Goal: Task Accomplishment & Management: Complete application form

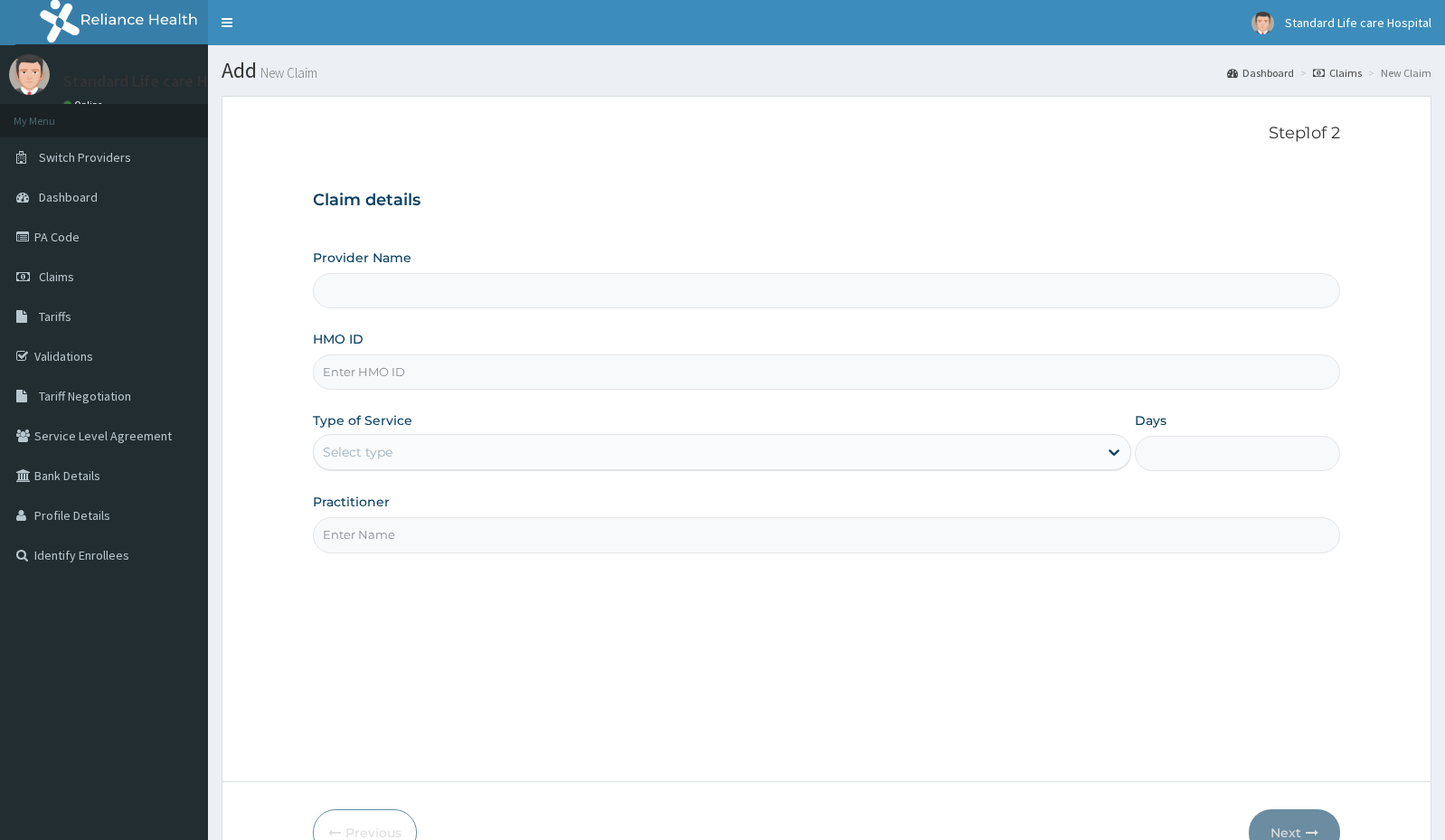
type input "Standard Life Care Hospital"
click at [405, 374] on input "HMO ID" at bounding box center [827, 371] width 1028 height 35
type input "TCF/10013/B"
click at [386, 437] on div "Select type" at bounding box center [706, 452] width 784 height 29
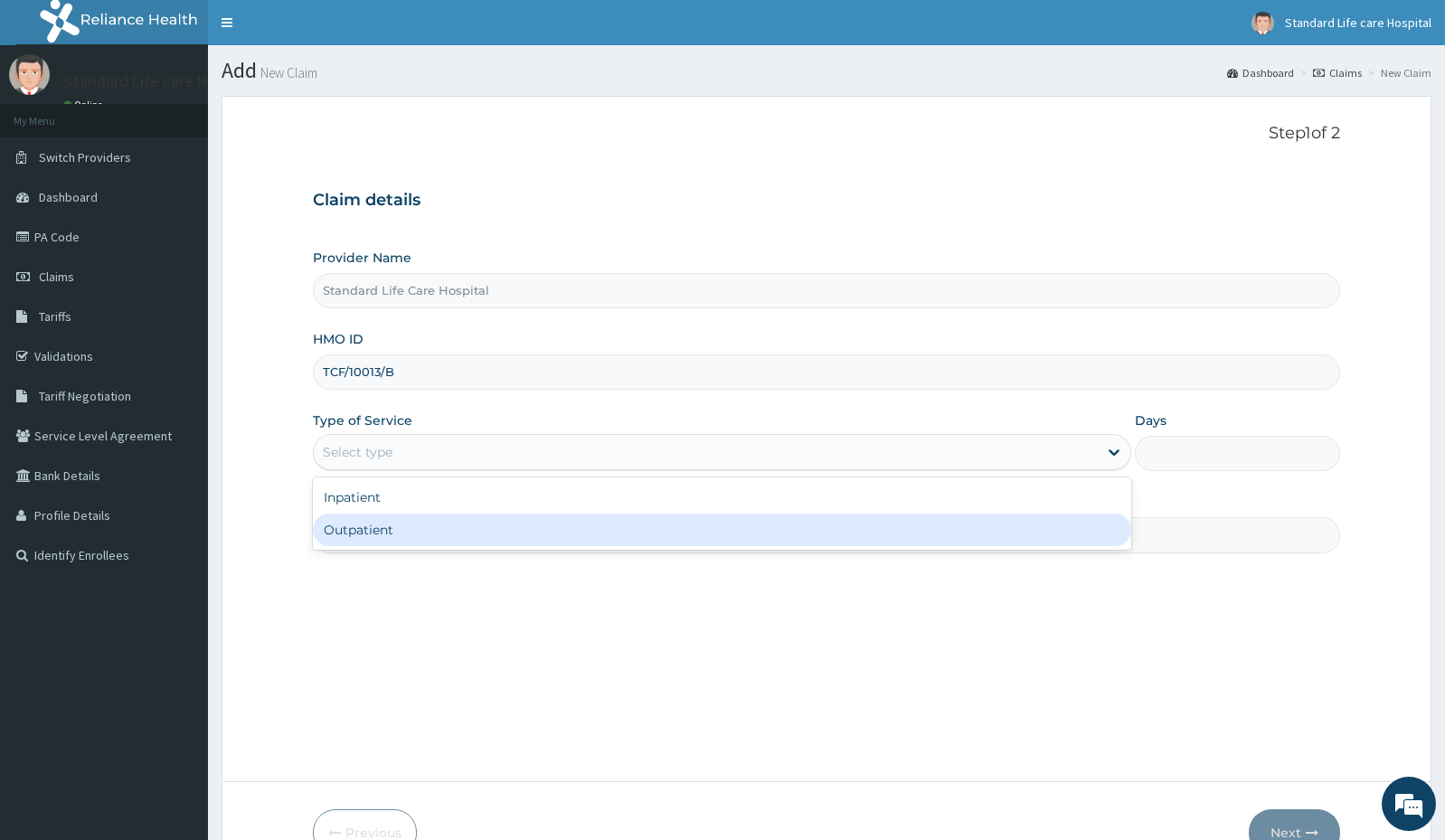
click at [402, 530] on div "Outpatient" at bounding box center [722, 530] width 818 height 32
type input "1"
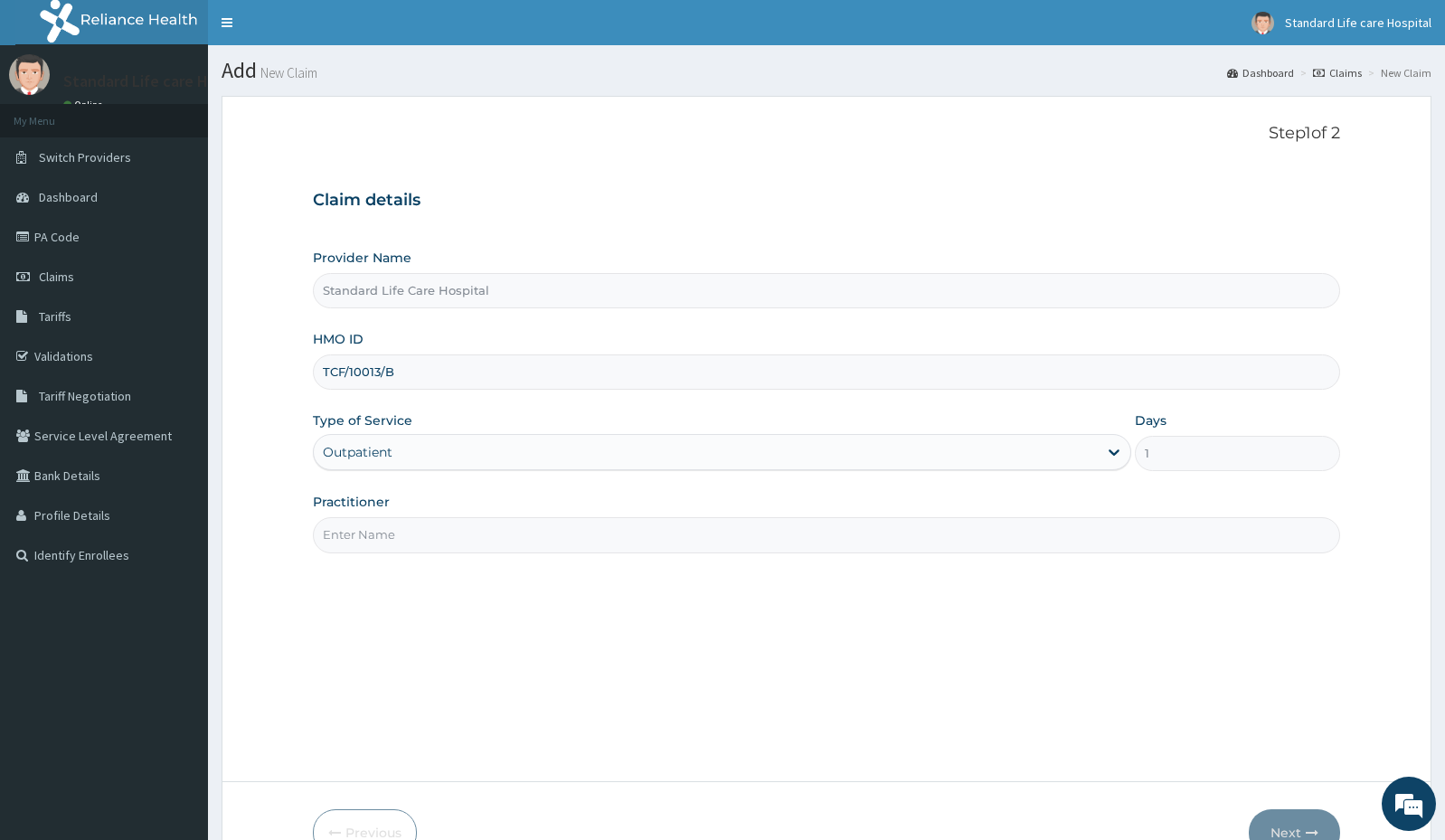
click at [402, 530] on input "Practitioner" at bounding box center [827, 535] width 1028 height 35
type input "[PERSON_NAME]"
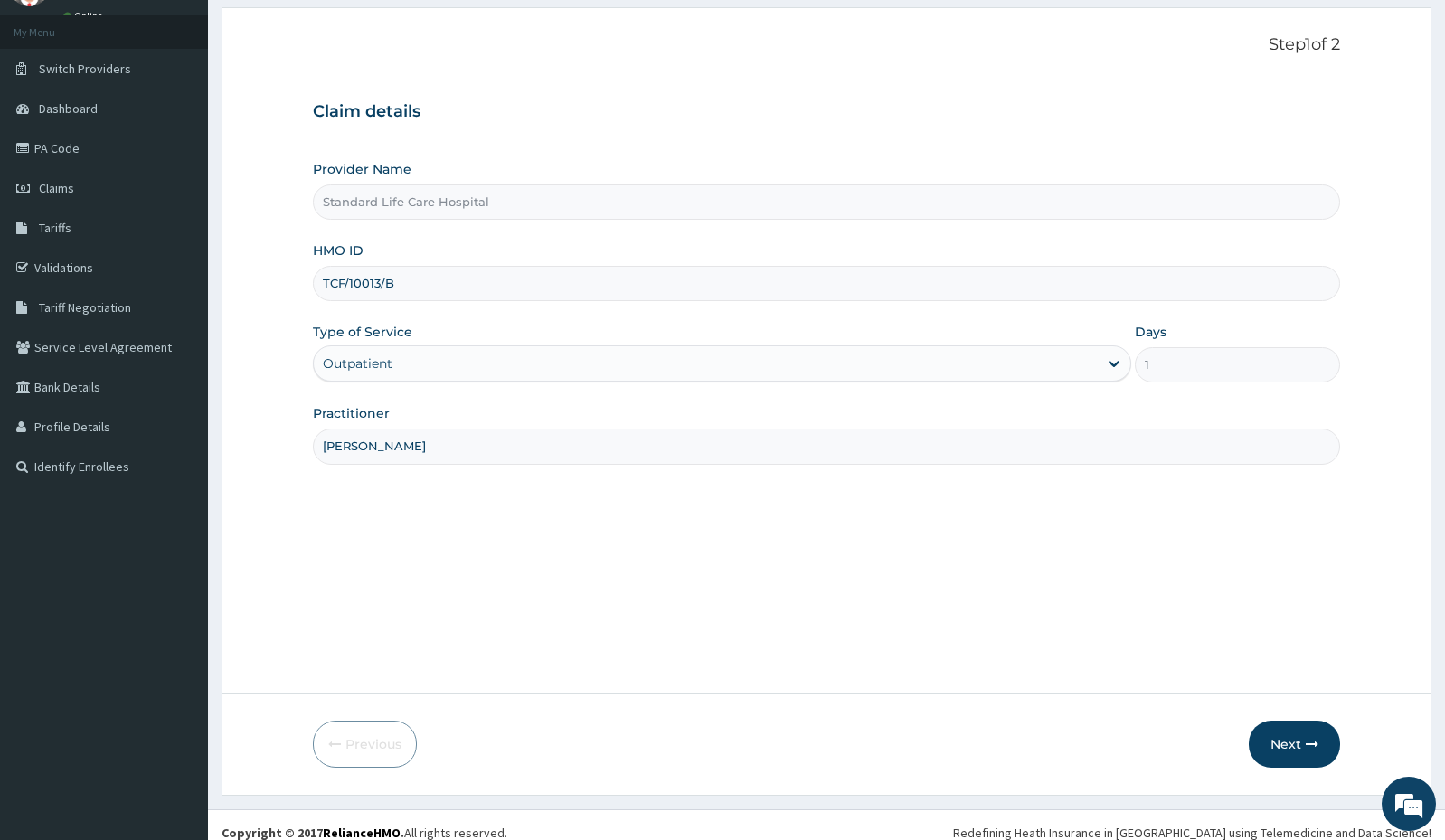
scroll to position [104, 0]
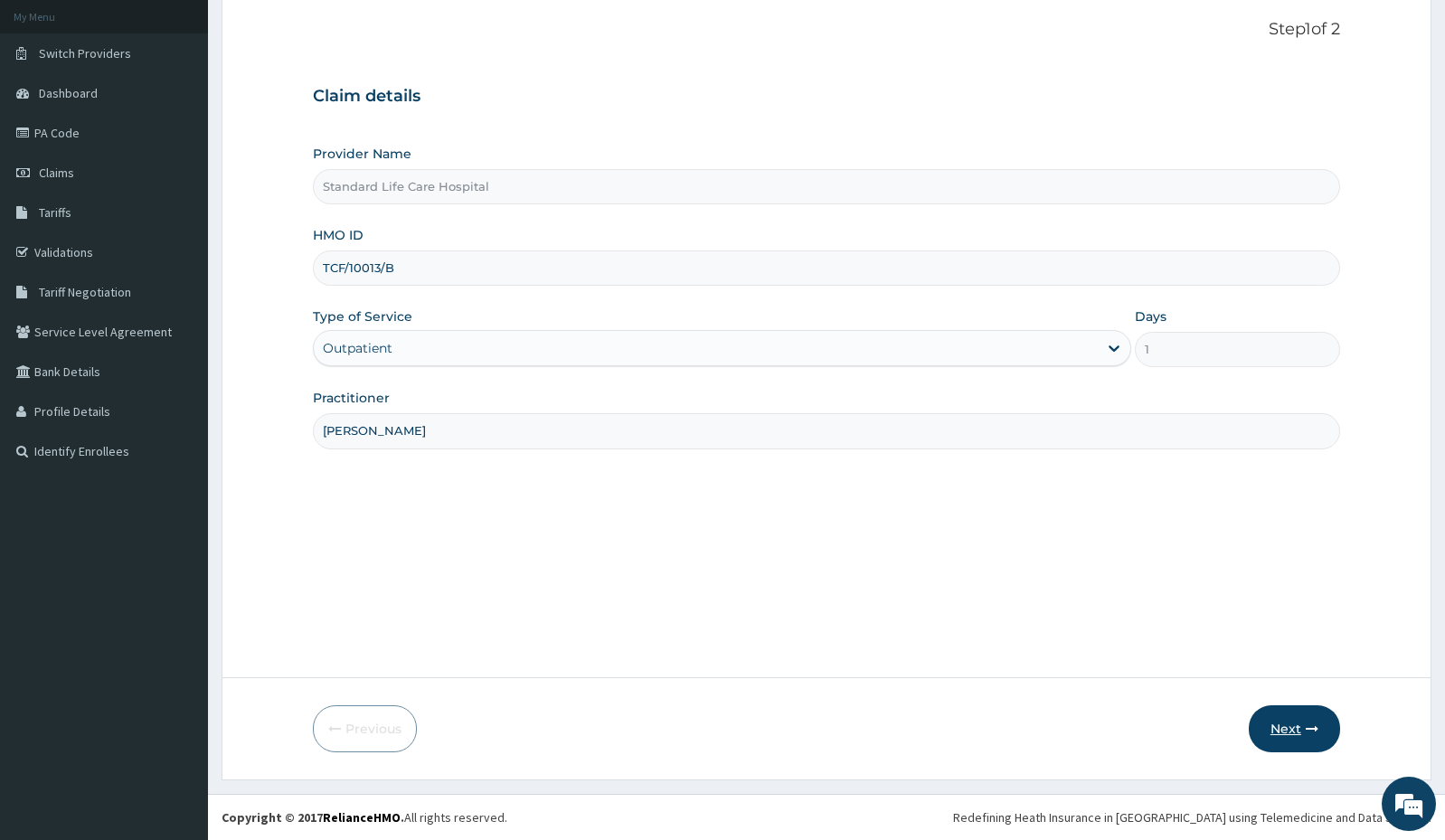
click at [1293, 730] on button "Next" at bounding box center [1295, 728] width 92 height 47
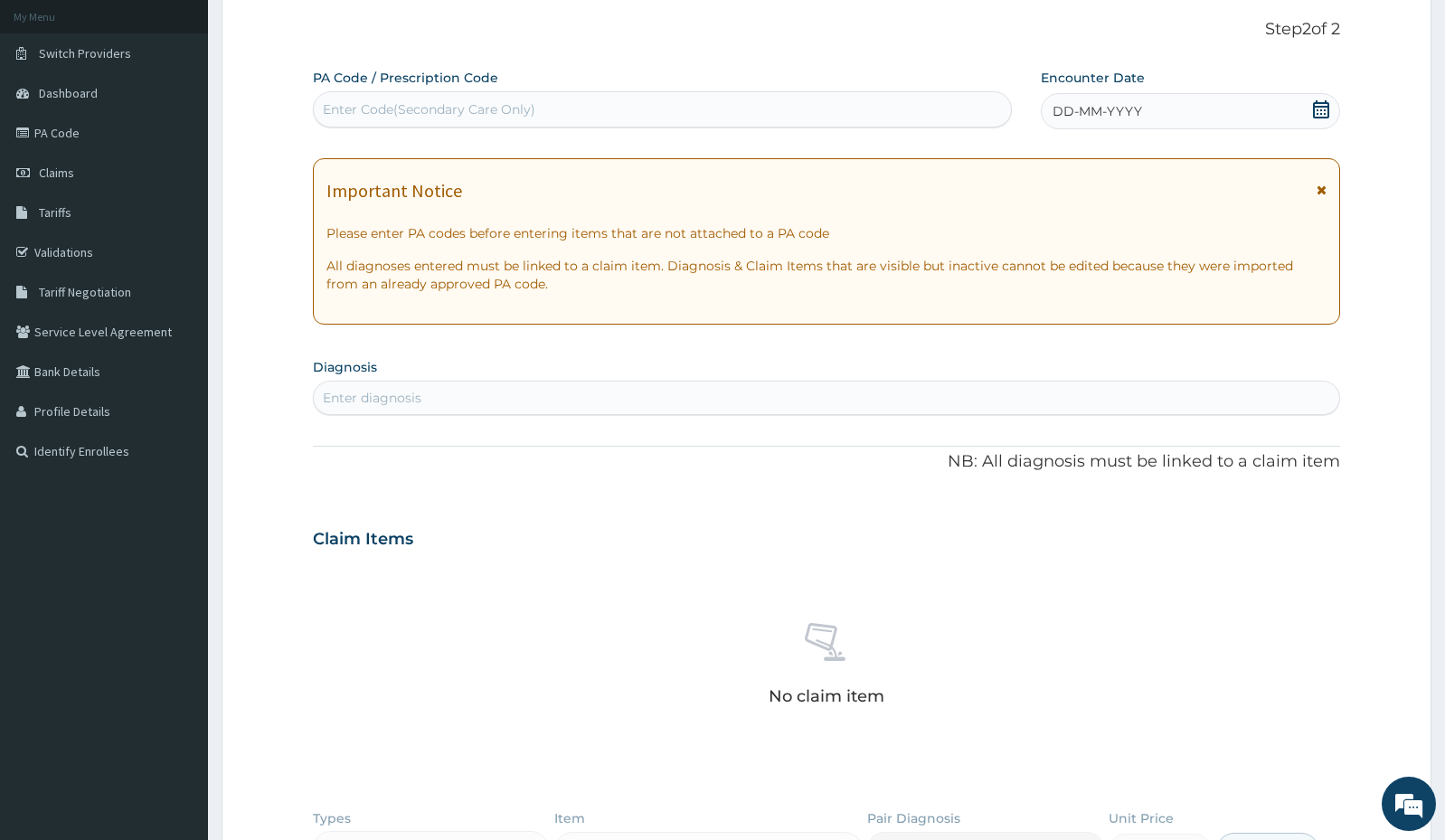
click at [1323, 111] on icon at bounding box center [1321, 109] width 18 height 18
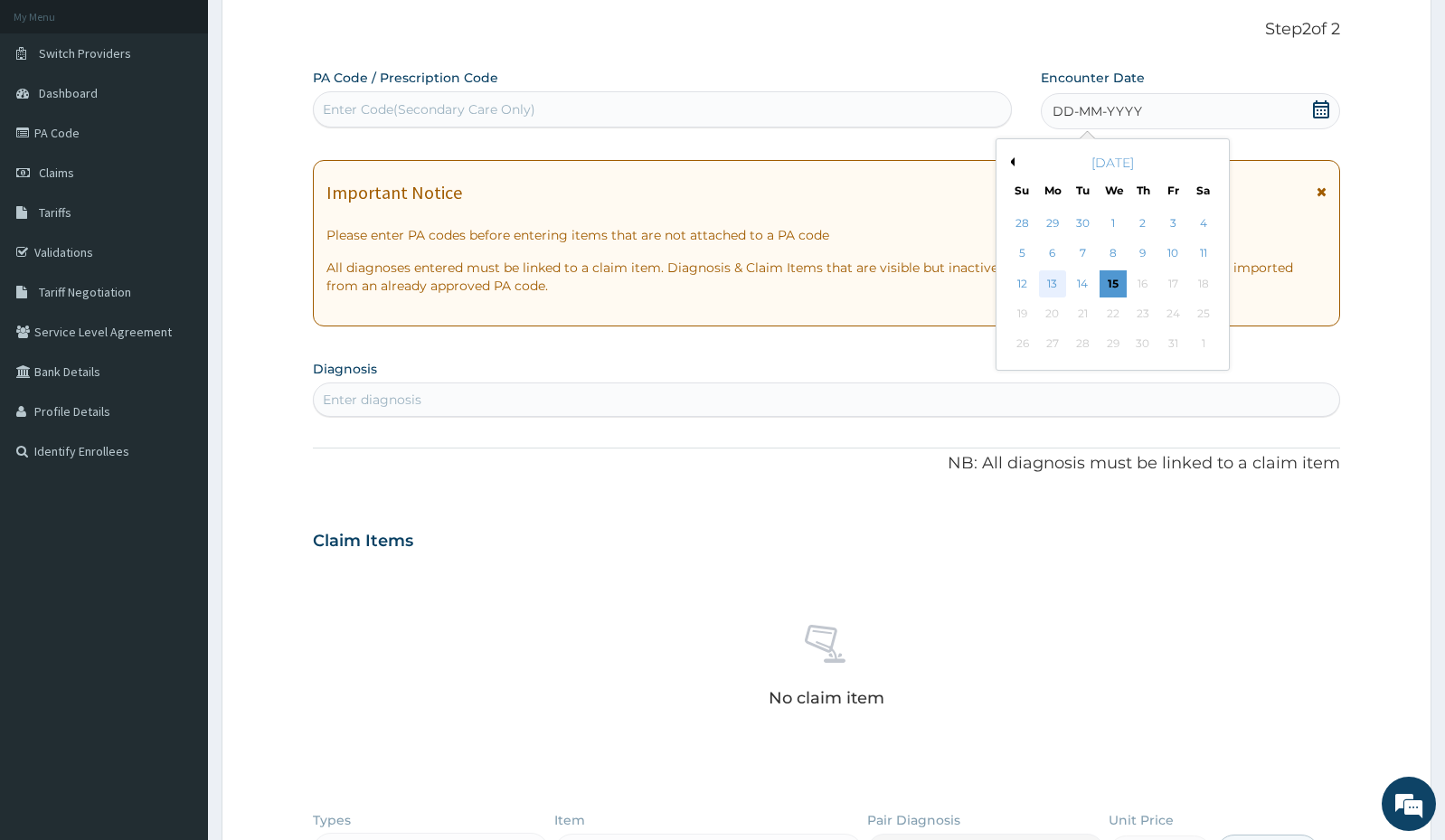
click at [1058, 284] on div "13" at bounding box center [1052, 284] width 27 height 27
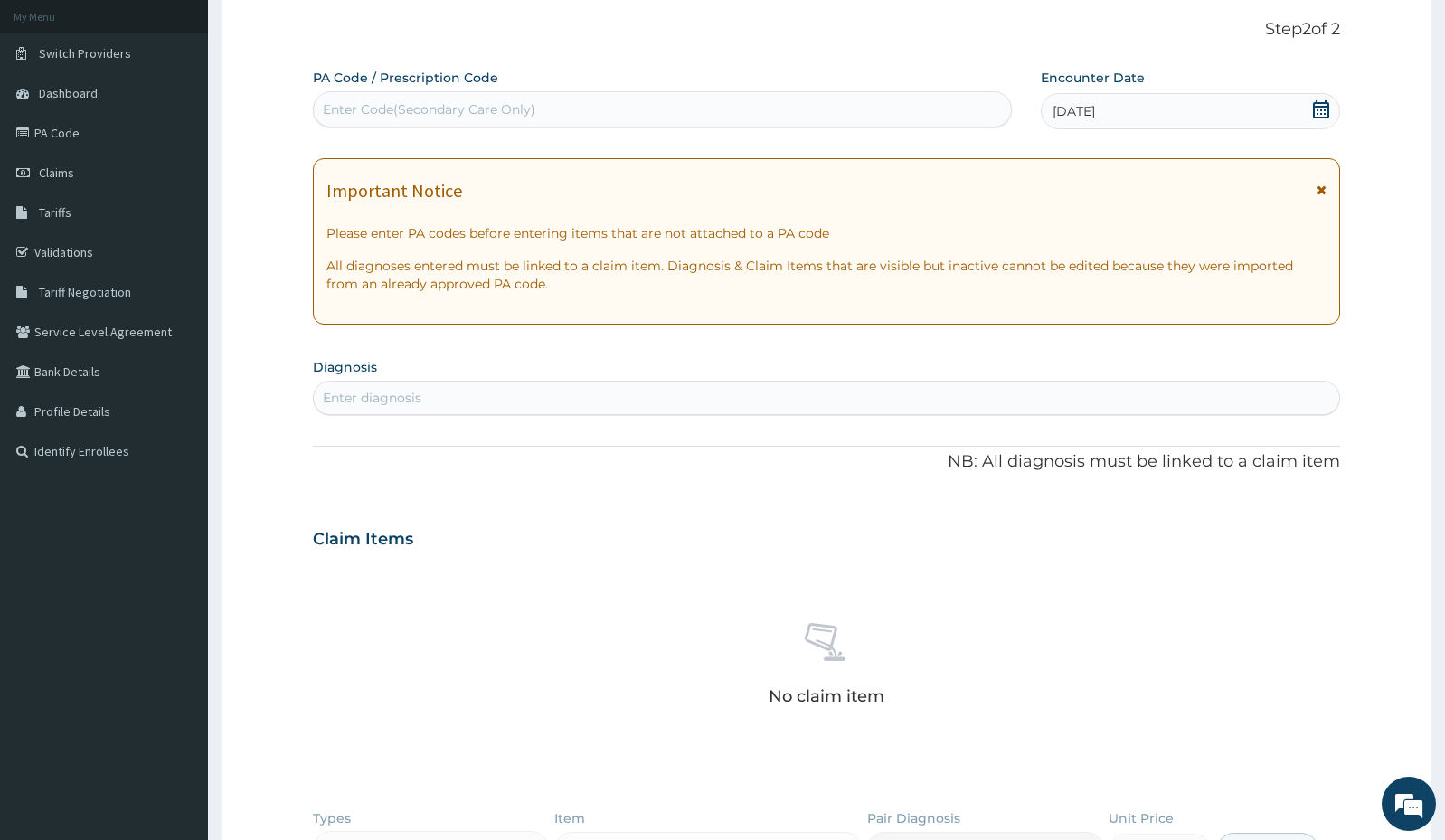
click at [514, 399] on div "Enter diagnosis" at bounding box center [827, 397] width 1026 height 29
type input "B"
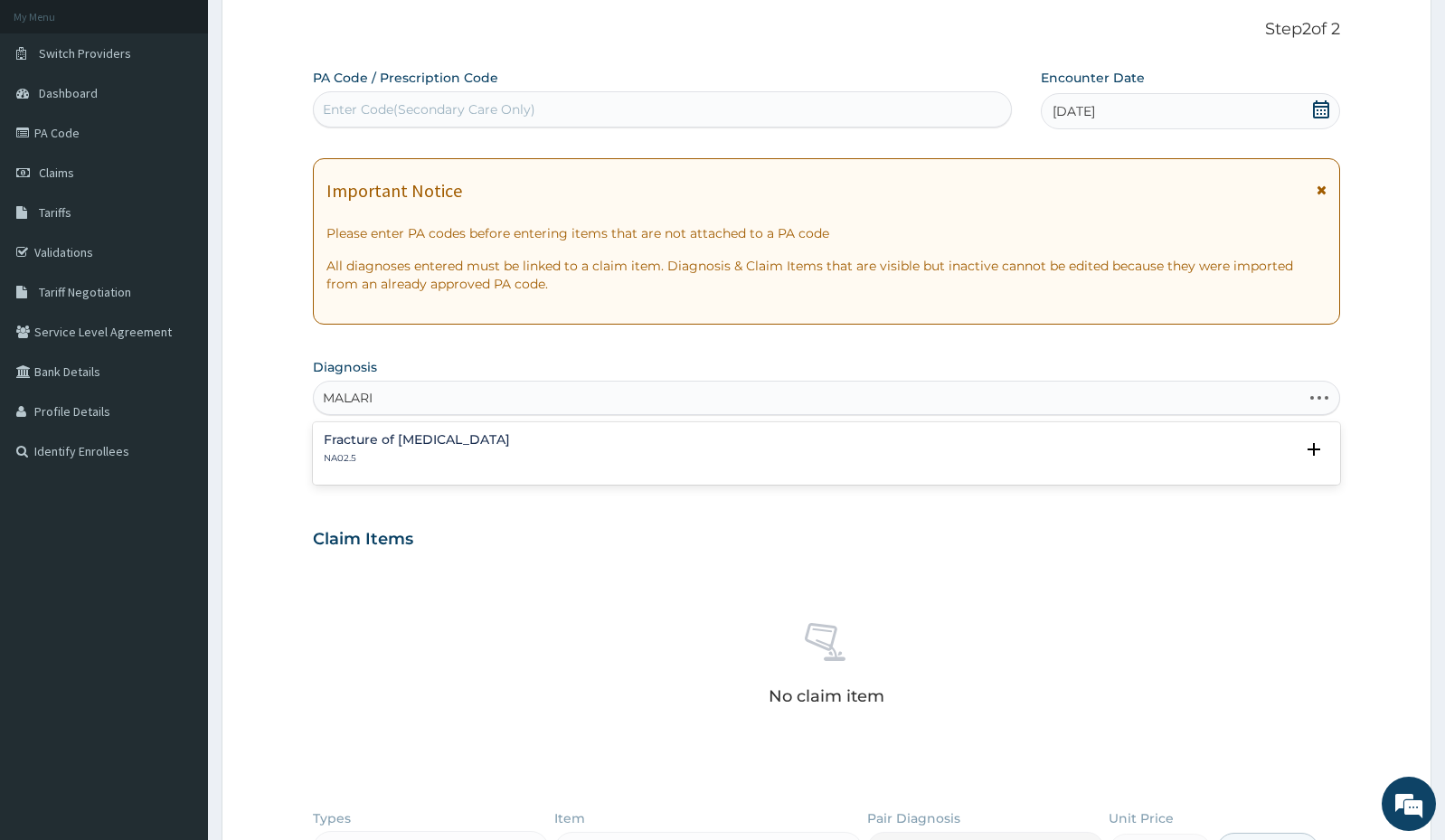
type input "[MEDICAL_DATA]"
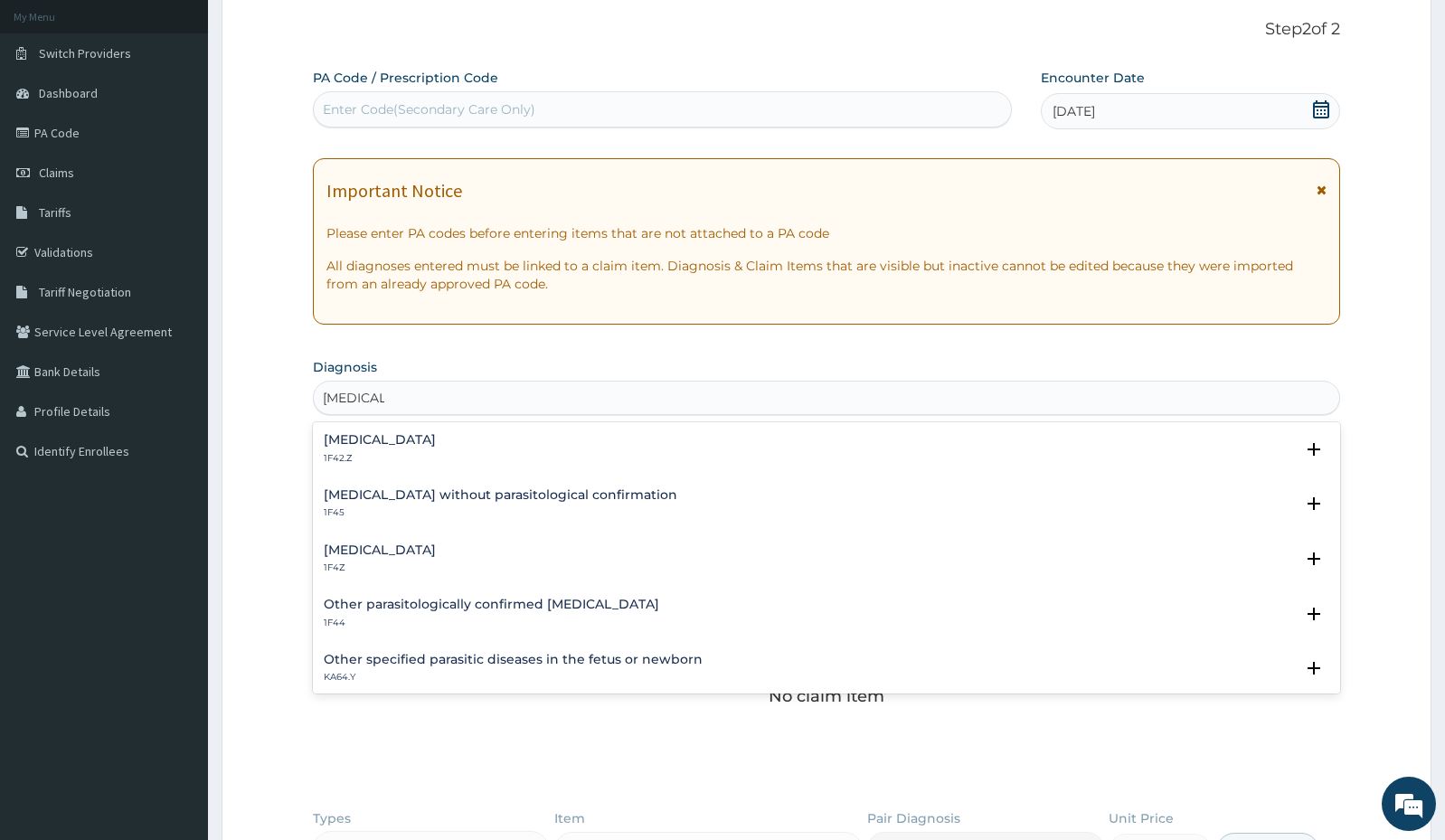
click at [410, 549] on h4 "[MEDICAL_DATA]" at bounding box center [379, 550] width 112 height 13
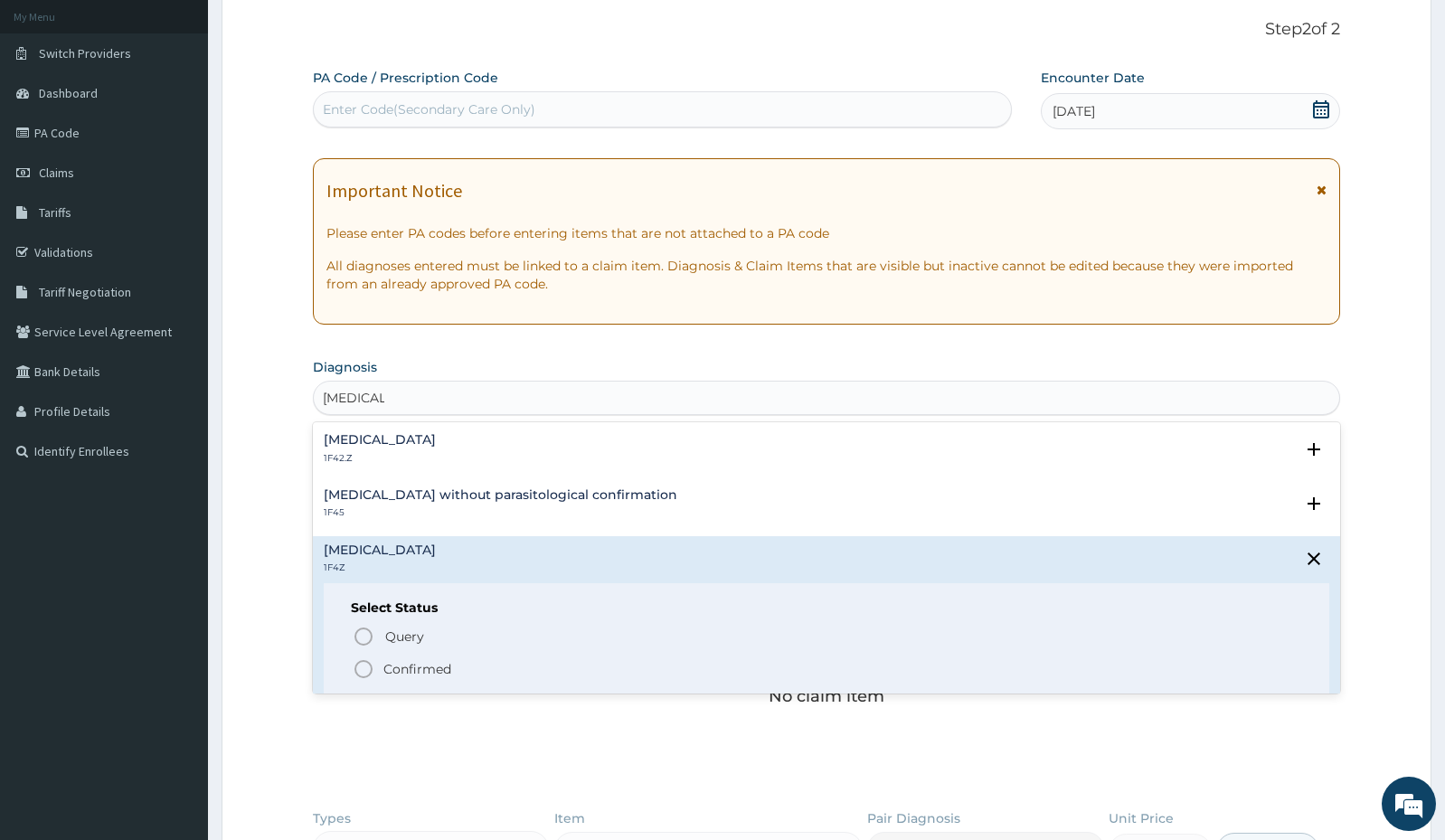
click at [367, 664] on icon "status option filled" at bounding box center [363, 668] width 22 height 22
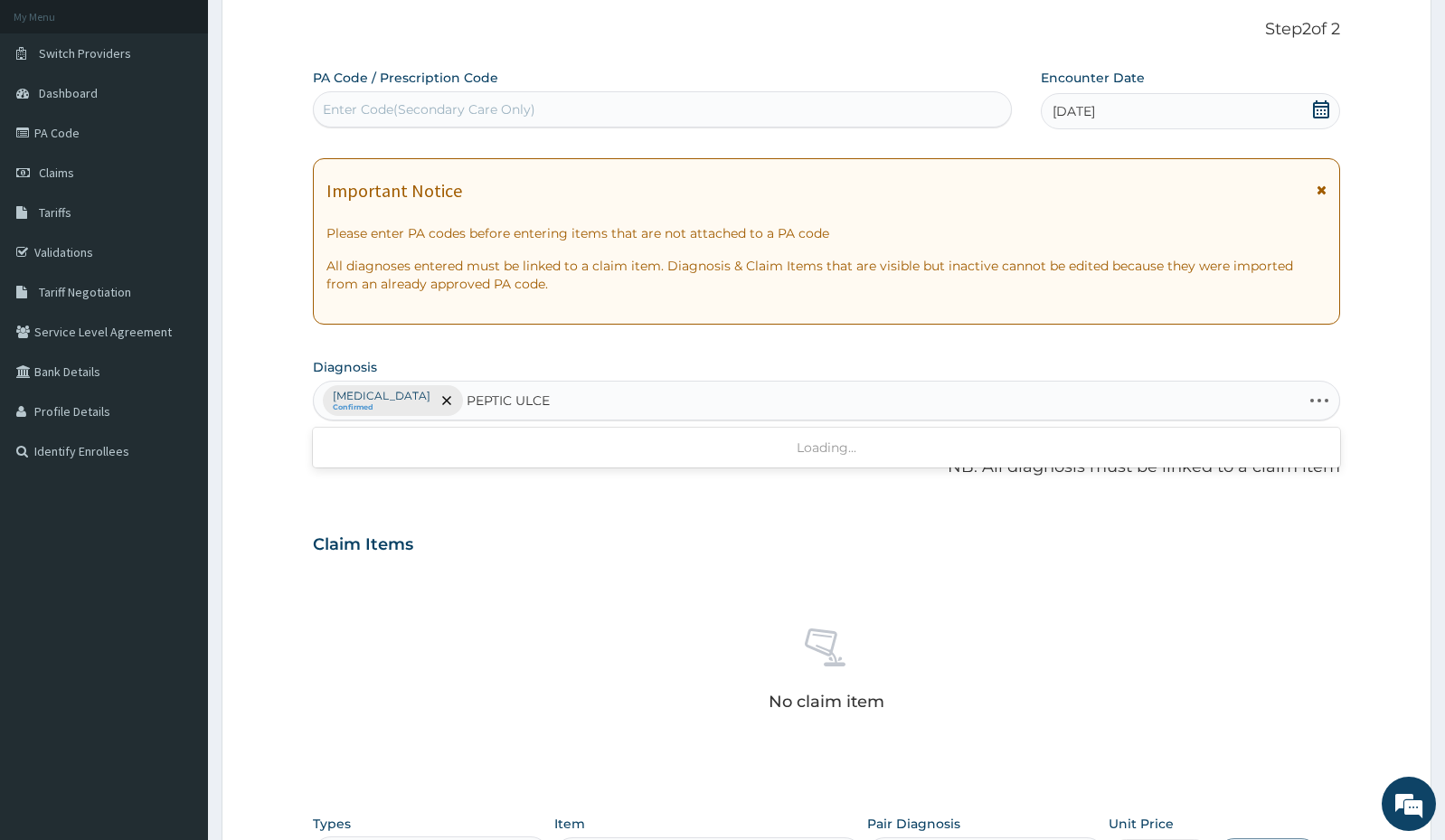
type input "[MEDICAL_DATA]"
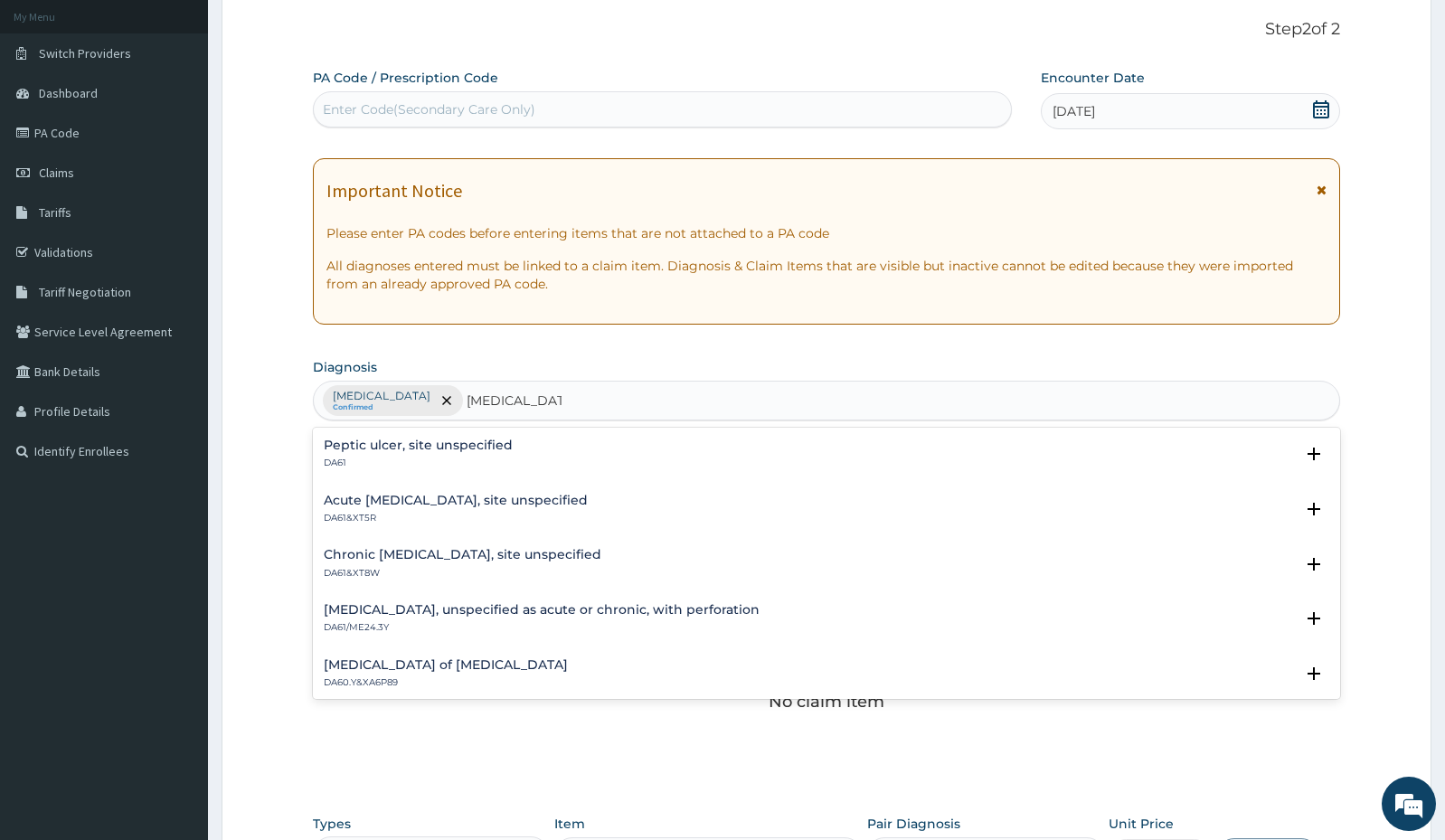
click at [437, 498] on h4 "Acute [MEDICAL_DATA], site unspecified" at bounding box center [456, 500] width 265 height 13
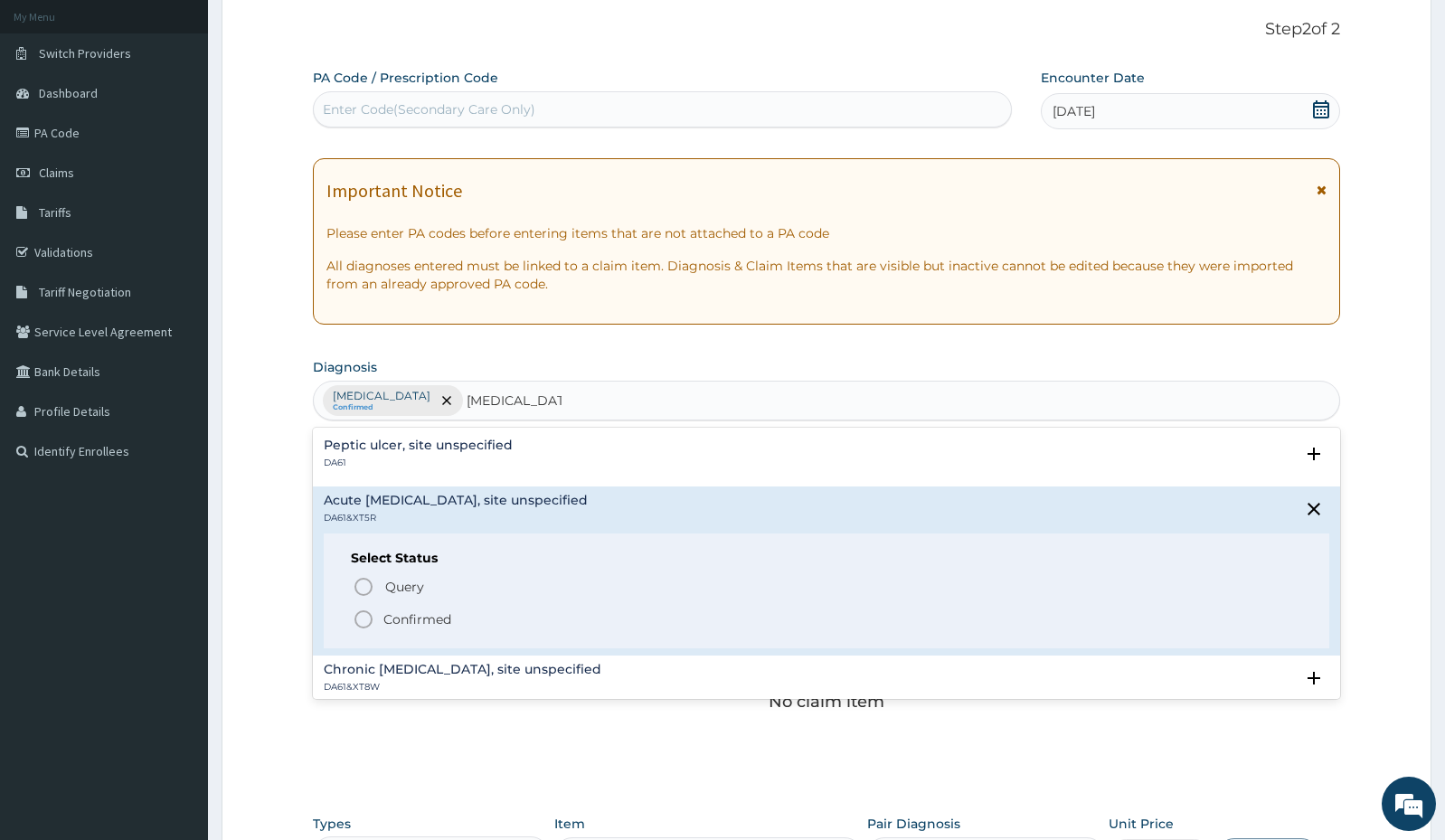
click at [366, 621] on icon "status option filled" at bounding box center [363, 619] width 22 height 22
click at [366, 621] on div "No claim item" at bounding box center [827, 673] width 1028 height 208
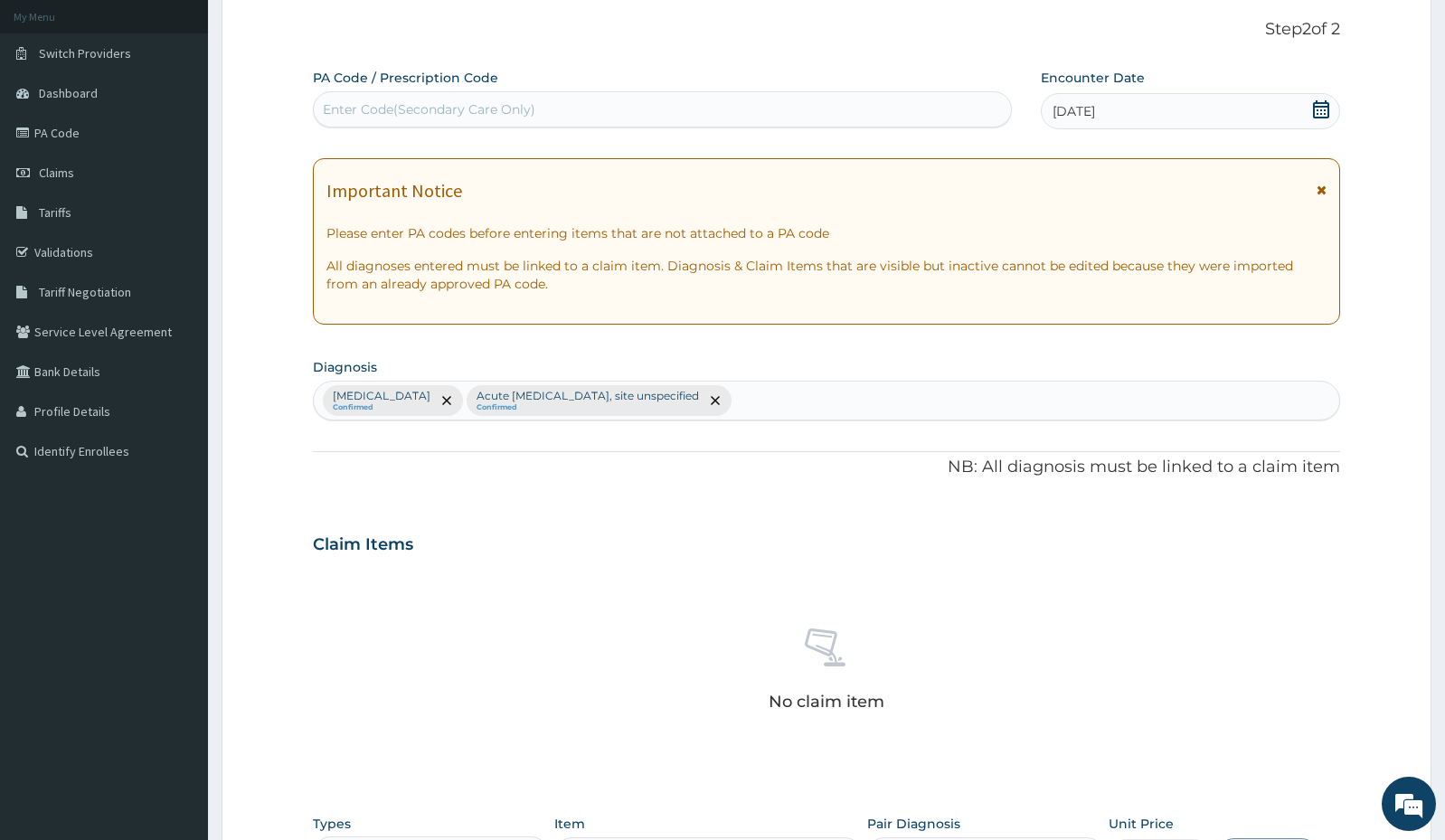
click at [774, 408] on div "[MEDICAL_DATA] Confirmed Acute [MEDICAL_DATA], site unspecified Confirmed" at bounding box center [827, 401] width 1026 height 38
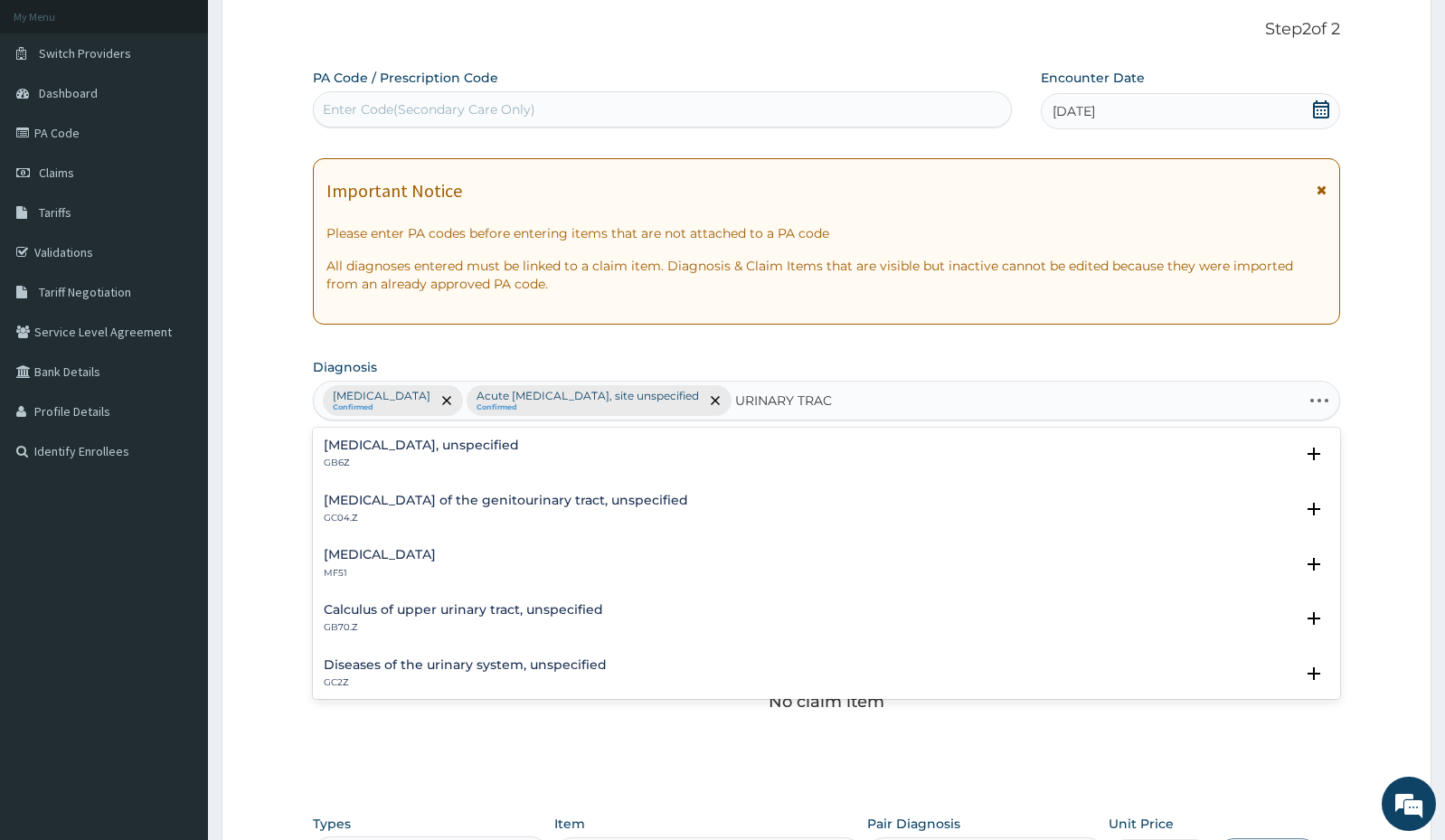
type input "URINARY TRACT"
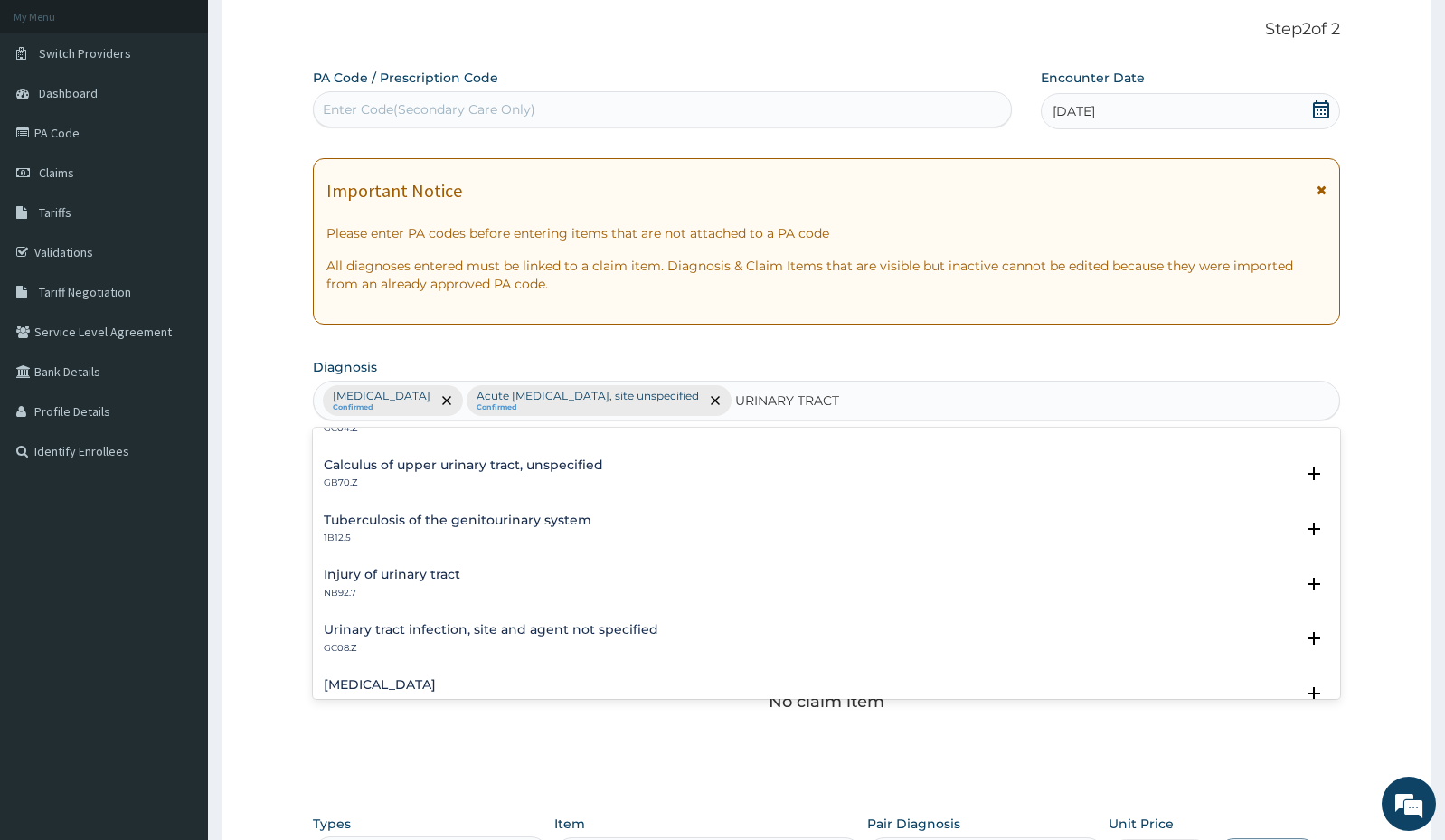
scroll to position [180, 0]
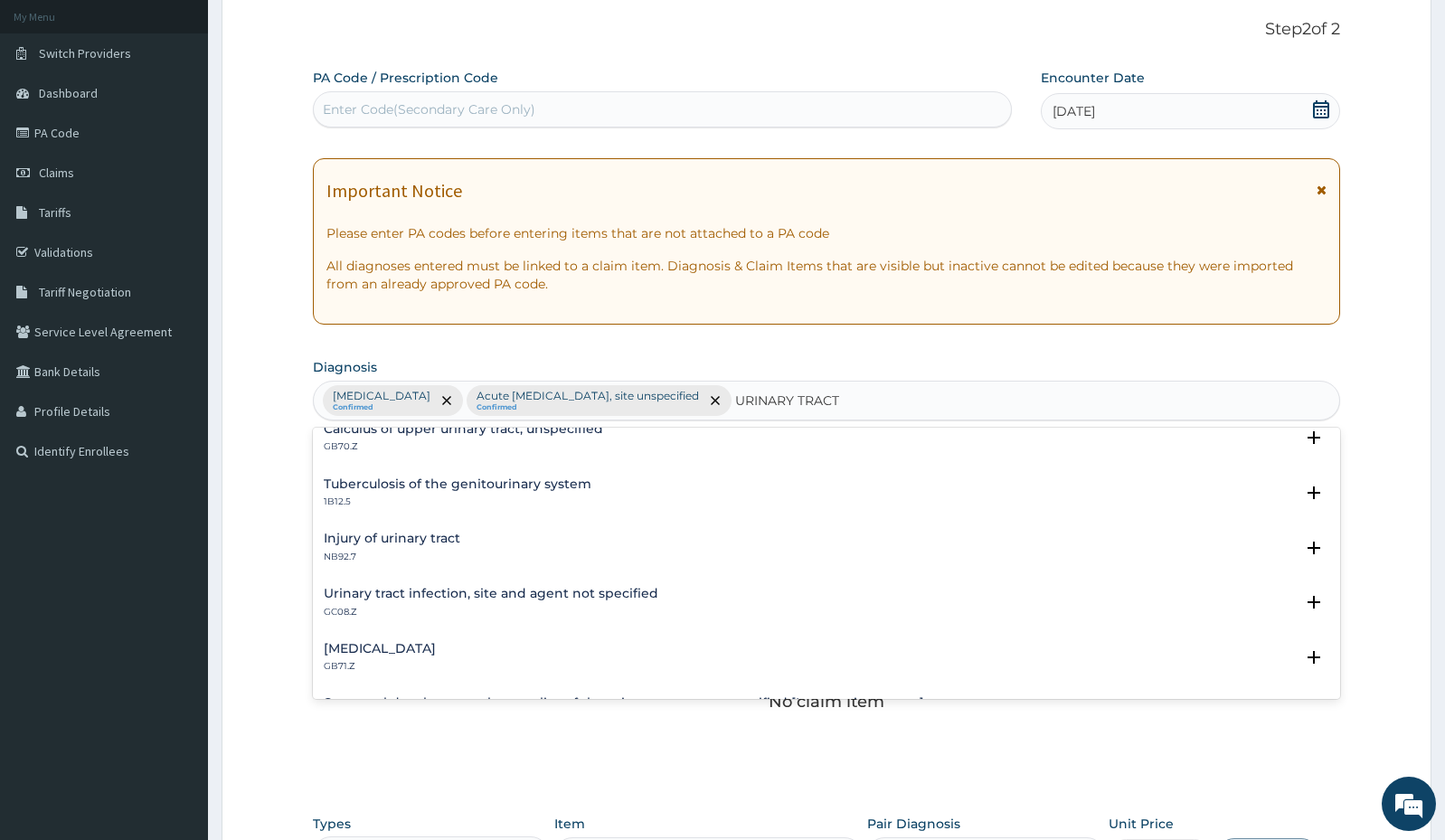
click at [584, 593] on h4 "Urinary tract infection, site and agent not specified" at bounding box center [491, 594] width 334 height 13
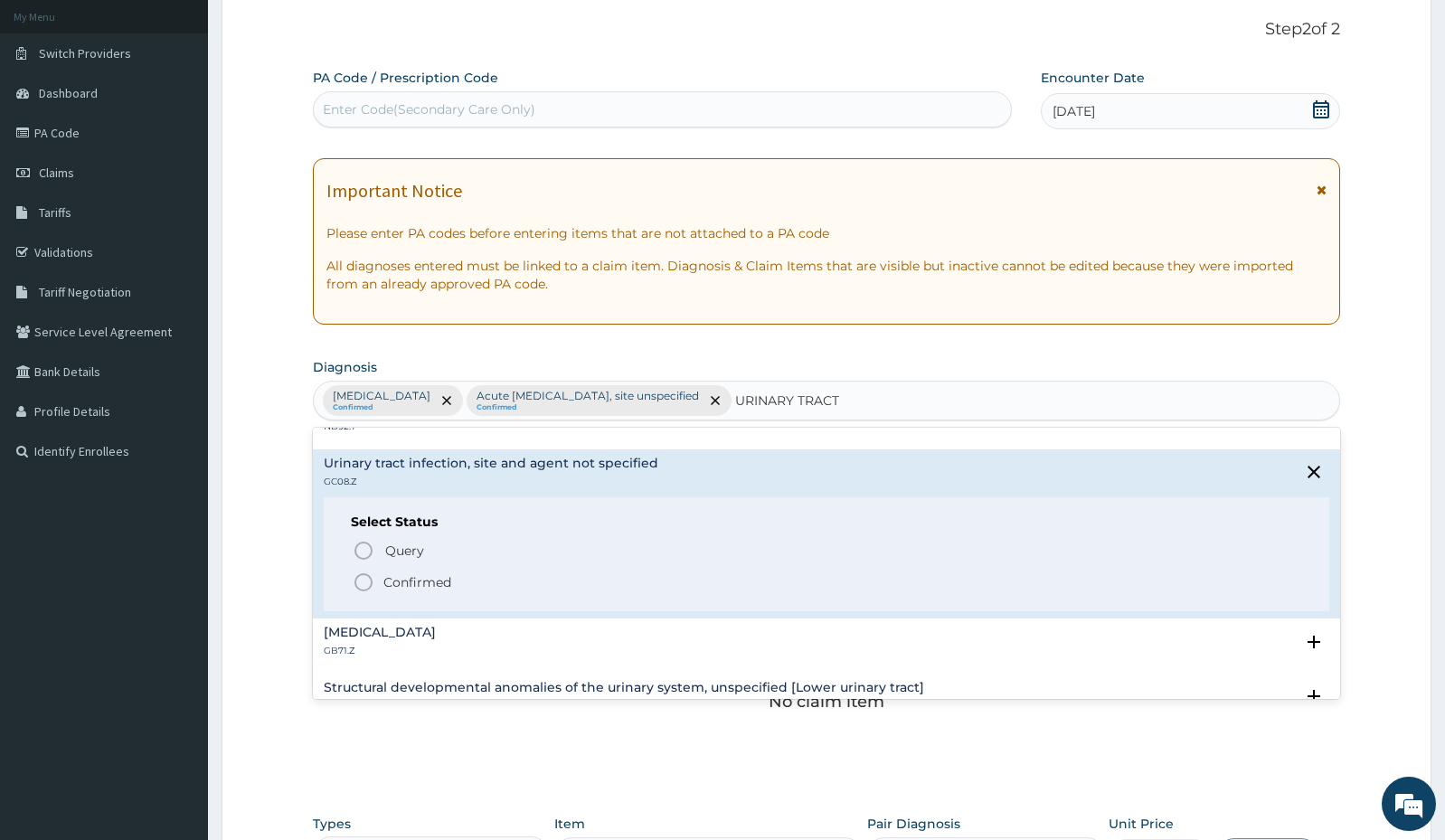
scroll to position [452, 0]
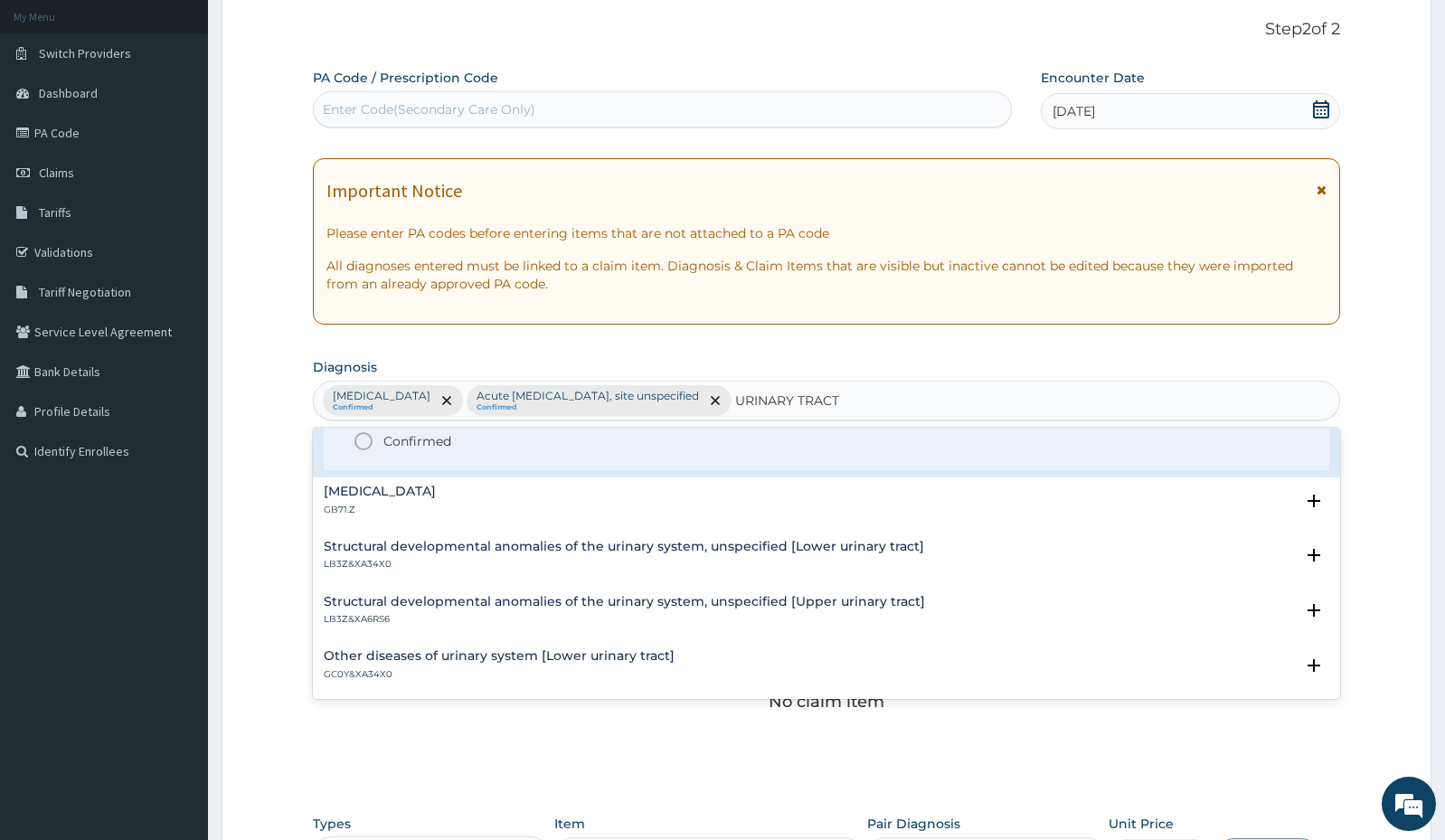
click at [361, 438] on icon "status option filled" at bounding box center [363, 441] width 22 height 22
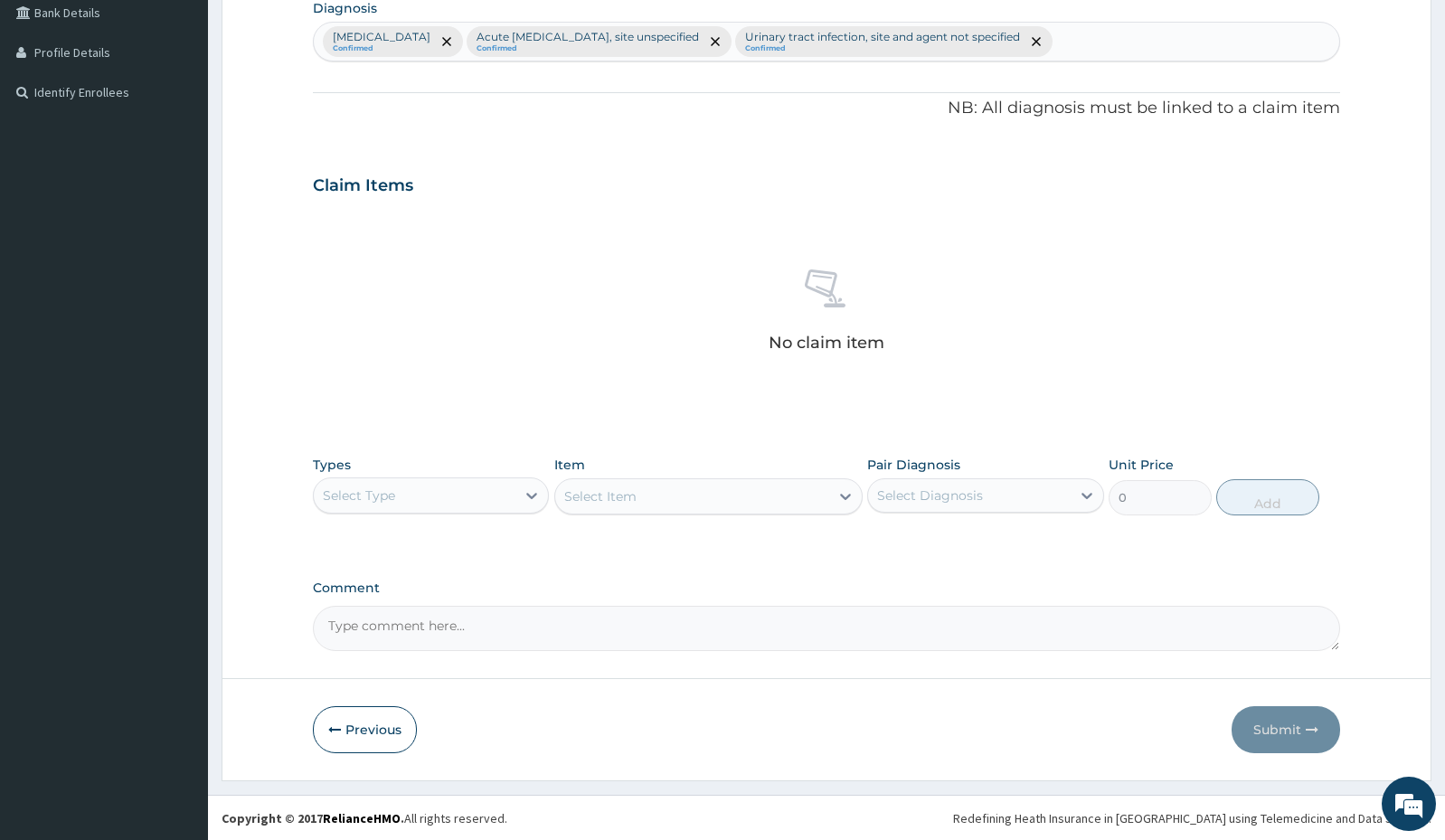
scroll to position [464, 0]
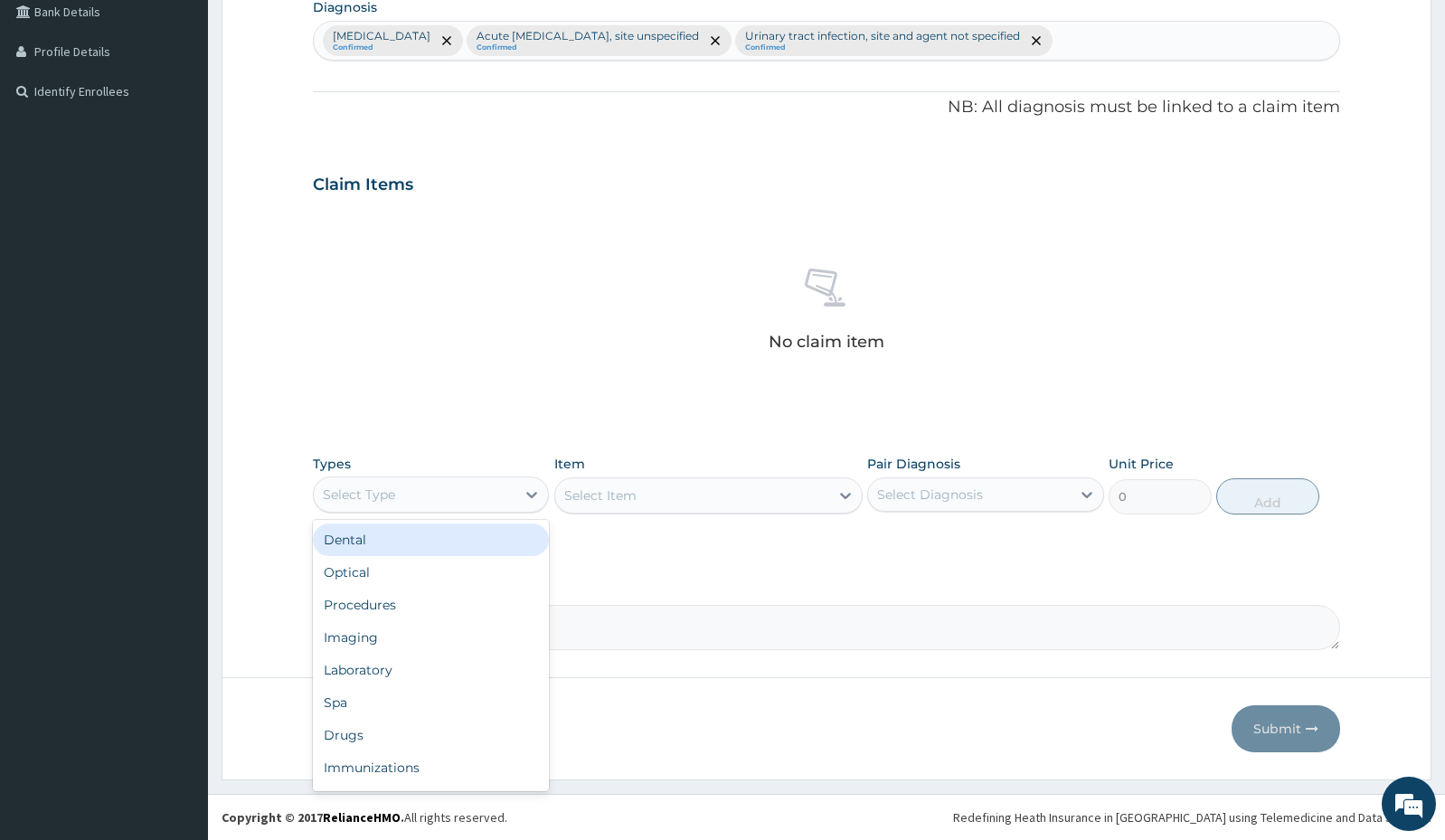
click at [435, 491] on div "Select Type" at bounding box center [414, 494] width 202 height 29
click at [411, 606] on div "Procedures" at bounding box center [431, 604] width 236 height 32
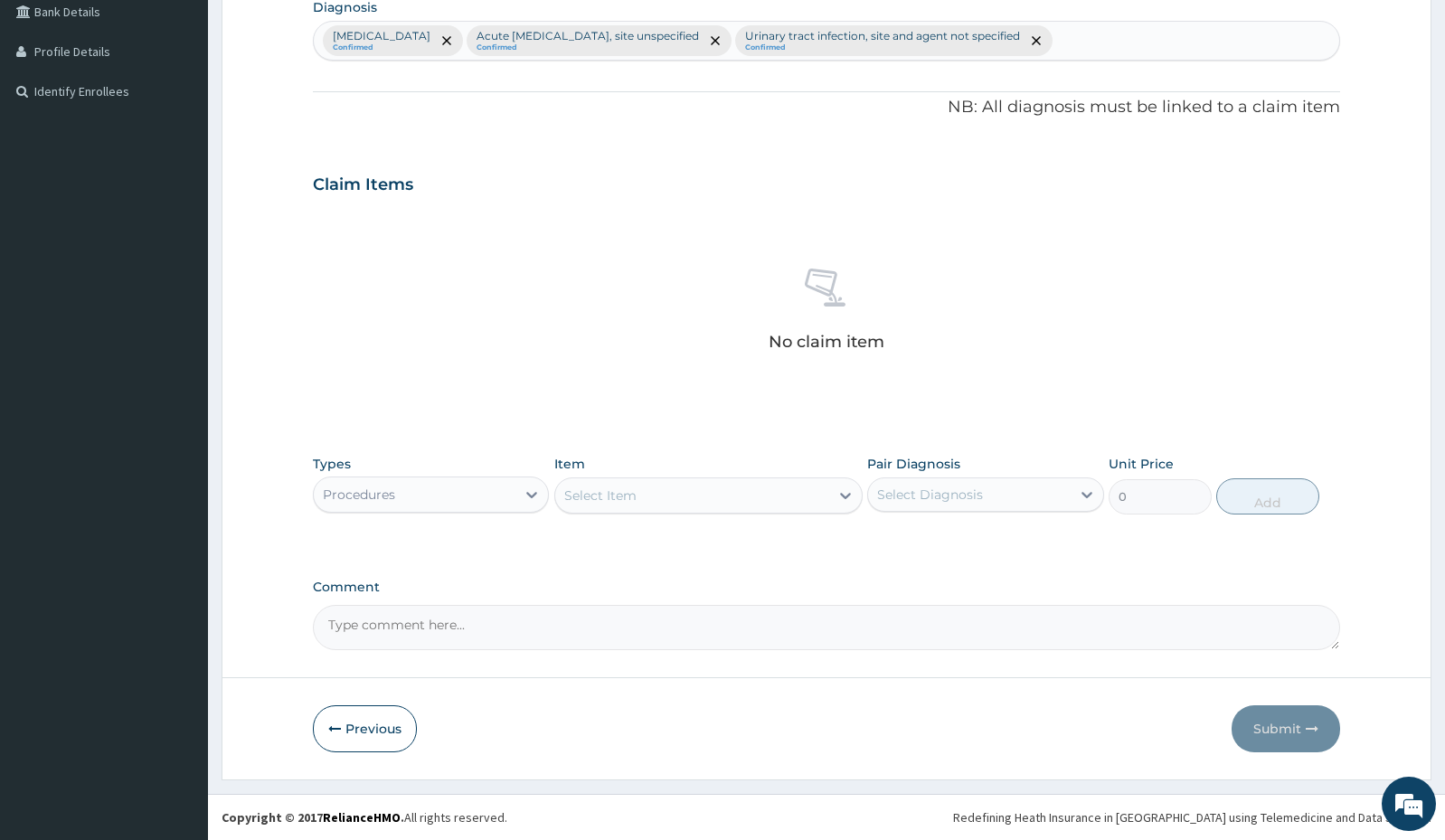
click at [722, 494] on div "Select Item" at bounding box center [691, 495] width 274 height 29
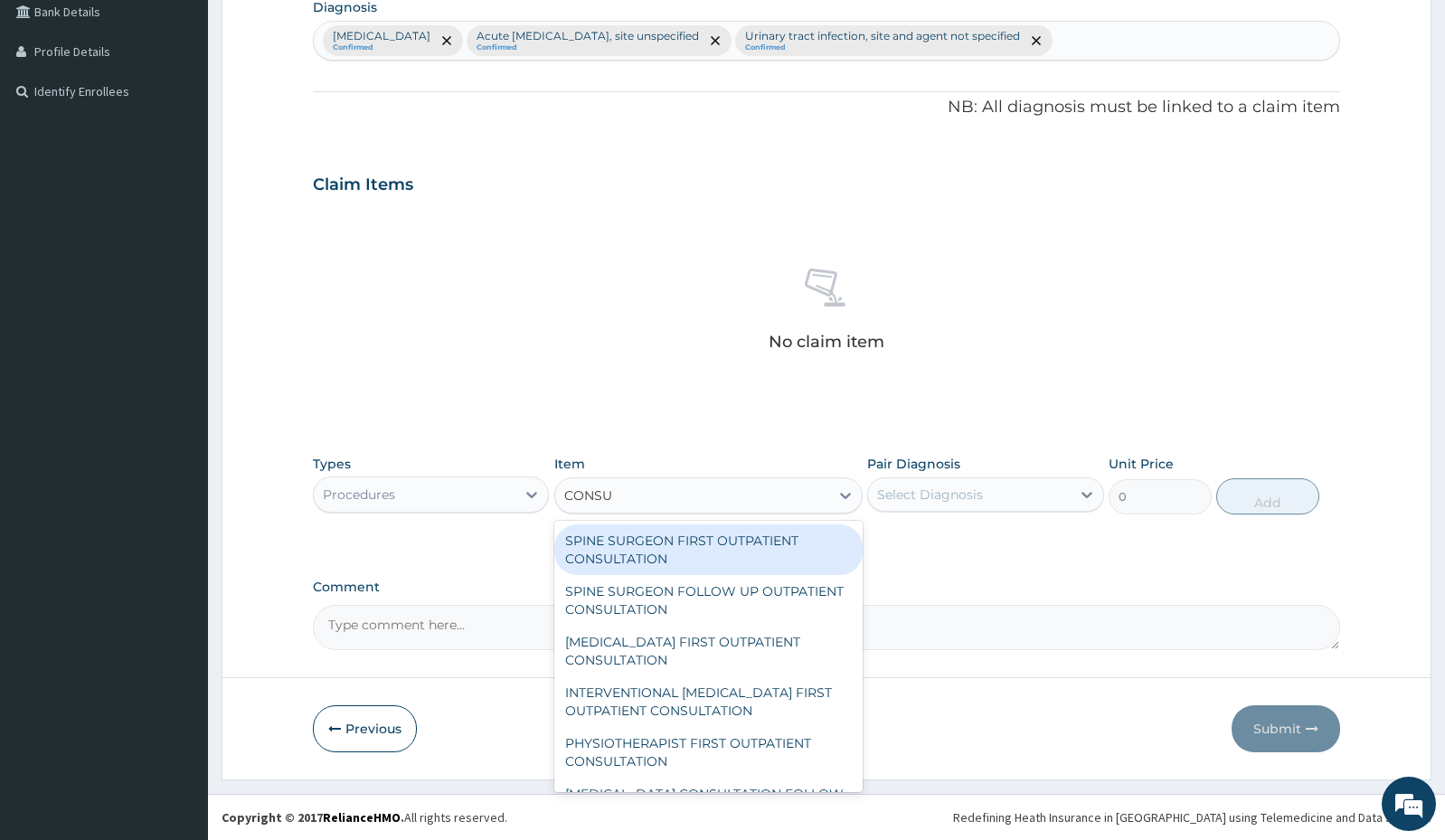
type input "CONSUL"
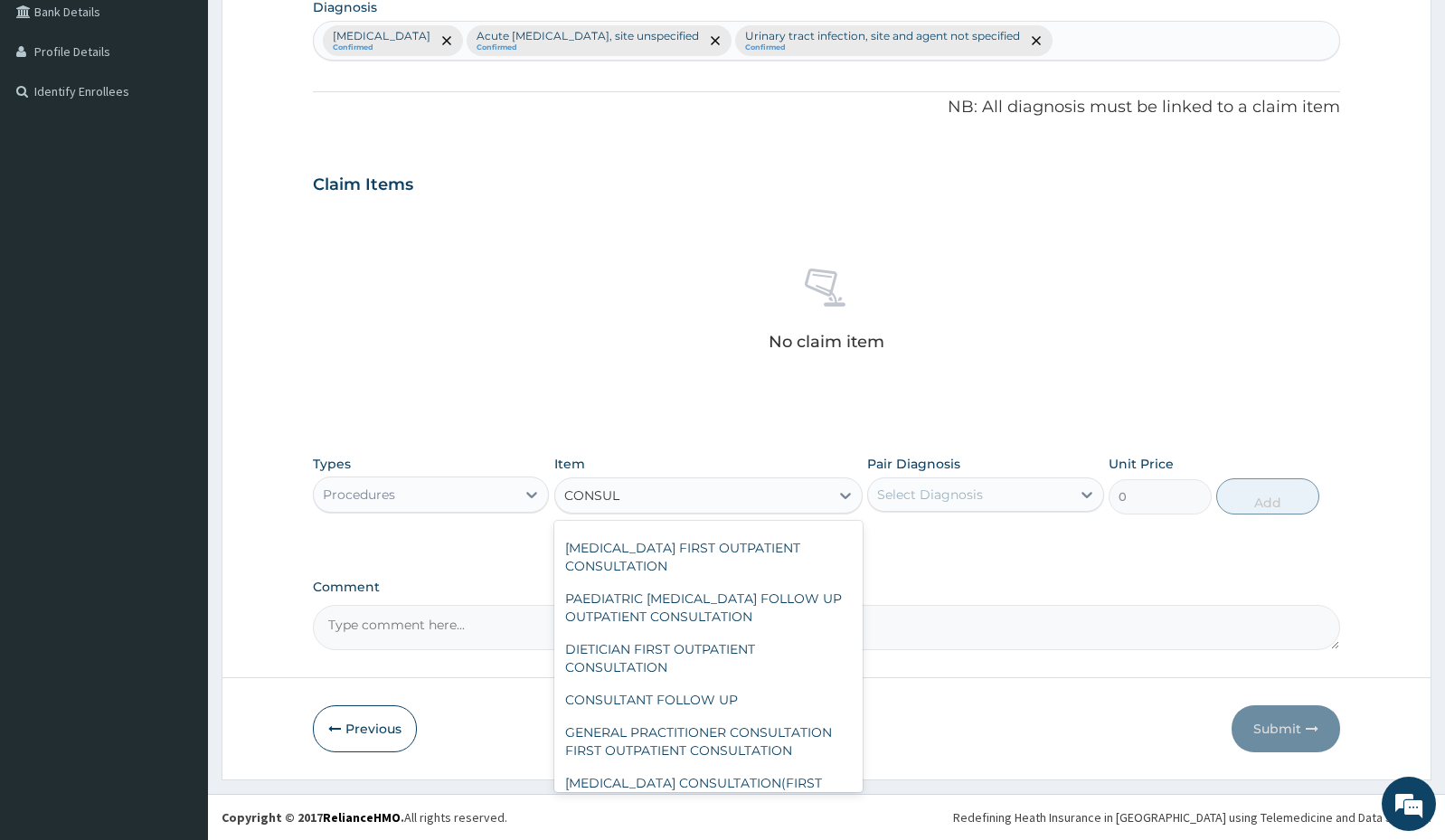
scroll to position [3595, 0]
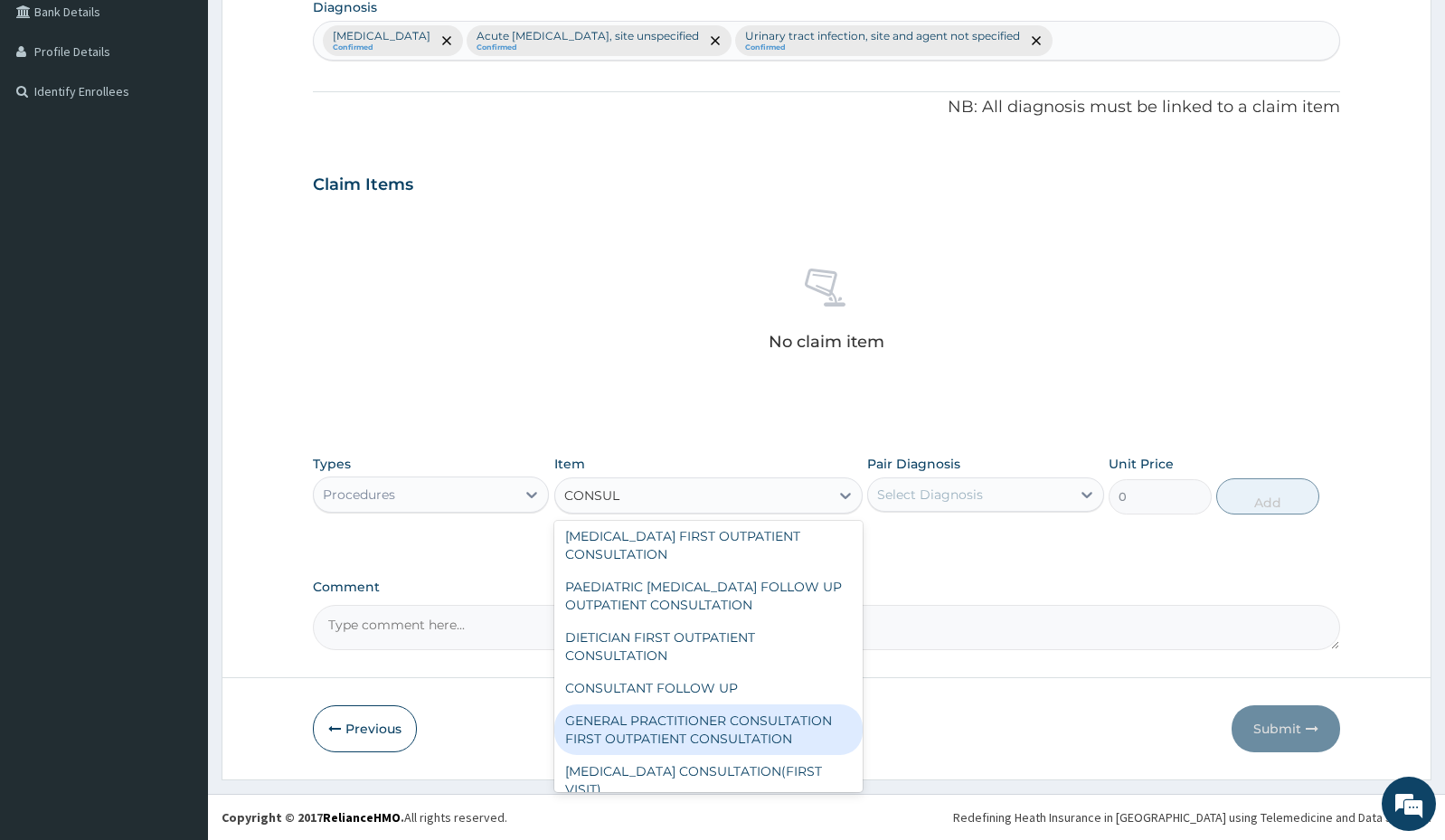
click at [742, 735] on div "GENERAL PRACTITIONER CONSULTATION FIRST OUTPATIENT CONSULTATION" at bounding box center [708, 729] width 308 height 51
type input "3000"
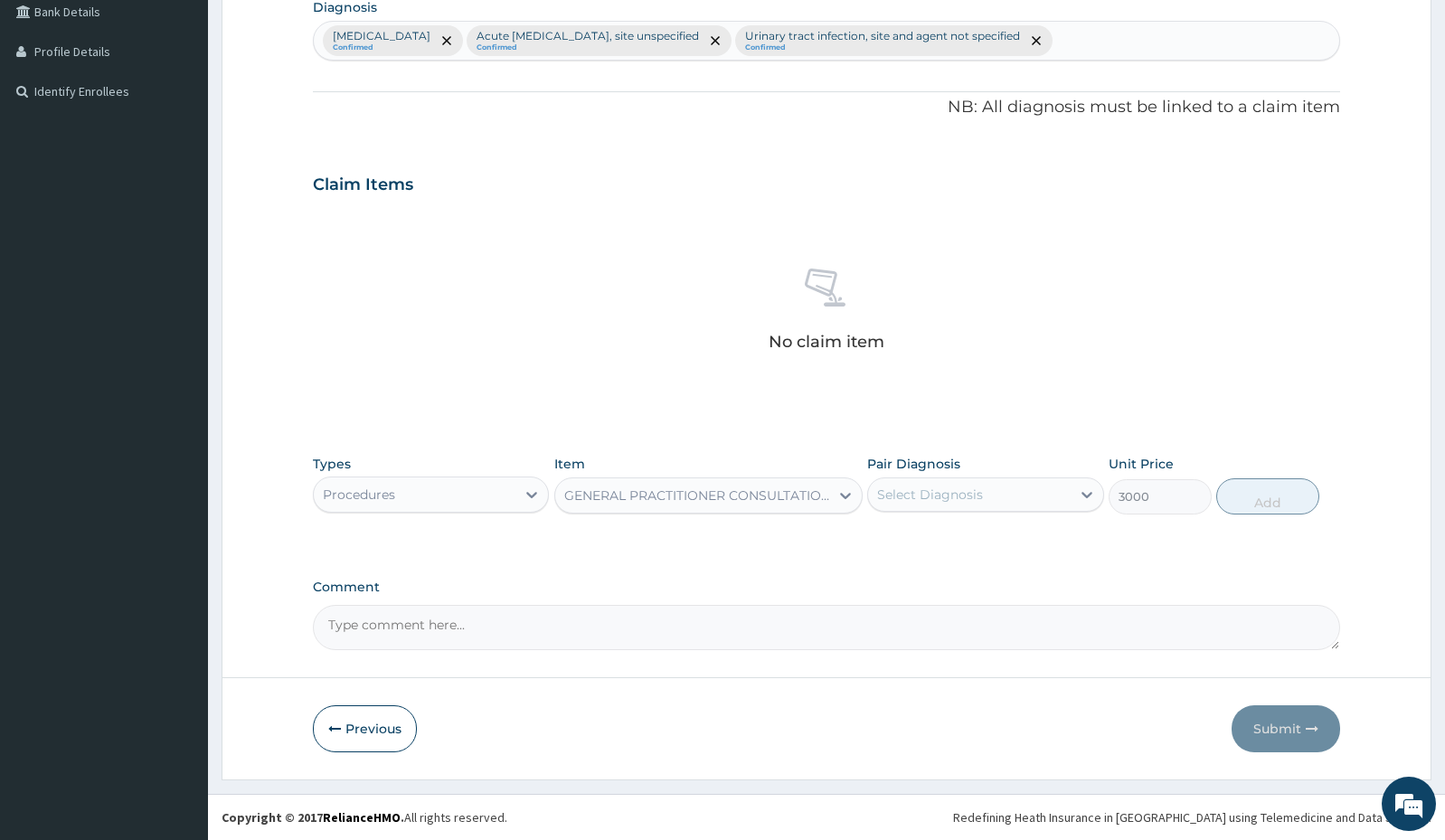
click at [947, 488] on div "Select Diagnosis" at bounding box center [930, 494] width 106 height 18
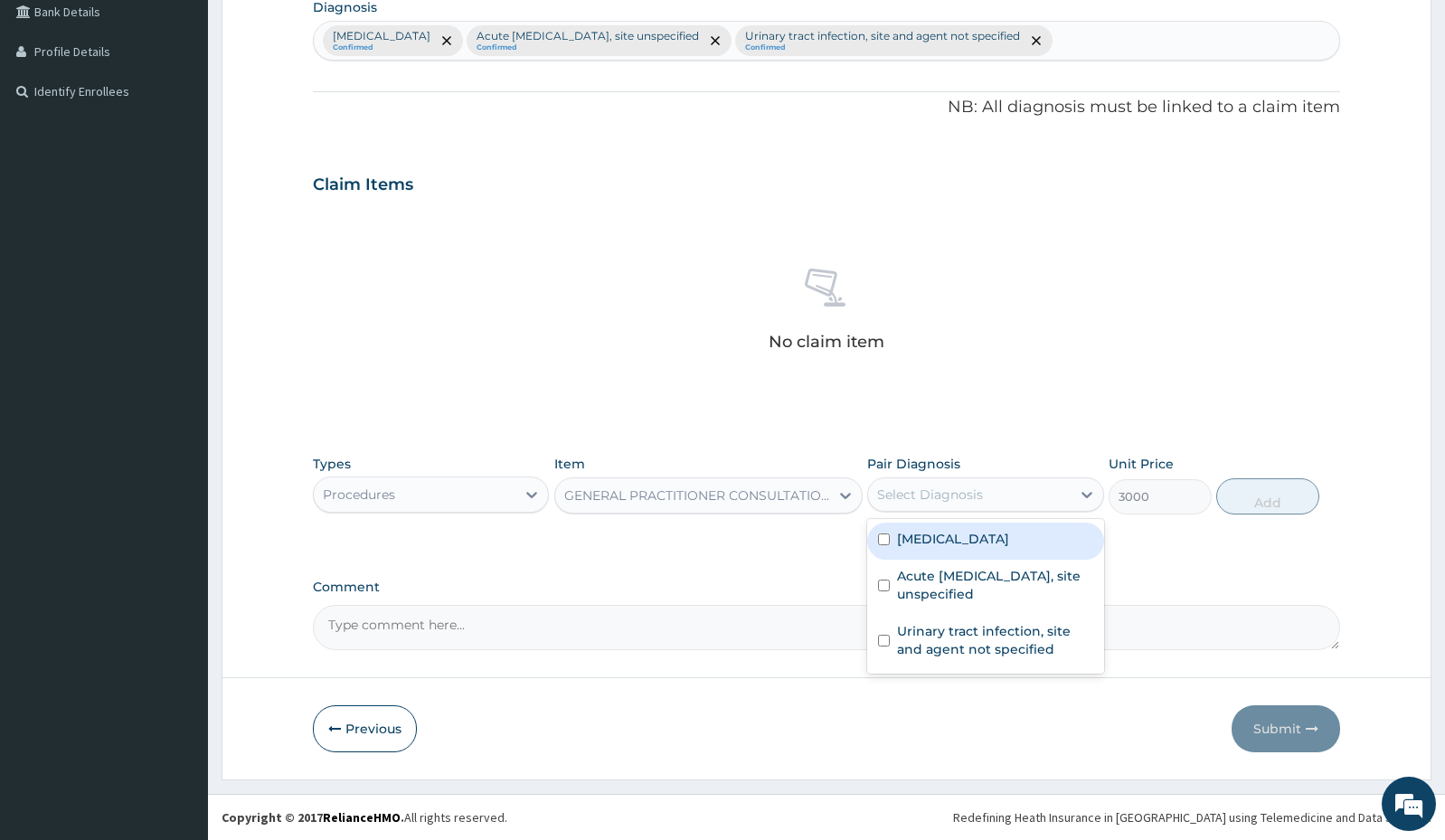
click at [886, 539] on input "checkbox" at bounding box center [883, 539] width 11 height 11
checkbox input "true"
click at [1261, 502] on button "Add" at bounding box center [1268, 496] width 103 height 36
type input "0"
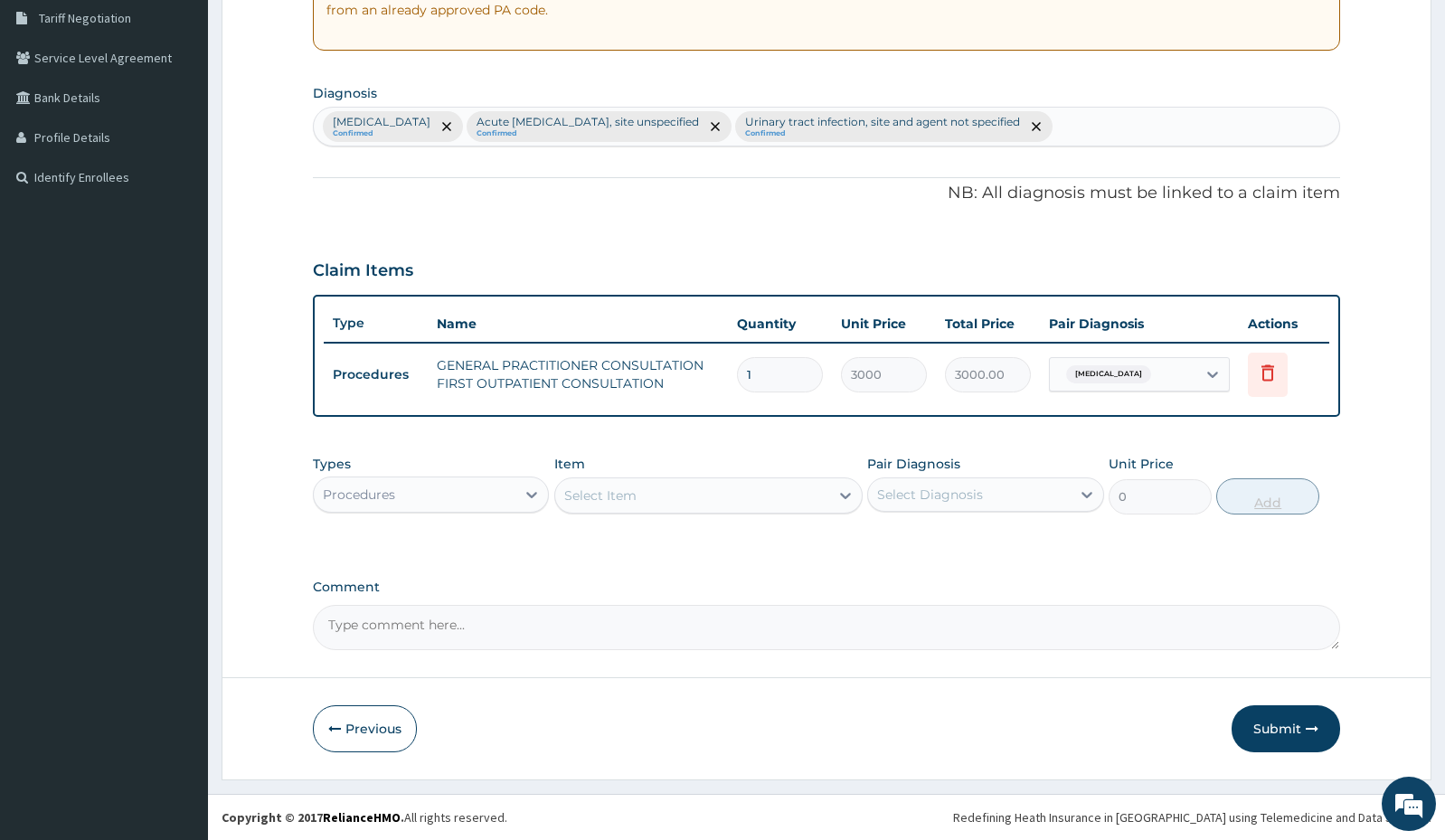
scroll to position [378, 0]
click at [459, 496] on div "Procedures" at bounding box center [414, 494] width 202 height 29
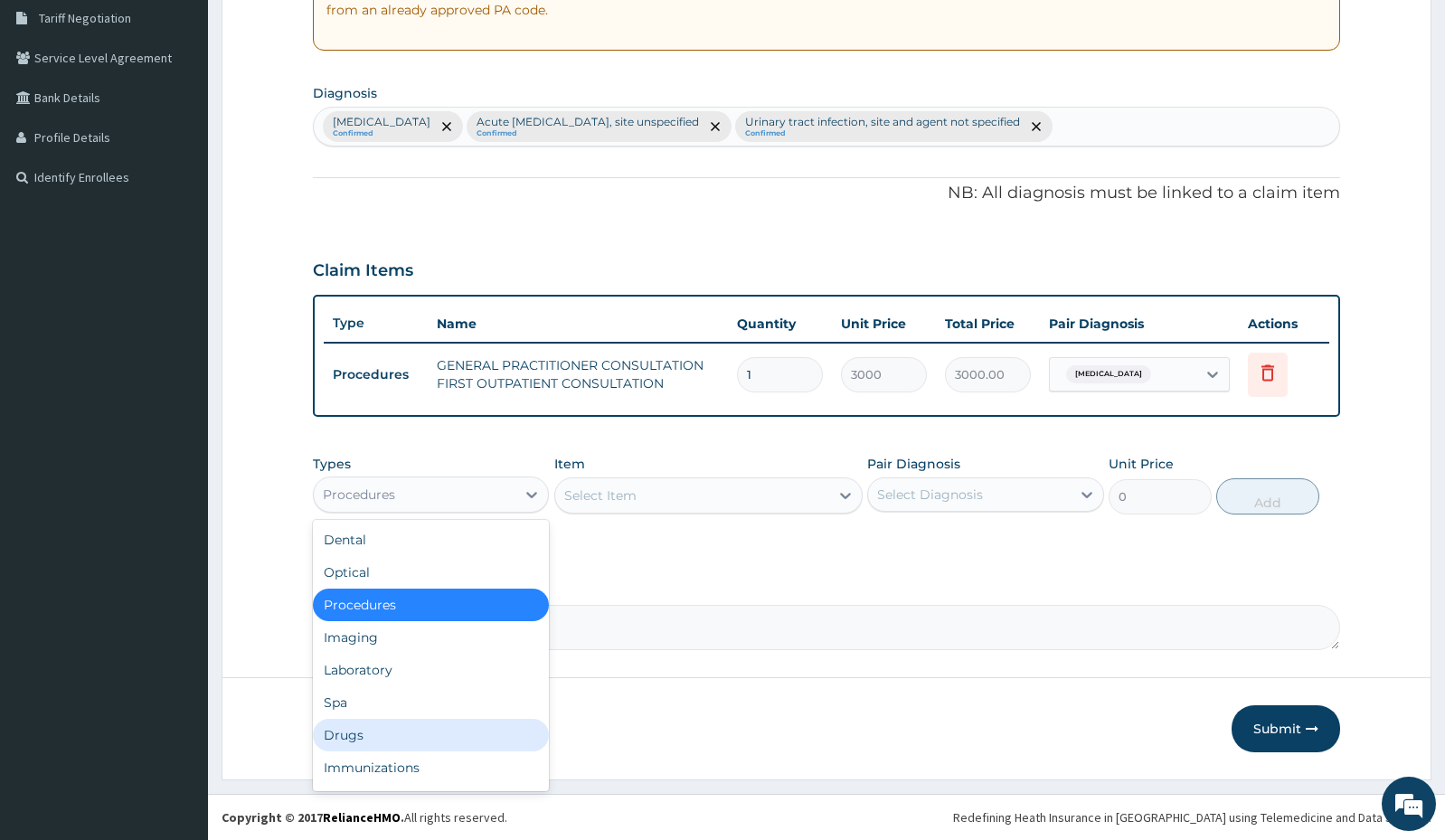
click at [383, 729] on div "Drugs" at bounding box center [431, 735] width 236 height 32
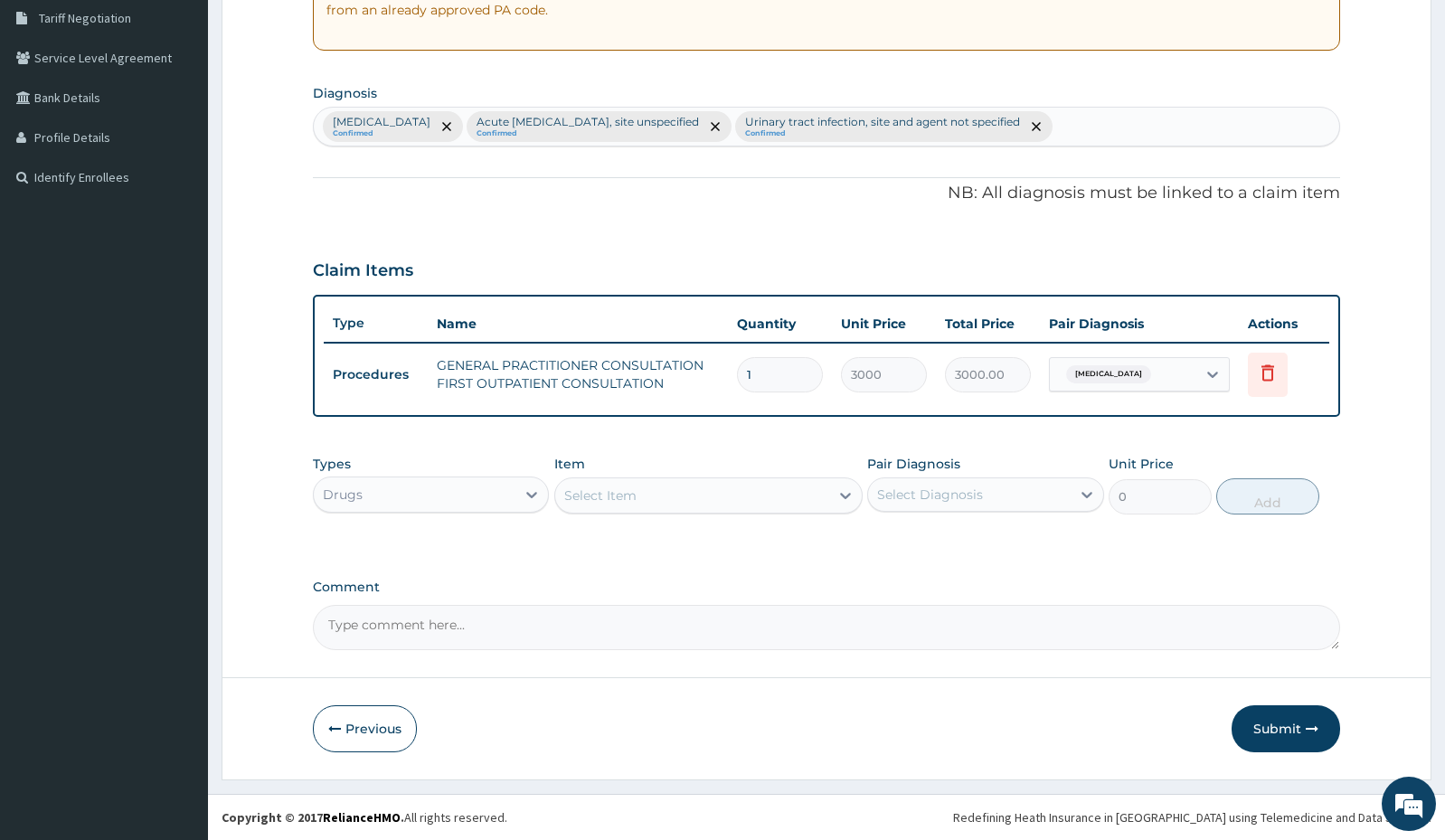
click at [652, 497] on div "Select Item" at bounding box center [691, 495] width 274 height 29
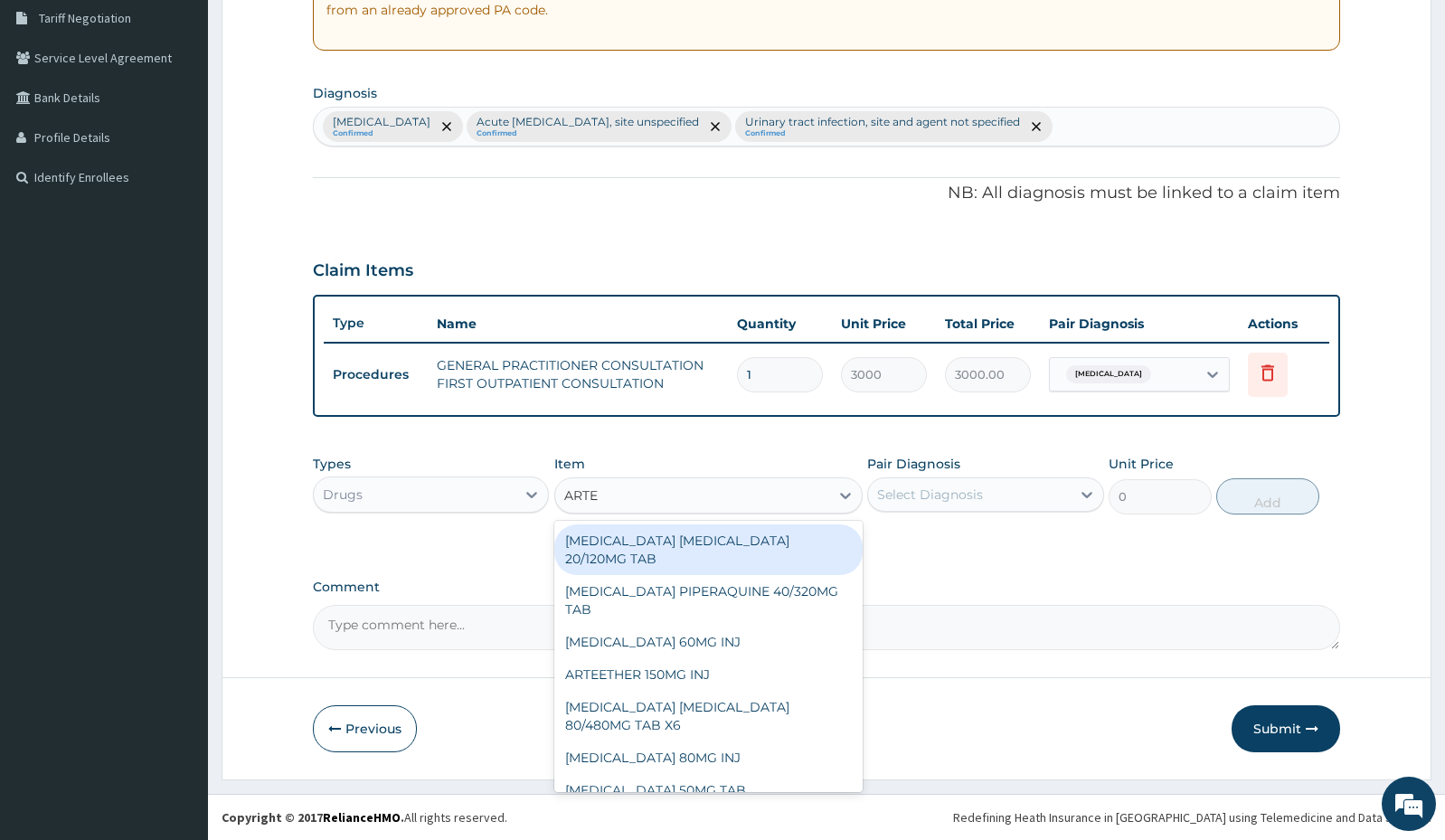
type input "ARTEM"
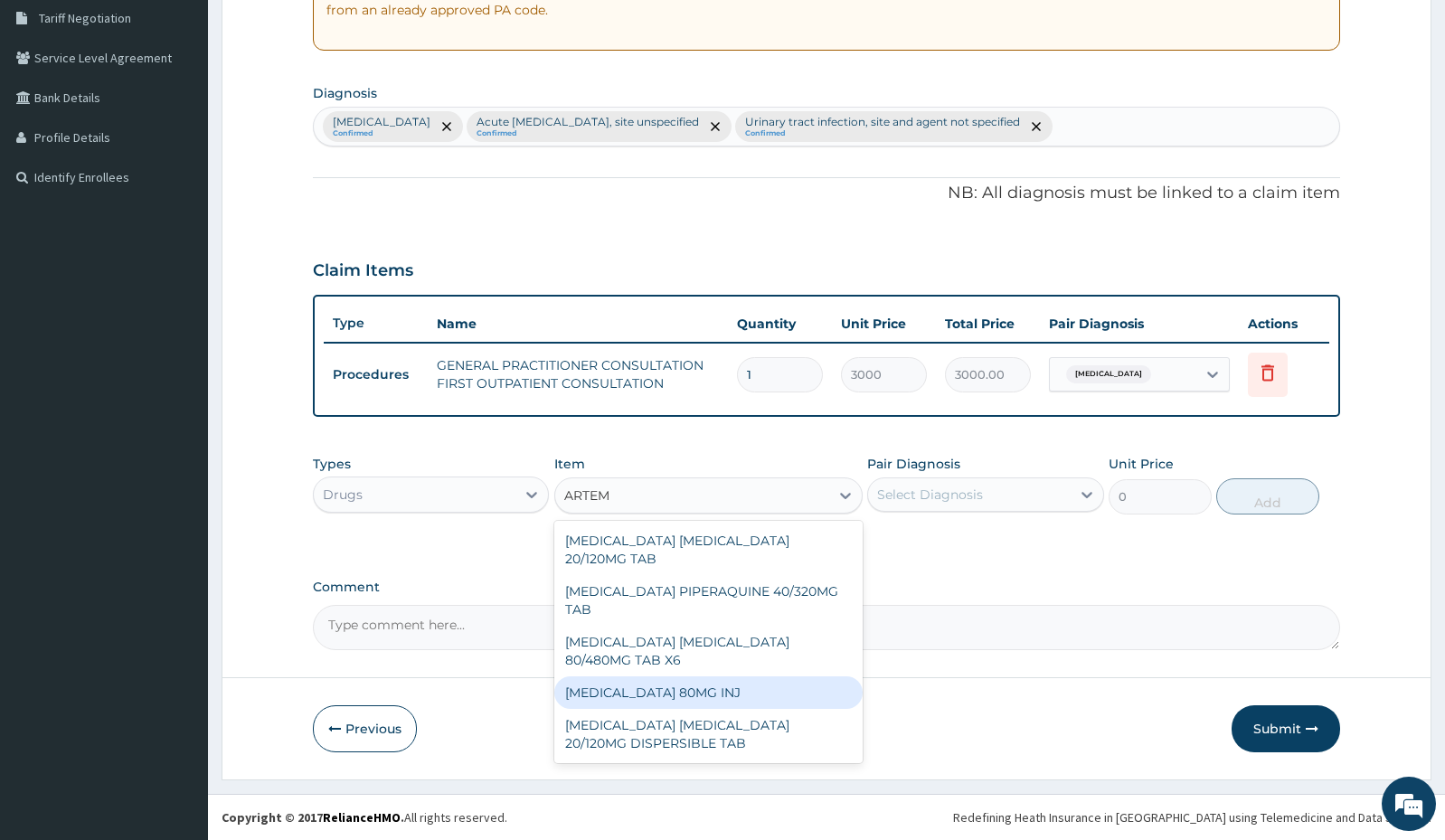
click at [691, 692] on div "[MEDICAL_DATA] 80MG INJ" at bounding box center [708, 692] width 308 height 32
type input "1400"
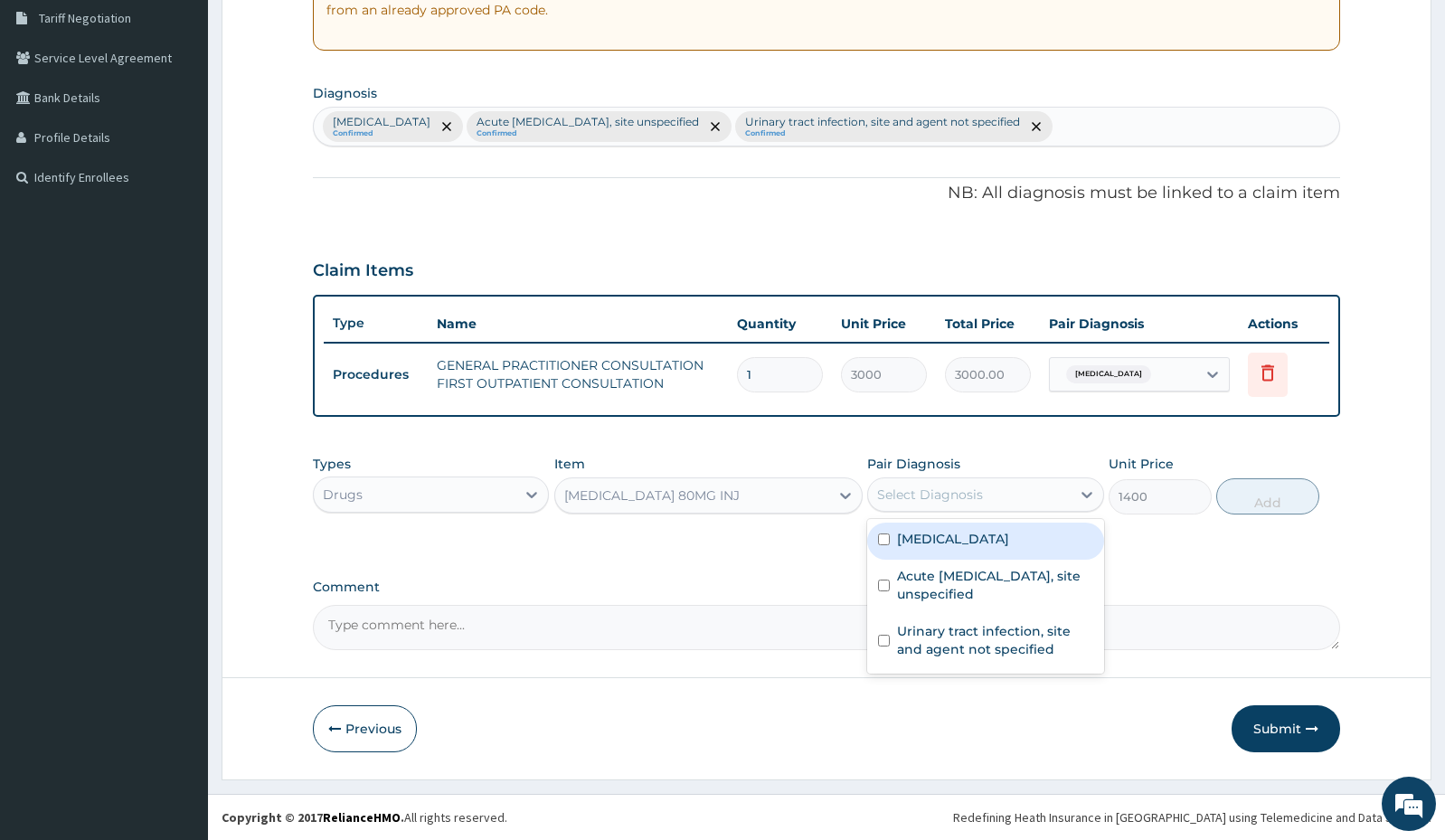
click at [937, 492] on div "Select Diagnosis" at bounding box center [930, 494] width 106 height 18
click at [942, 537] on label "[MEDICAL_DATA]" at bounding box center [952, 538] width 112 height 18
checkbox input "true"
click at [1268, 504] on button "Add" at bounding box center [1268, 496] width 103 height 36
type input "0"
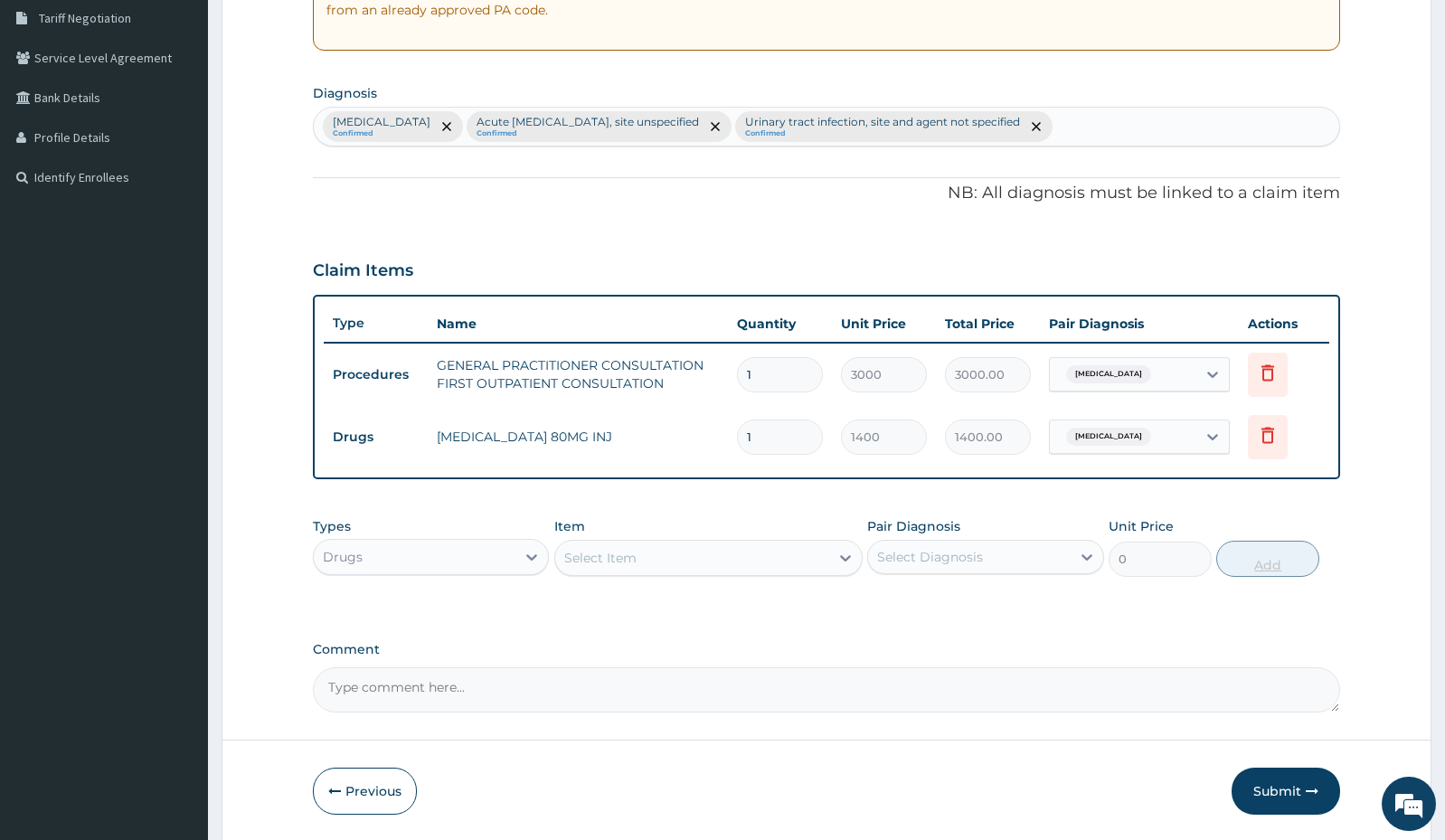
type input "0.00"
type input "6"
type input "8400.00"
type input "6"
click at [689, 556] on div "Select Item" at bounding box center [691, 557] width 274 height 29
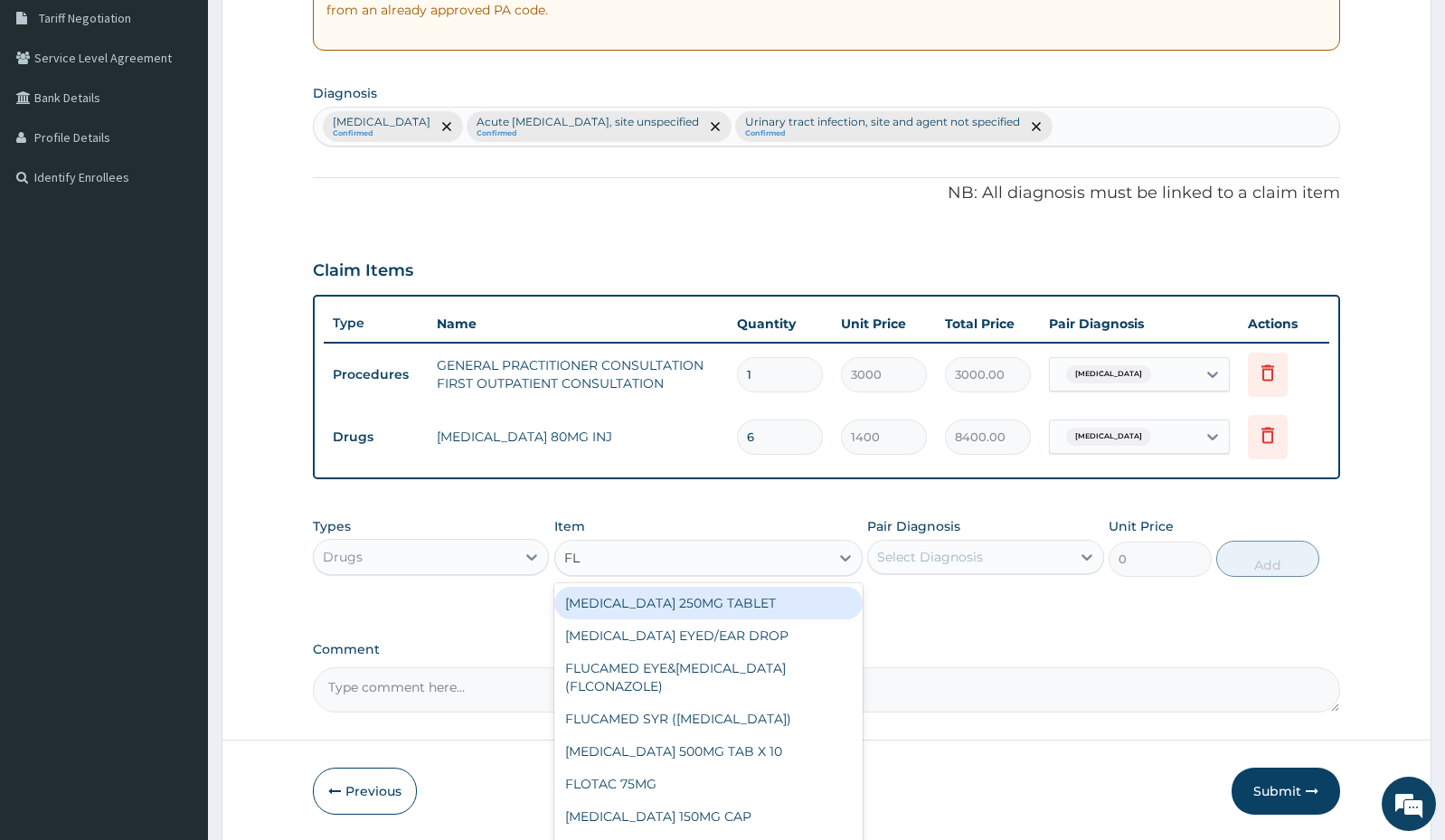
type input "F"
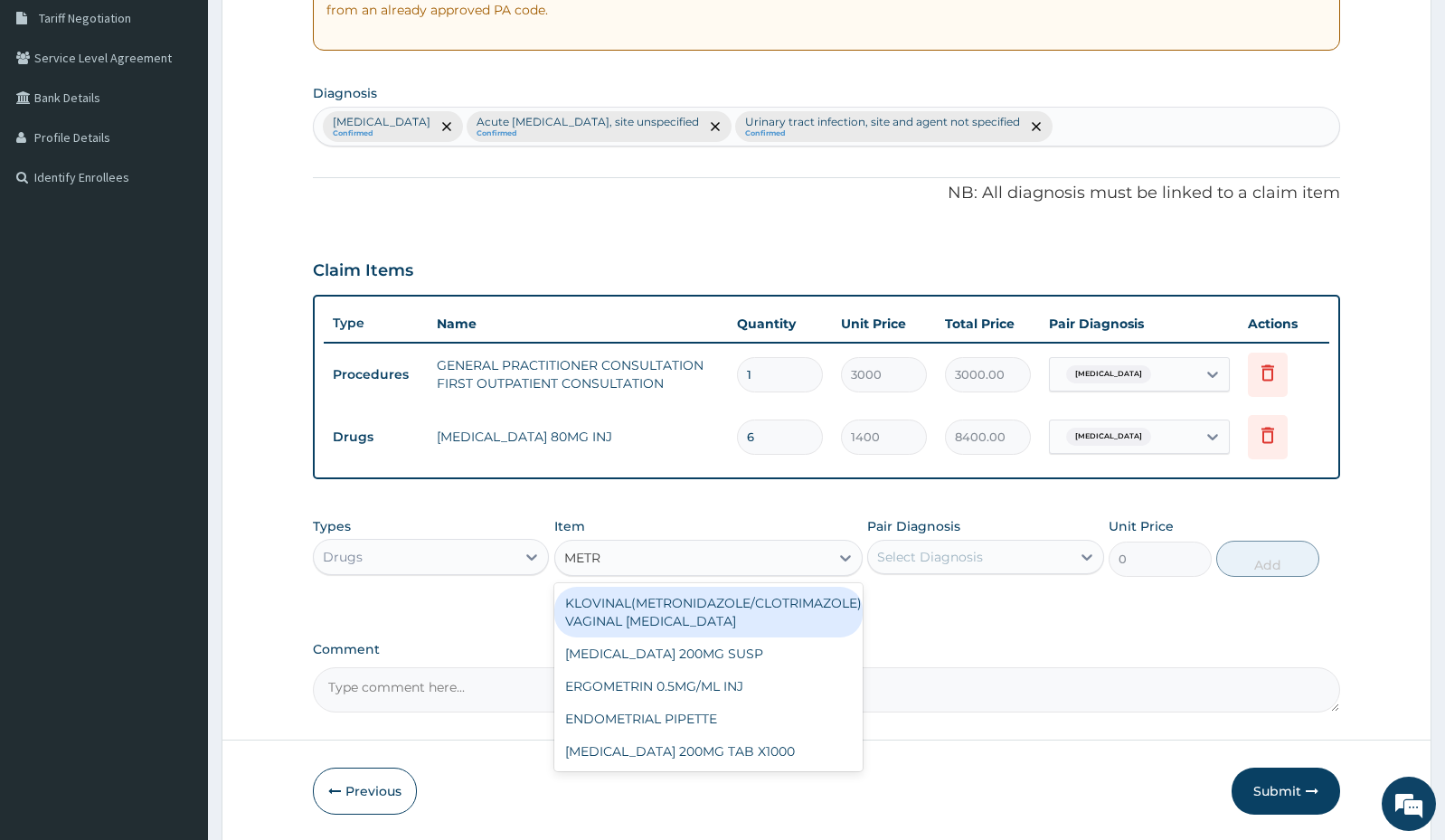
type input "METRO"
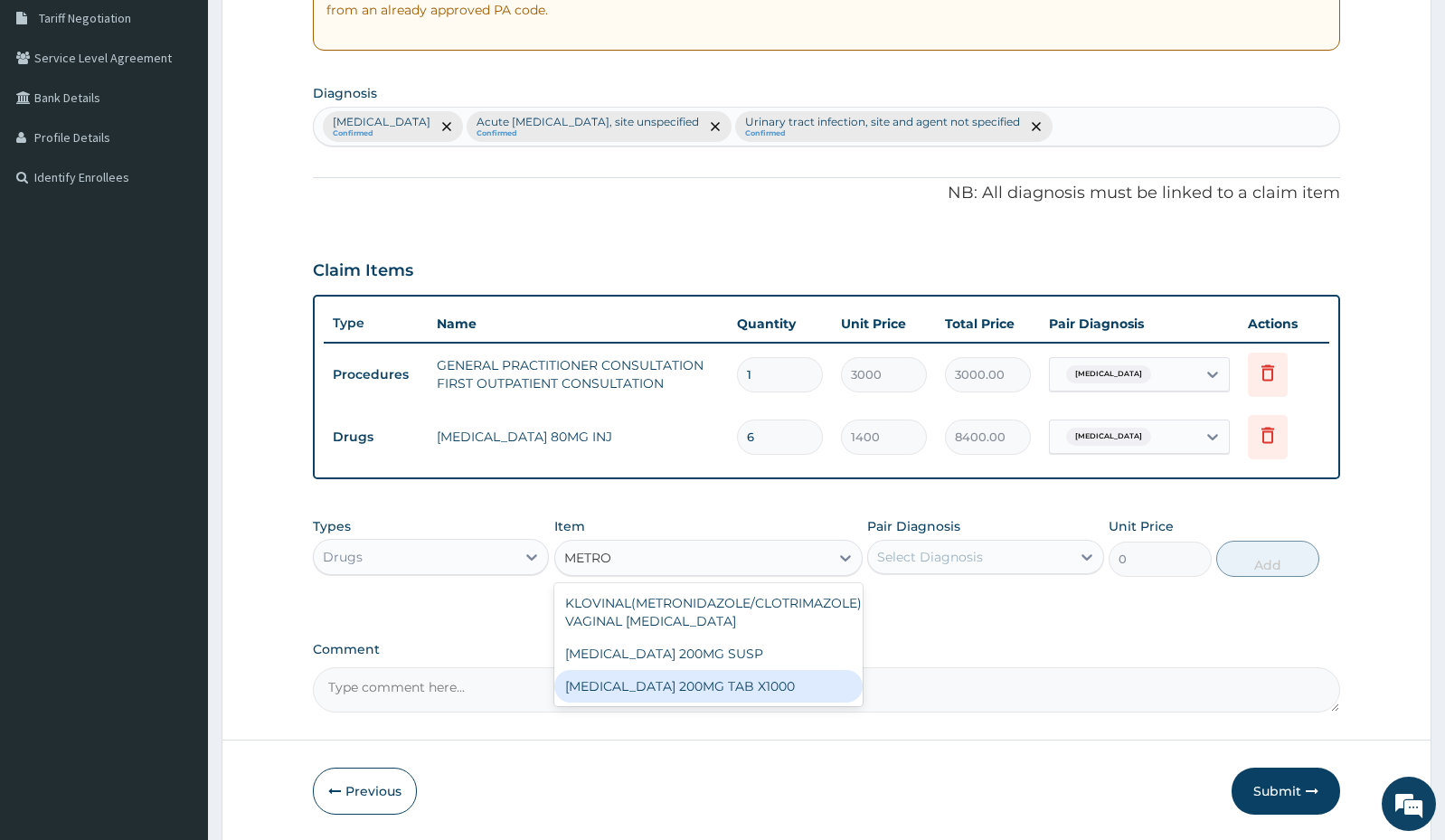
click at [700, 685] on div "[MEDICAL_DATA] 200MG TAB X1000" at bounding box center [708, 686] width 308 height 32
type input "52.5"
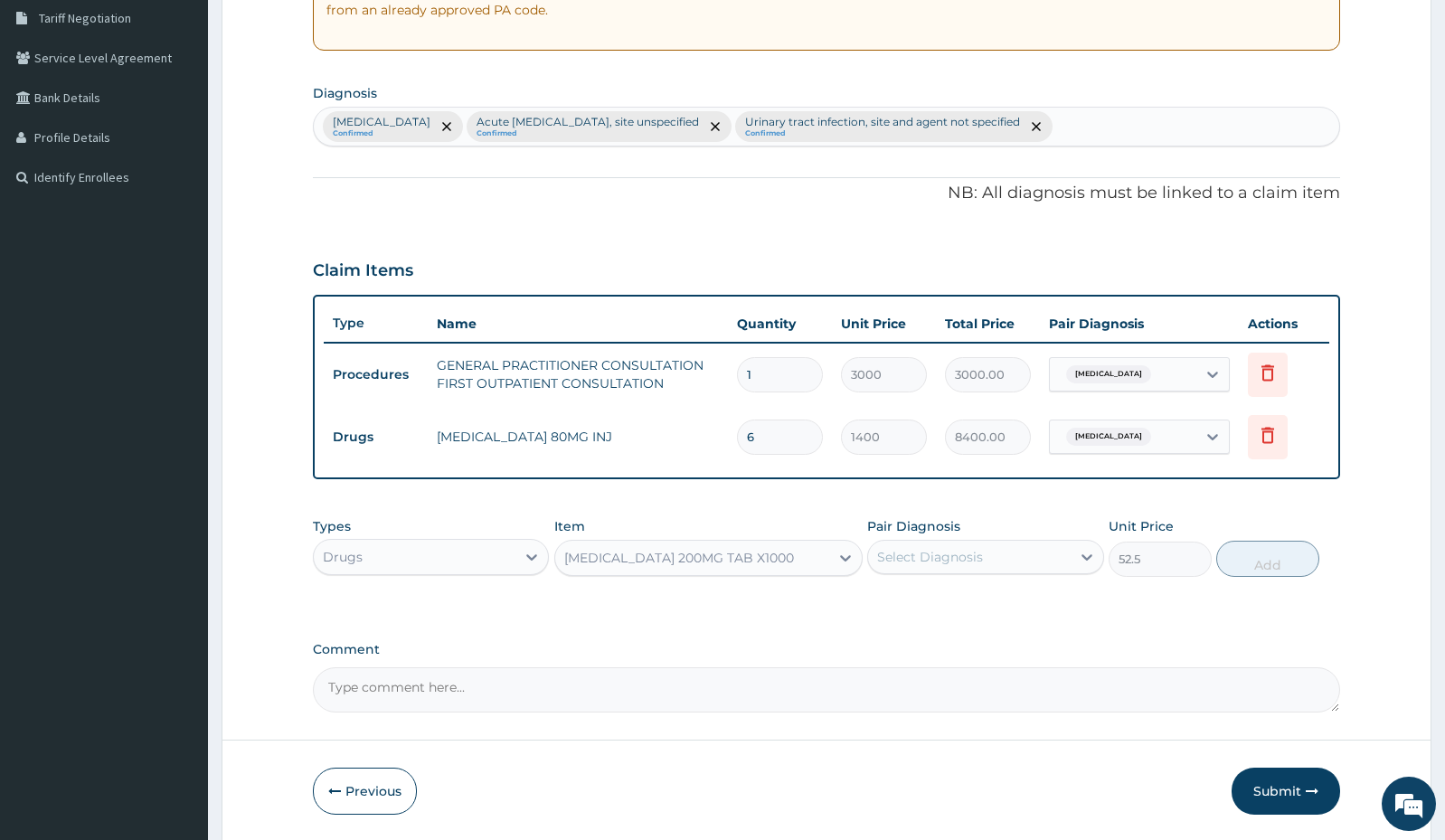
click at [785, 438] on input "6" at bounding box center [780, 436] width 86 height 35
type input "0.00"
type input "8"
type input "11200.00"
type input "8"
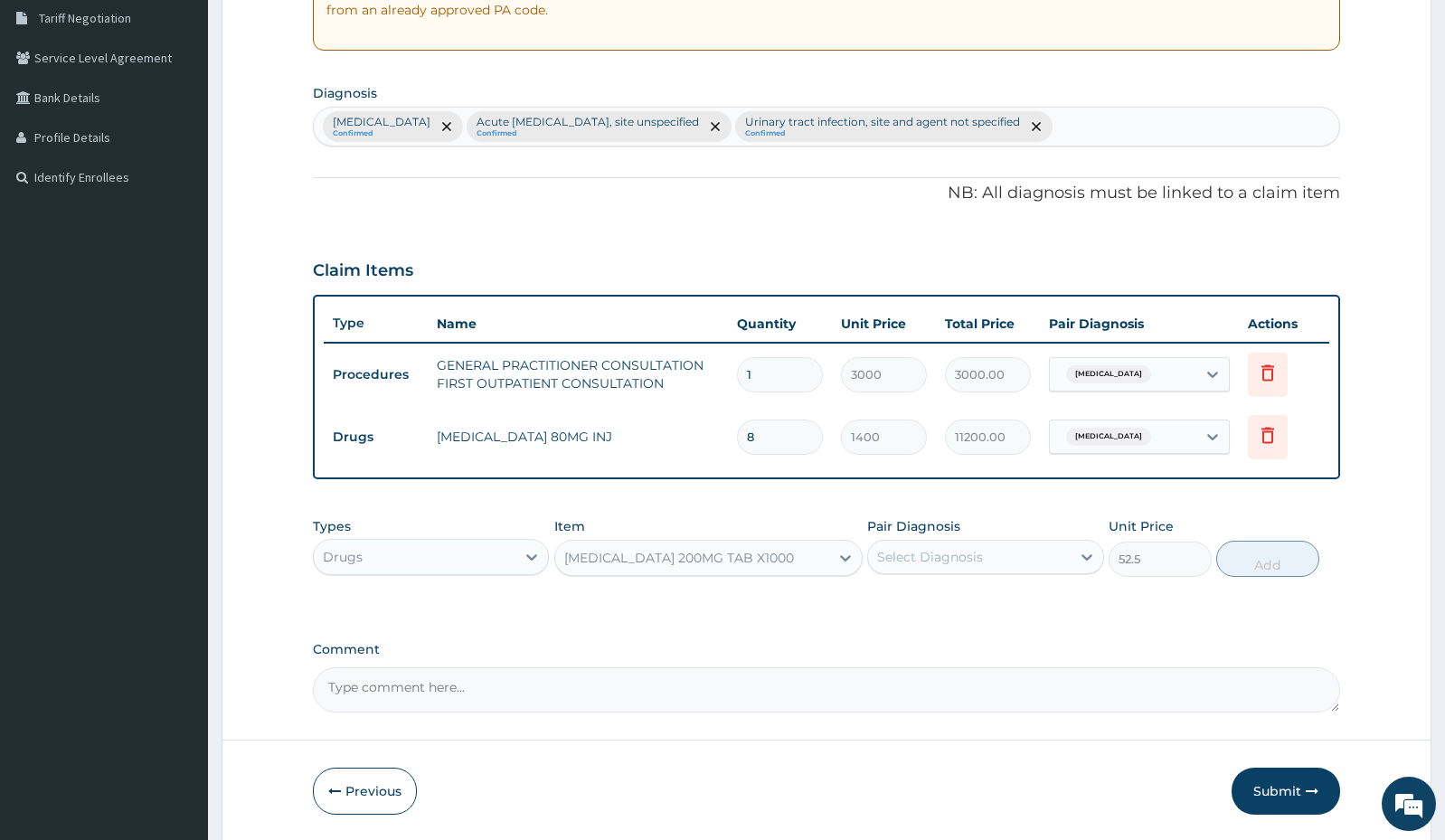
click at [794, 557] on div "[MEDICAL_DATA] 200MG TAB X1000" at bounding box center [679, 557] width 230 height 18
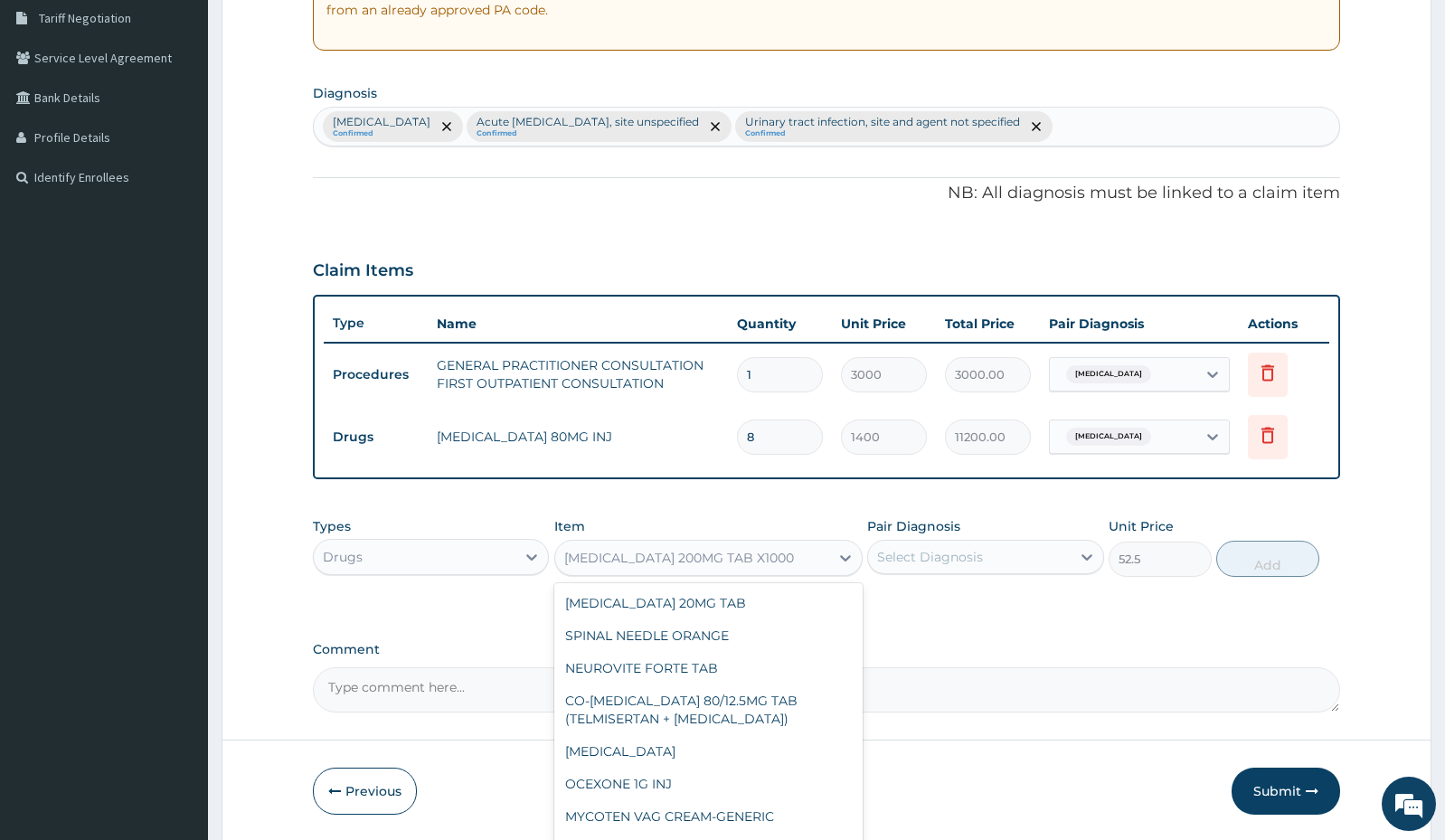
scroll to position [25584, 0]
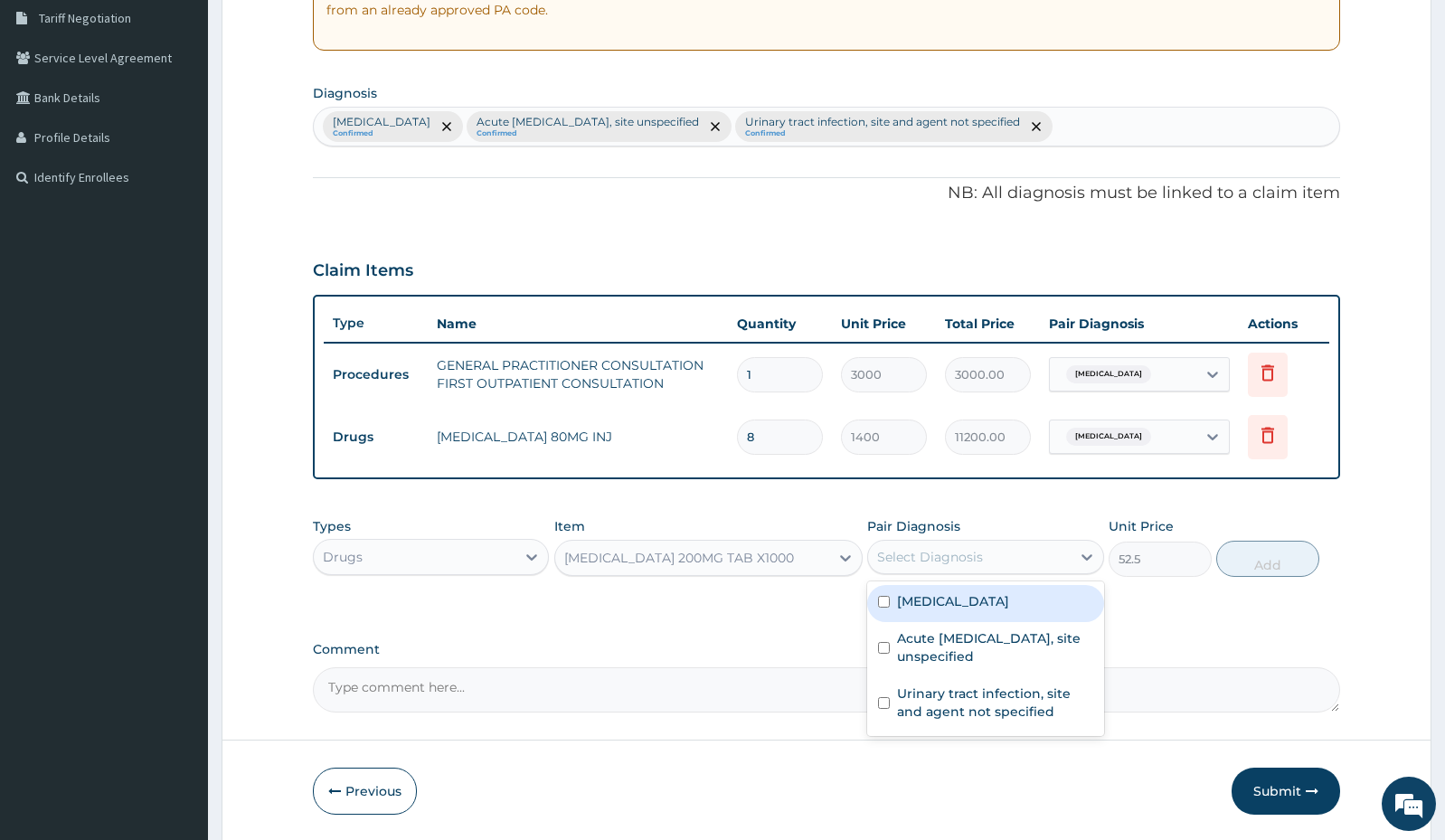
click at [963, 552] on div "Select Diagnosis" at bounding box center [930, 556] width 106 height 18
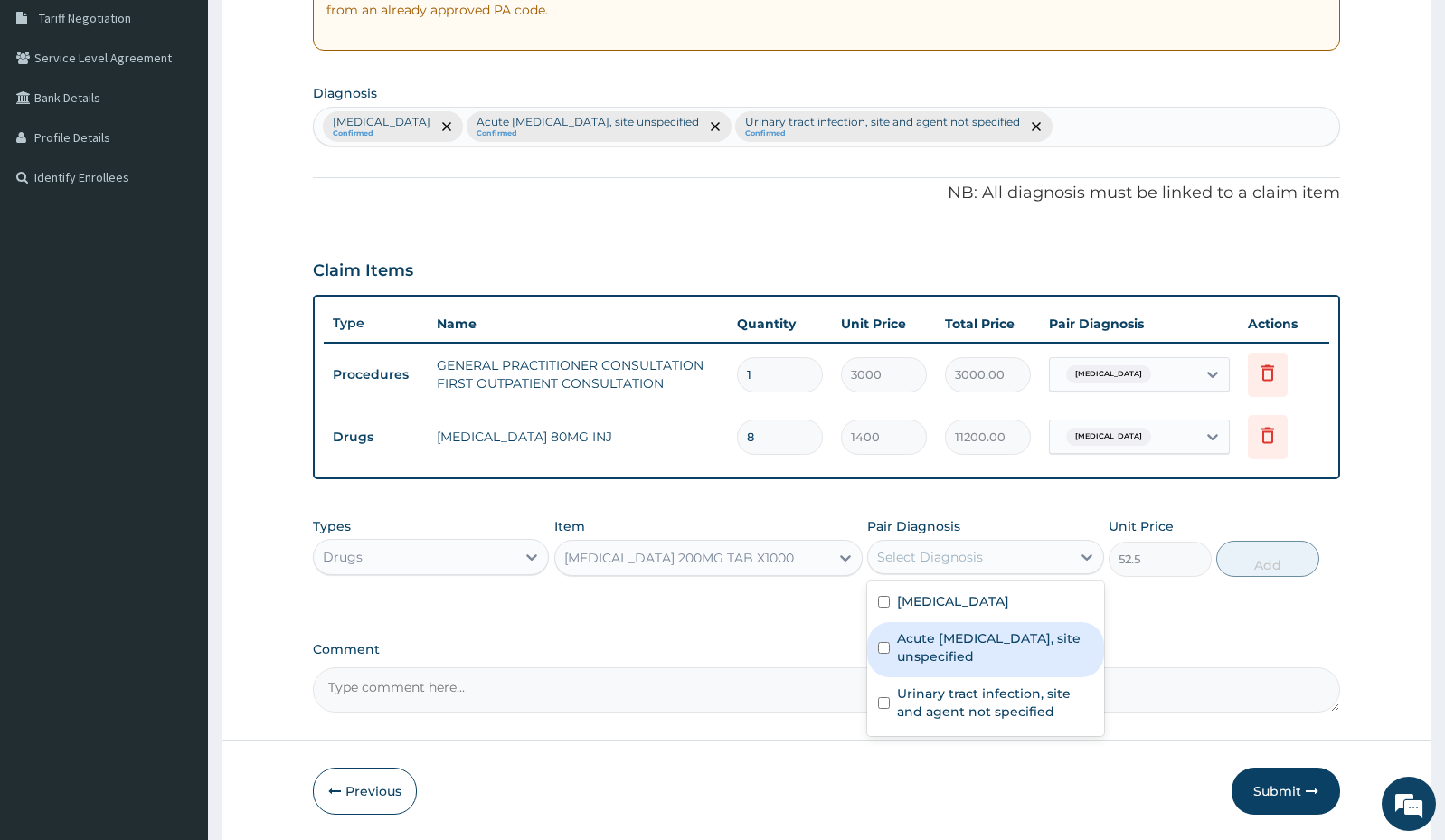
click at [896, 652] on div "Acute [MEDICAL_DATA], site unspecified" at bounding box center [985, 649] width 236 height 55
checkbox input "true"
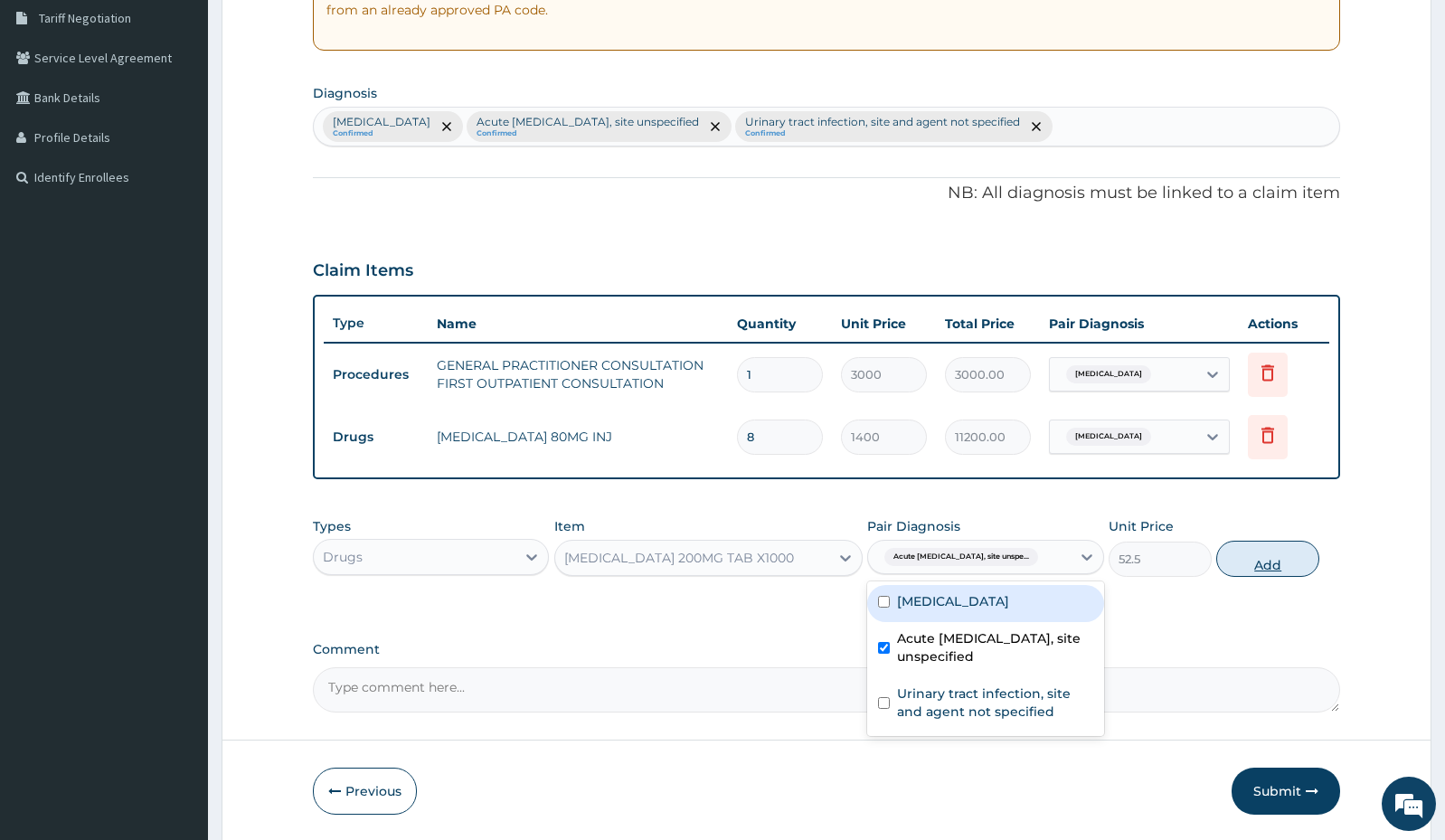
click at [1260, 566] on button "Add" at bounding box center [1268, 558] width 103 height 36
type input "0"
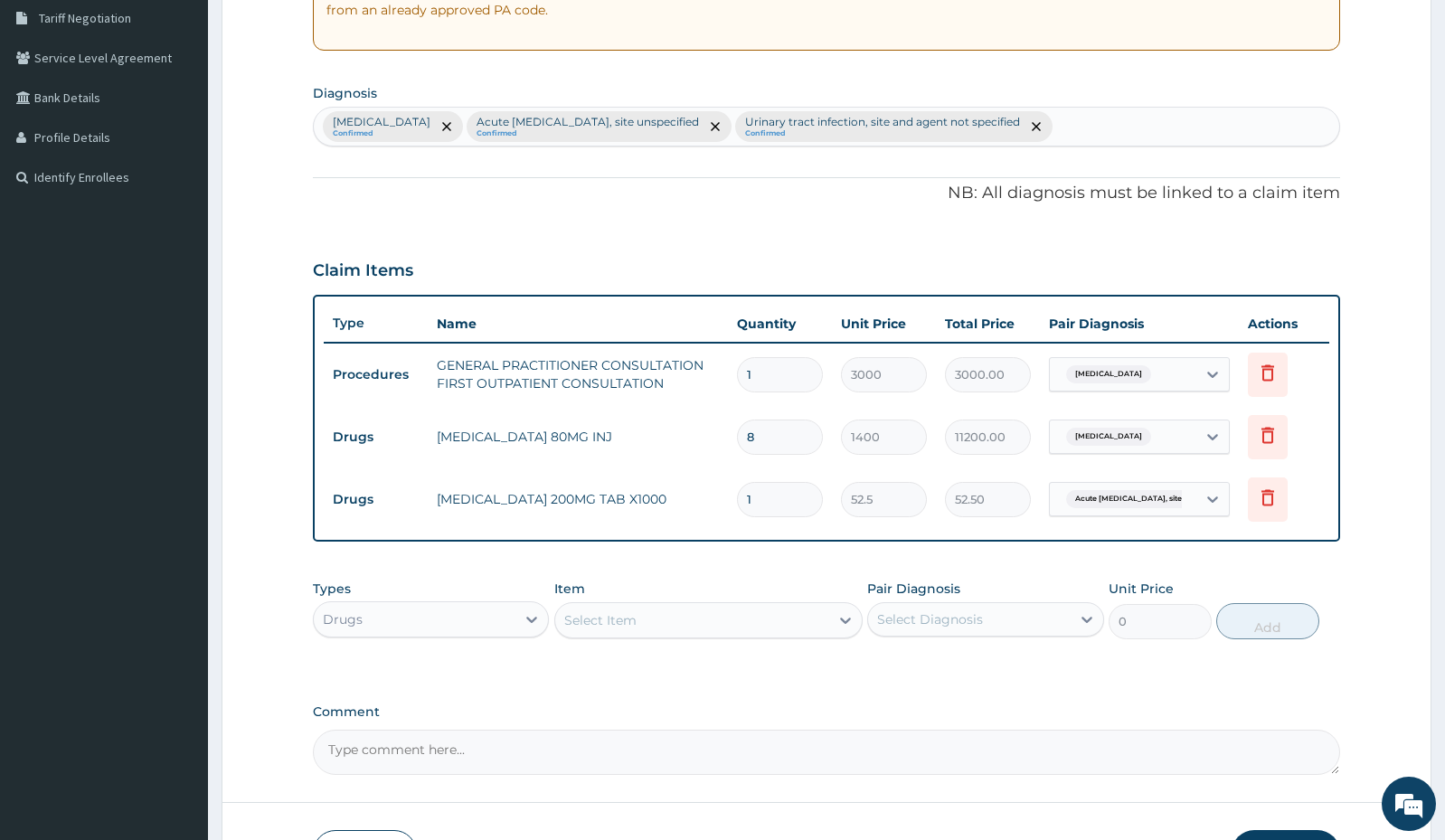
type input "0.00"
type input "8"
type input "420.00"
type input "8"
click at [668, 621] on div "Select Item" at bounding box center [691, 620] width 274 height 29
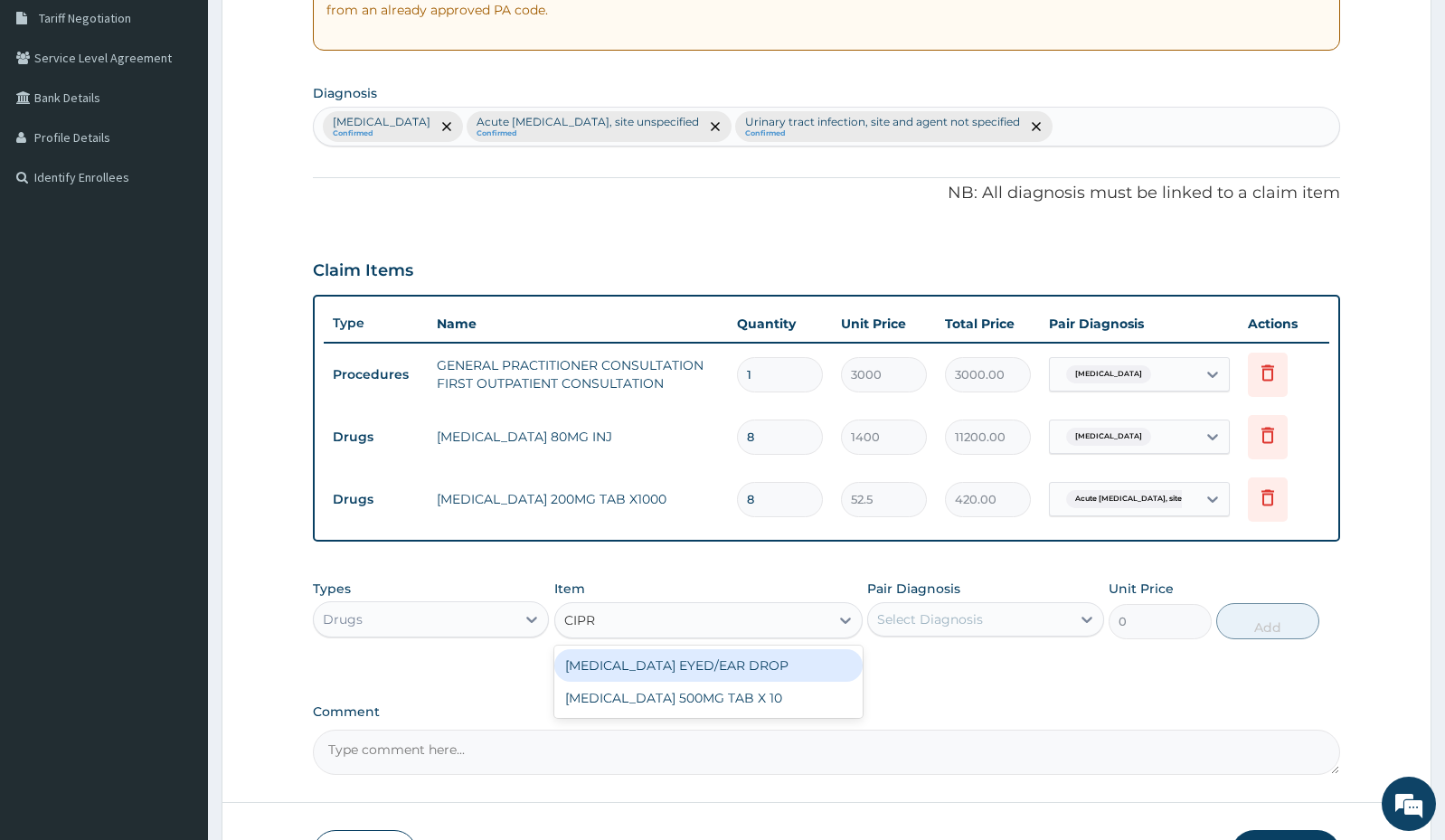
type input "[MEDICAL_DATA]"
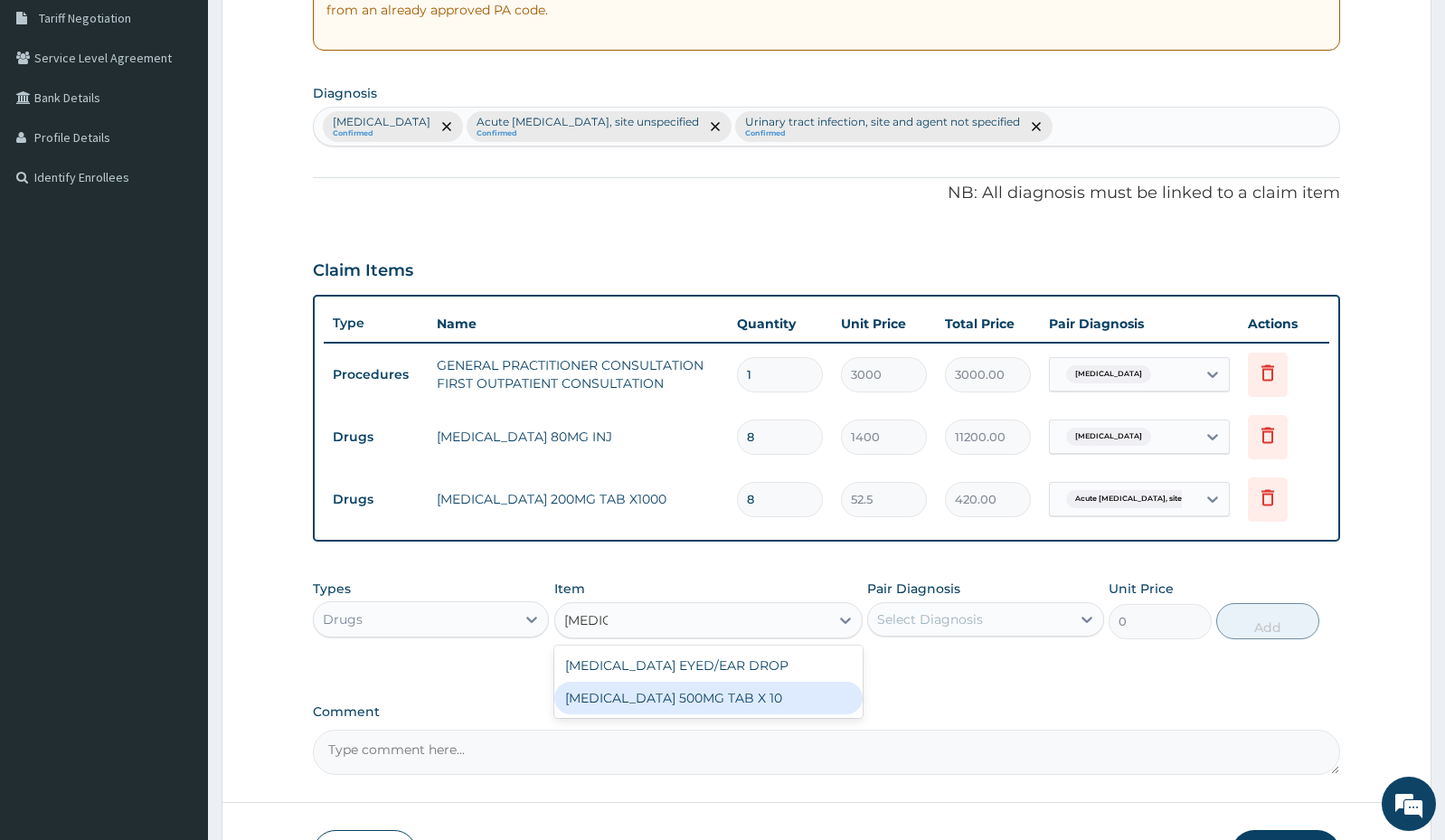
click at [663, 703] on div "[MEDICAL_DATA] 500MG TAB X 10" at bounding box center [708, 698] width 308 height 32
type input "63"
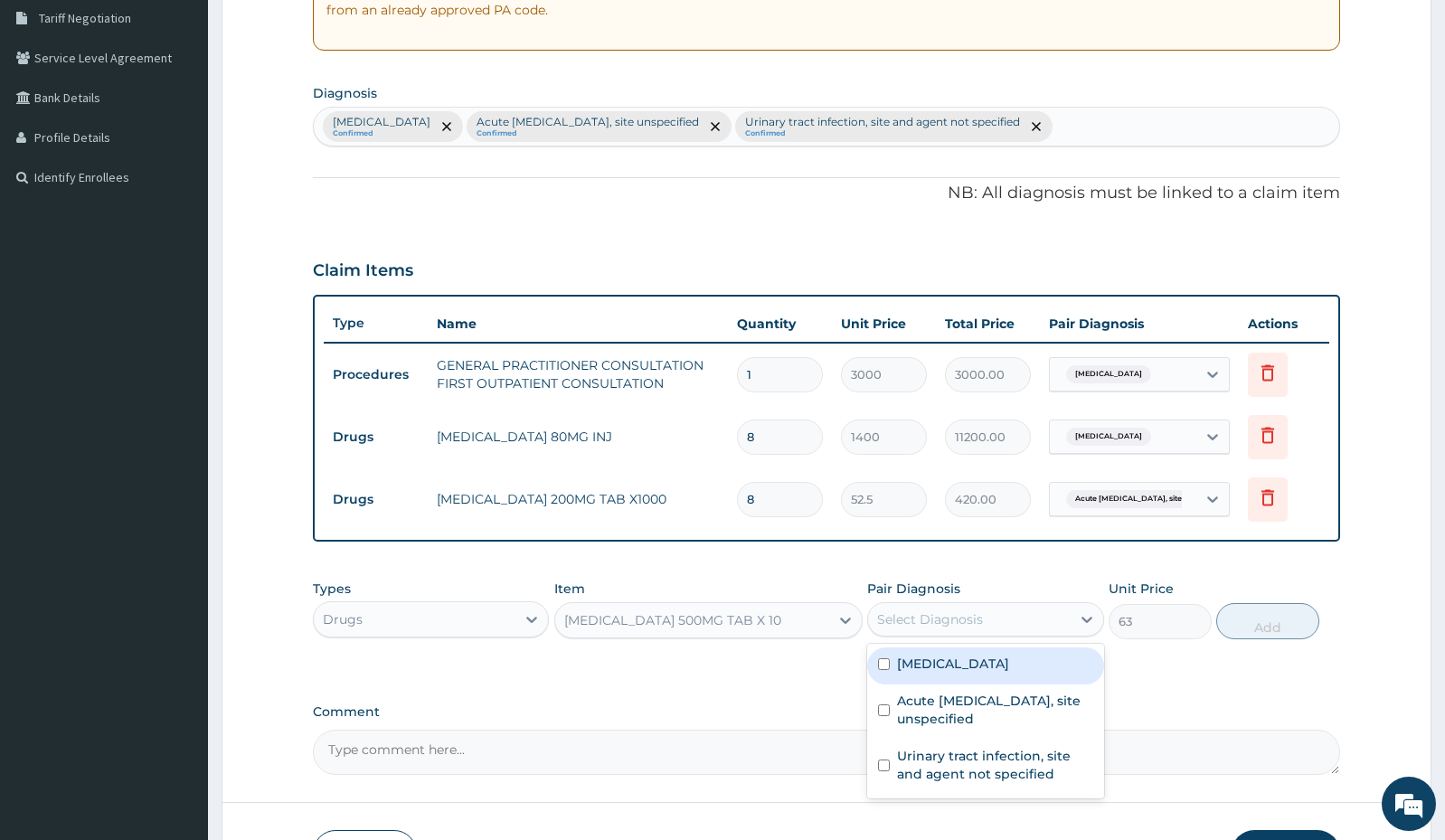
click at [914, 617] on div "Select Diagnosis" at bounding box center [930, 619] width 106 height 18
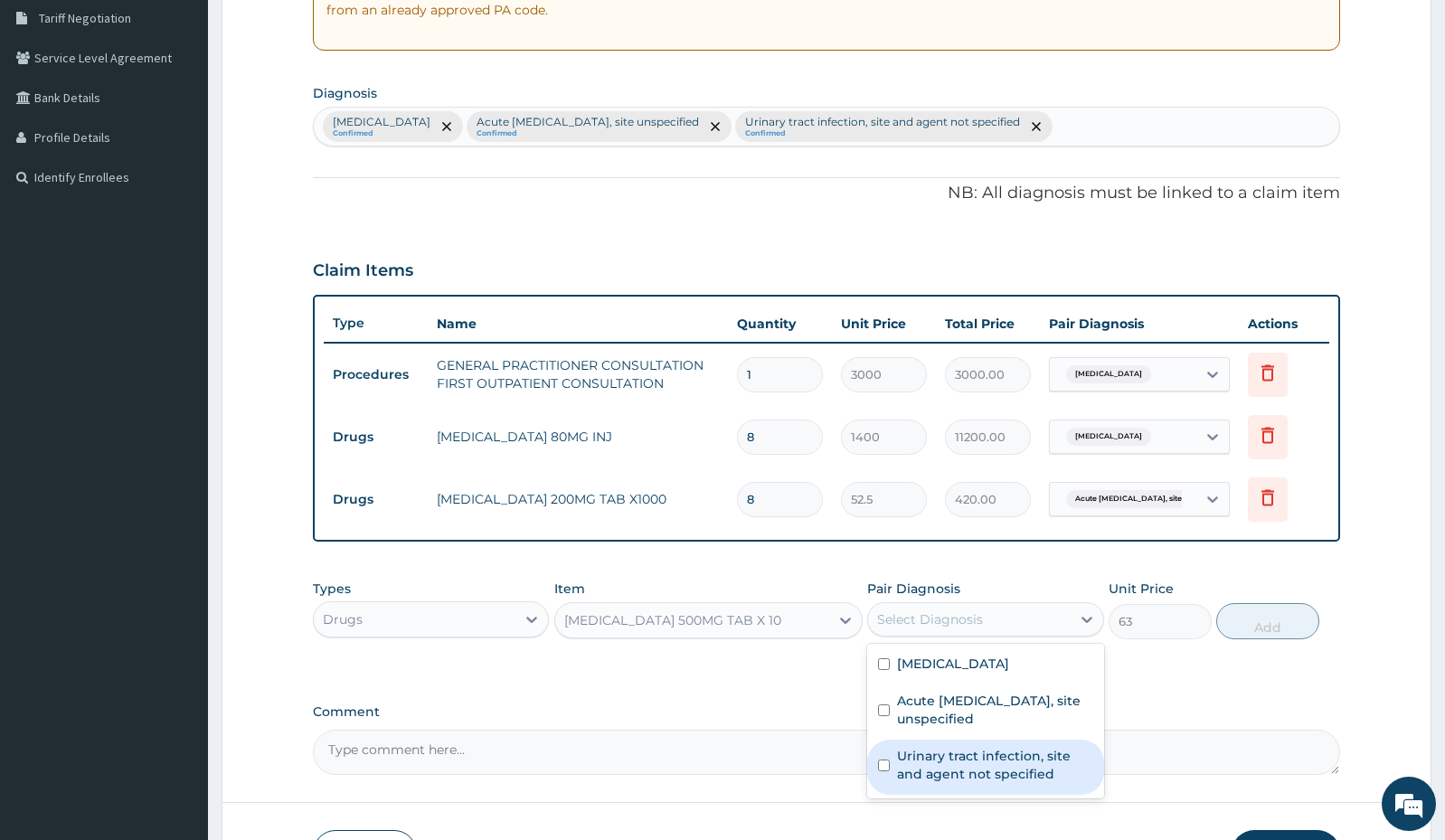
click at [905, 769] on label "Urinary tract infection, site and agent not specified" at bounding box center [994, 765] width 196 height 36
checkbox input "true"
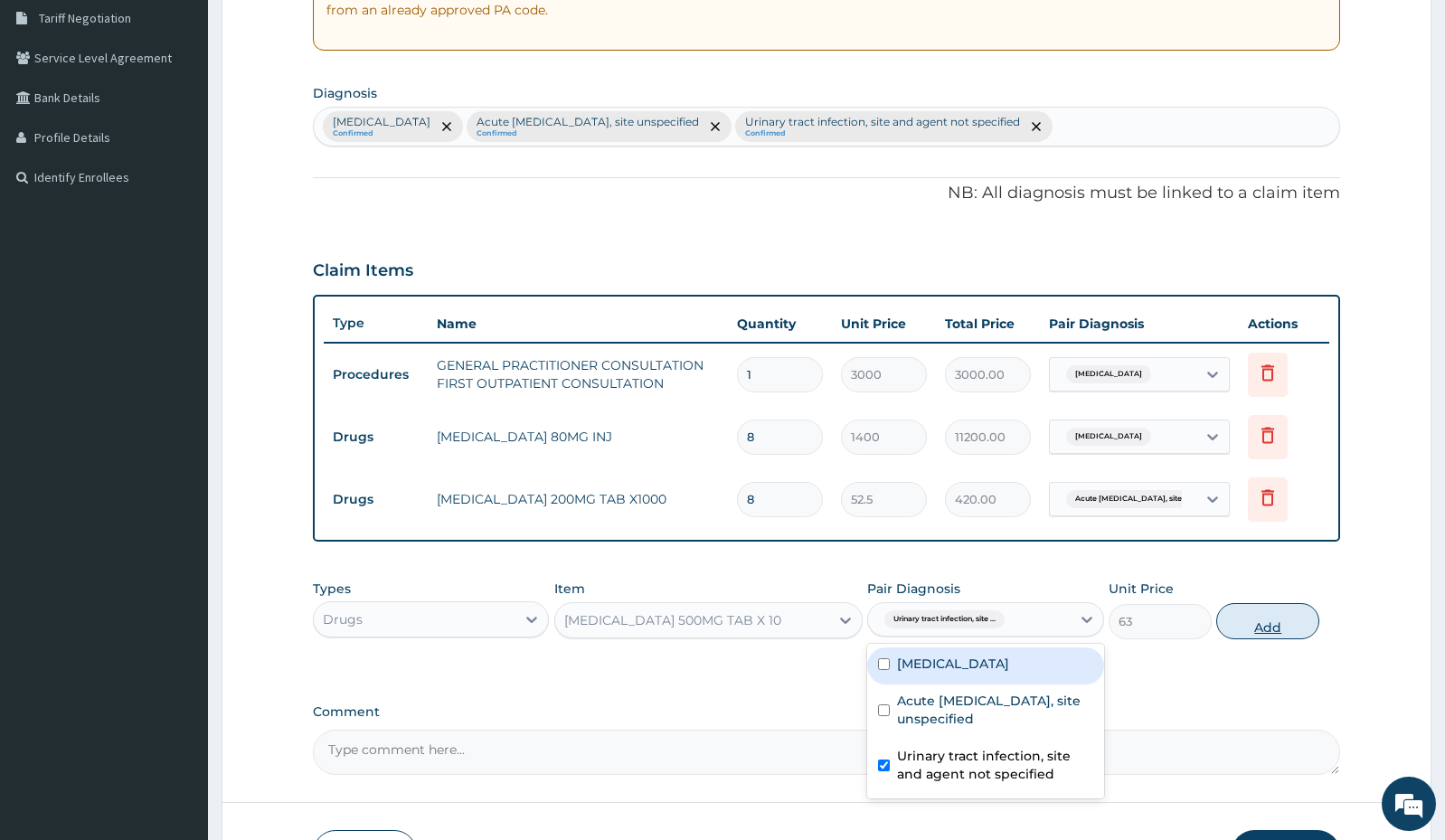
click at [1257, 627] on button "Add" at bounding box center [1268, 621] width 103 height 36
type input "0"
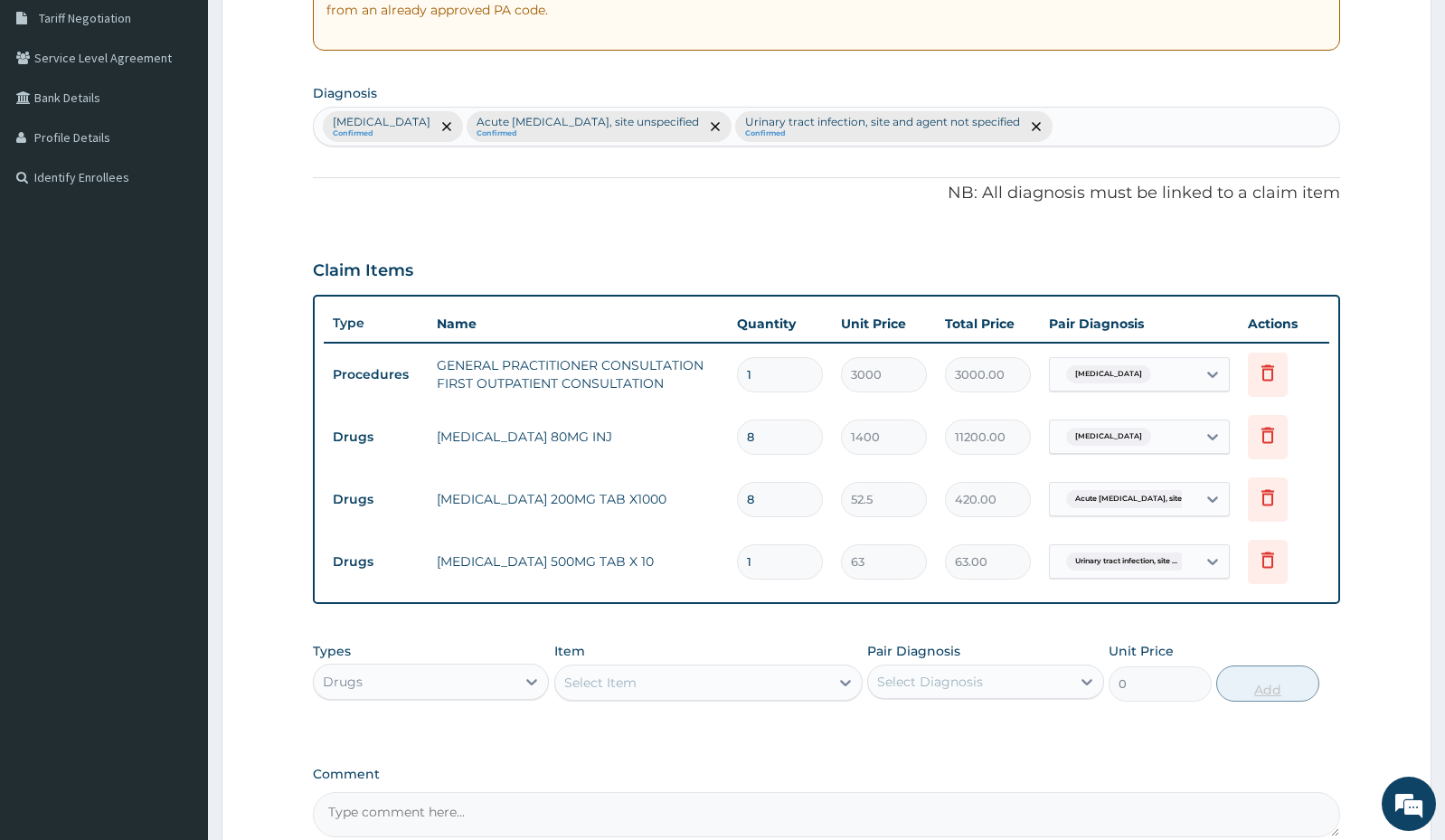
type input "0.00"
type input "2"
type input "126.00"
type input "2"
click at [739, 683] on div "Select Item" at bounding box center [691, 682] width 274 height 29
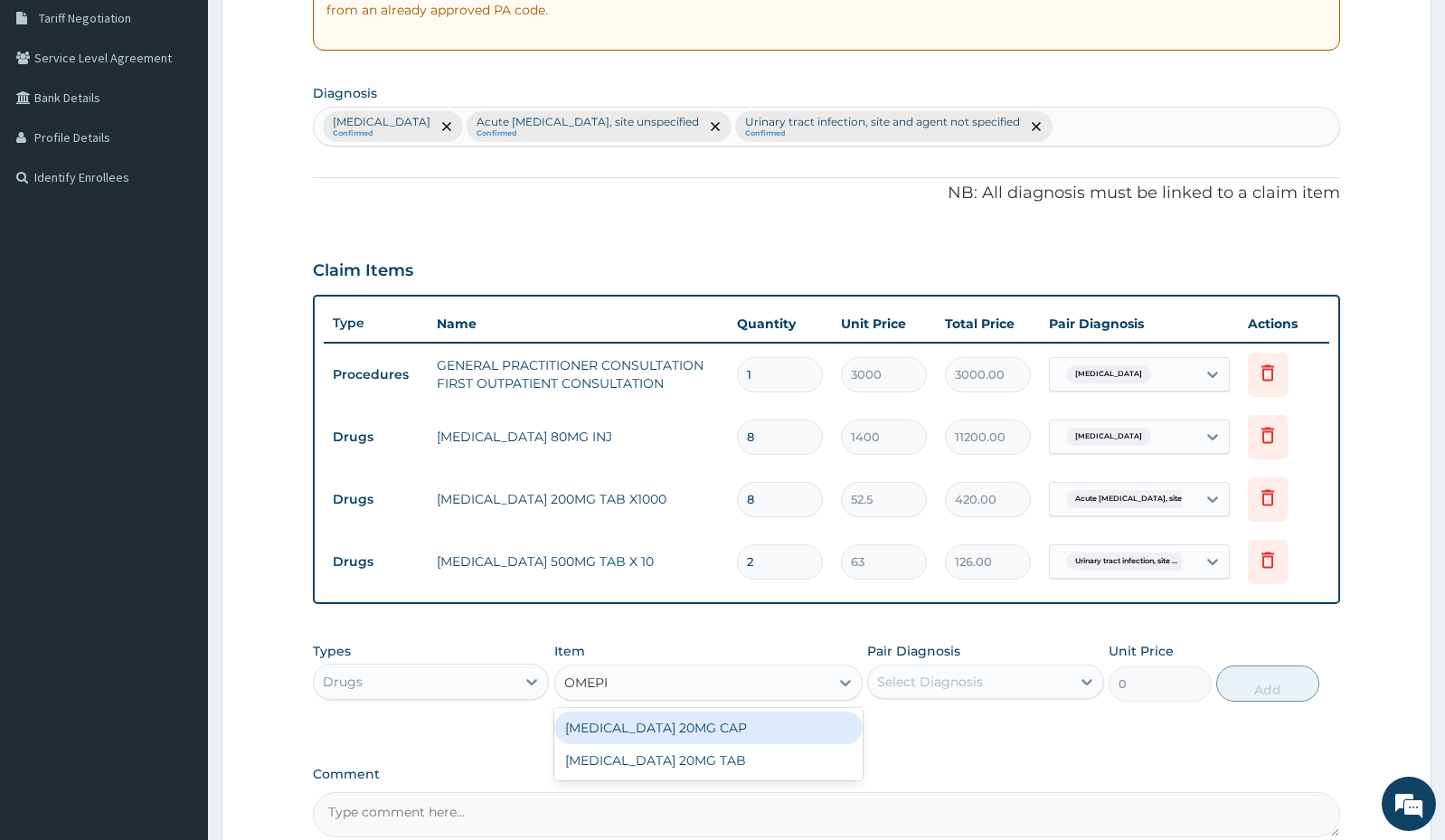
type input "OMEPRA"
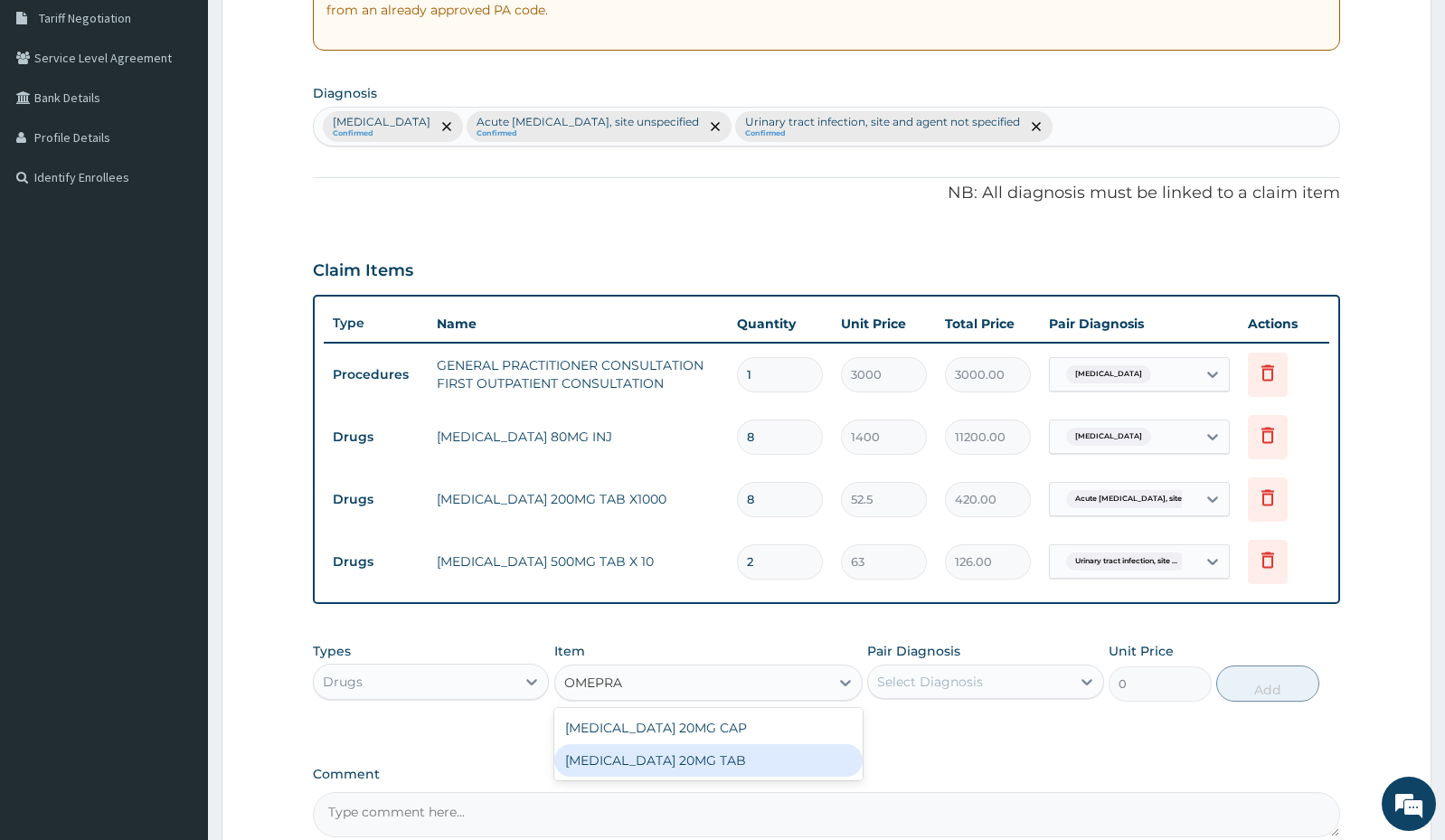
click at [691, 759] on div "[MEDICAL_DATA] 20MG TAB" at bounding box center [708, 760] width 308 height 32
type input "141.75"
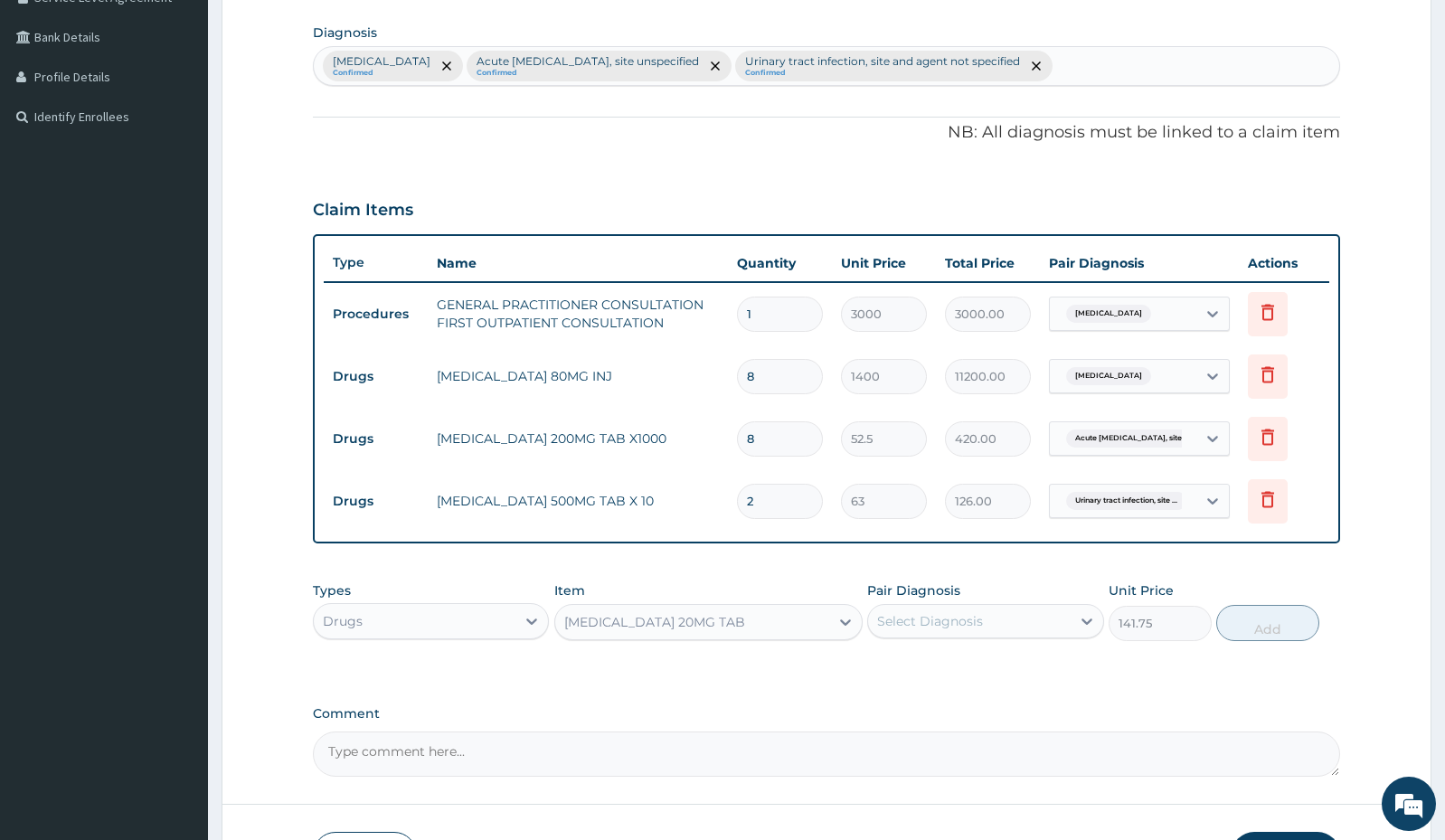
scroll to position [469, 0]
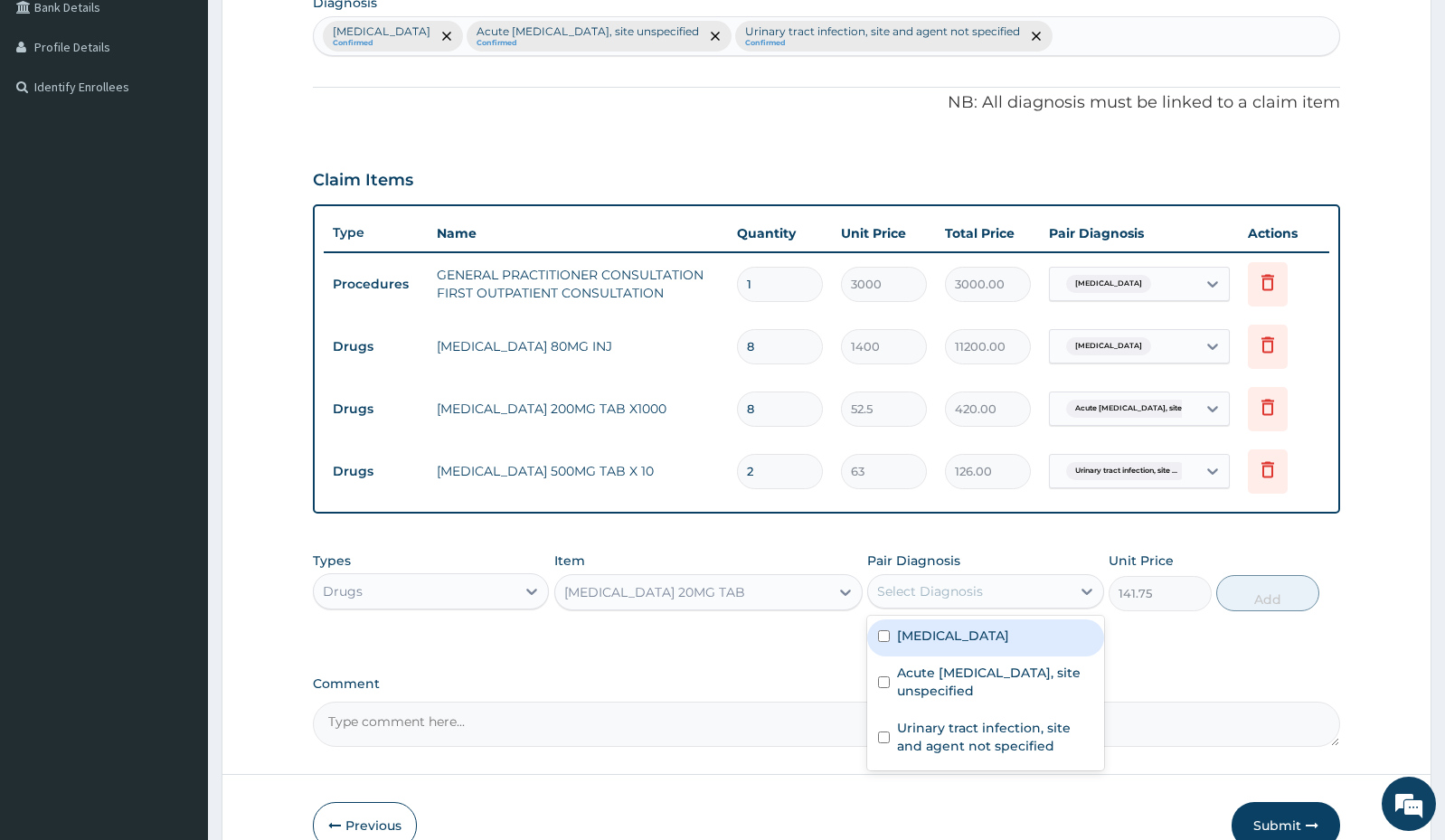
click at [975, 588] on div "Select Diagnosis" at bounding box center [930, 591] width 106 height 18
click at [659, 592] on div "[MEDICAL_DATA] 20MG TAB" at bounding box center [654, 592] width 181 height 18
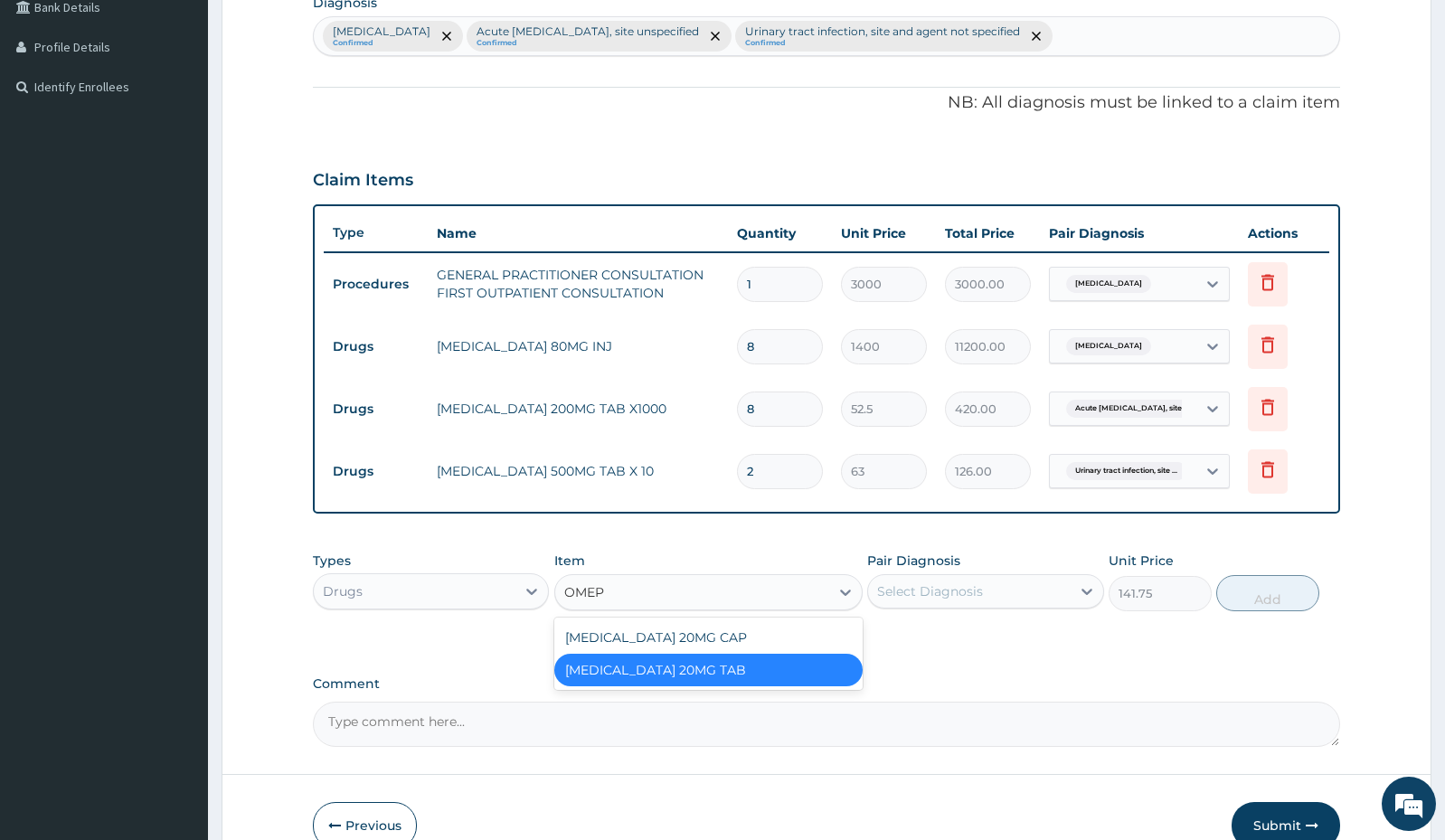
scroll to position [0, 0]
type input "OMEPR"
click at [661, 639] on div "[MEDICAL_DATA] 20MG CAP" at bounding box center [708, 638] width 308 height 32
type input "52.5"
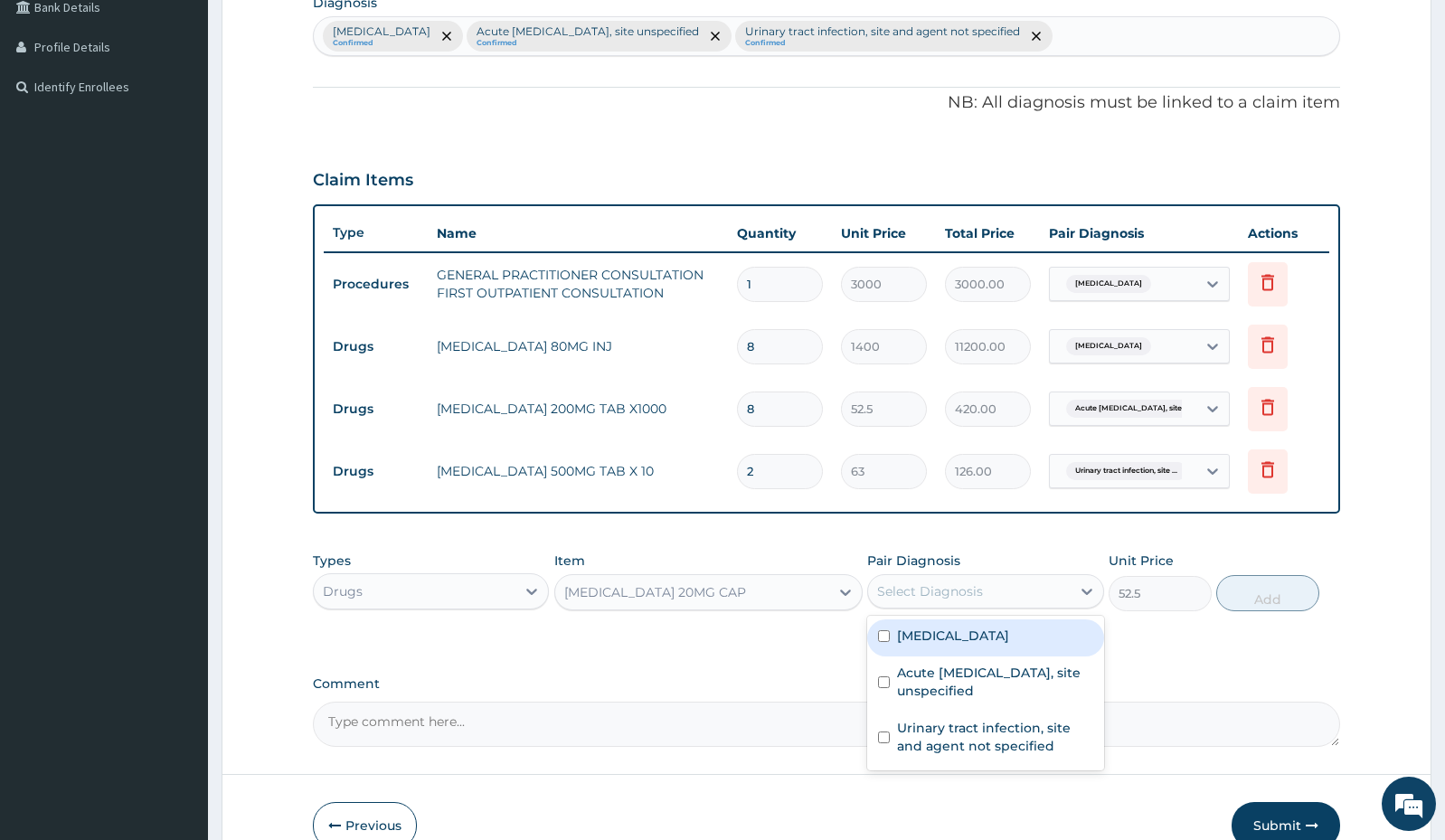
click at [985, 589] on div "Select Diagnosis" at bounding box center [968, 591] width 202 height 29
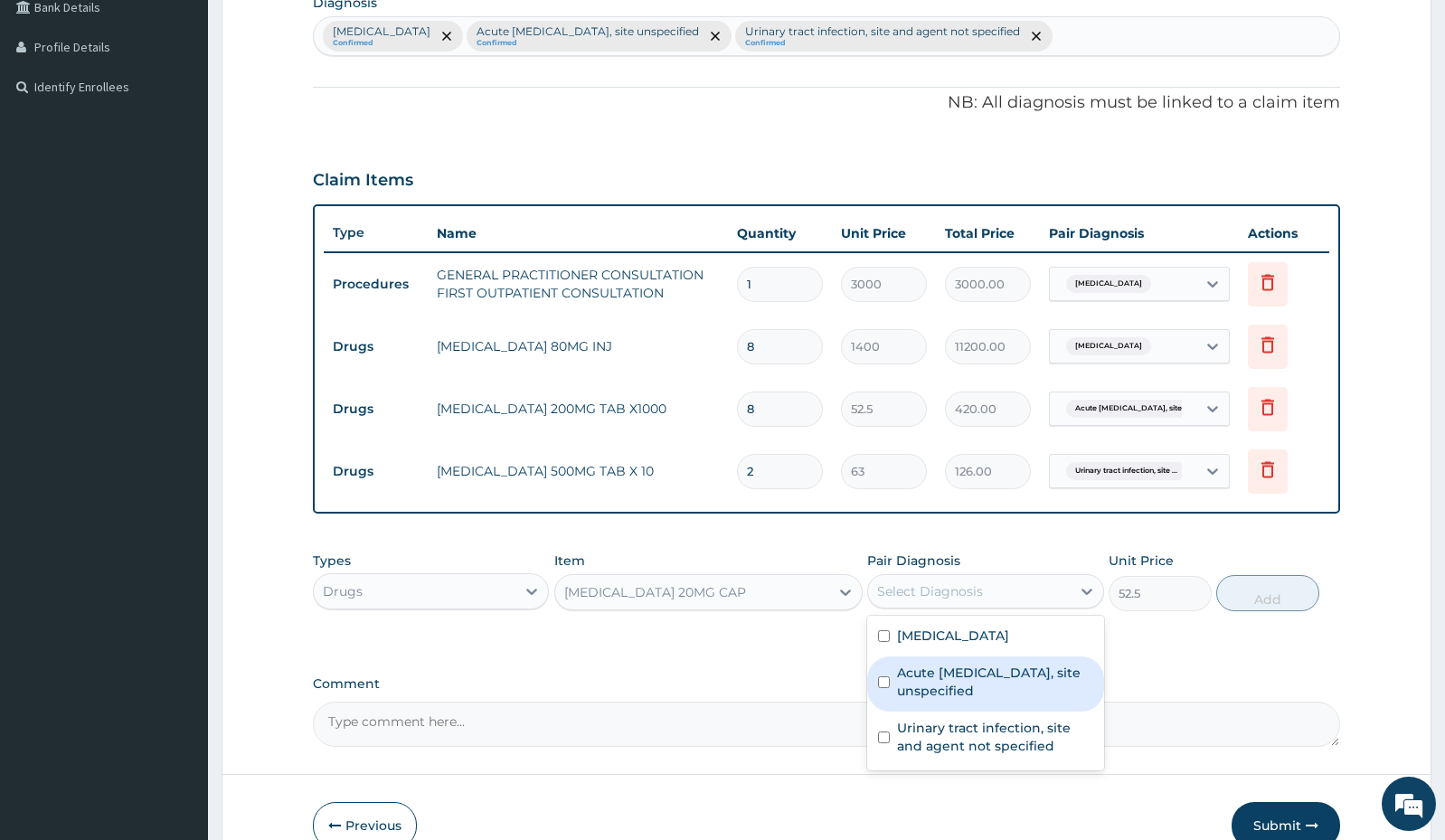
click at [926, 678] on label "Acute [MEDICAL_DATA], site unspecified" at bounding box center [994, 682] width 196 height 36
checkbox input "true"
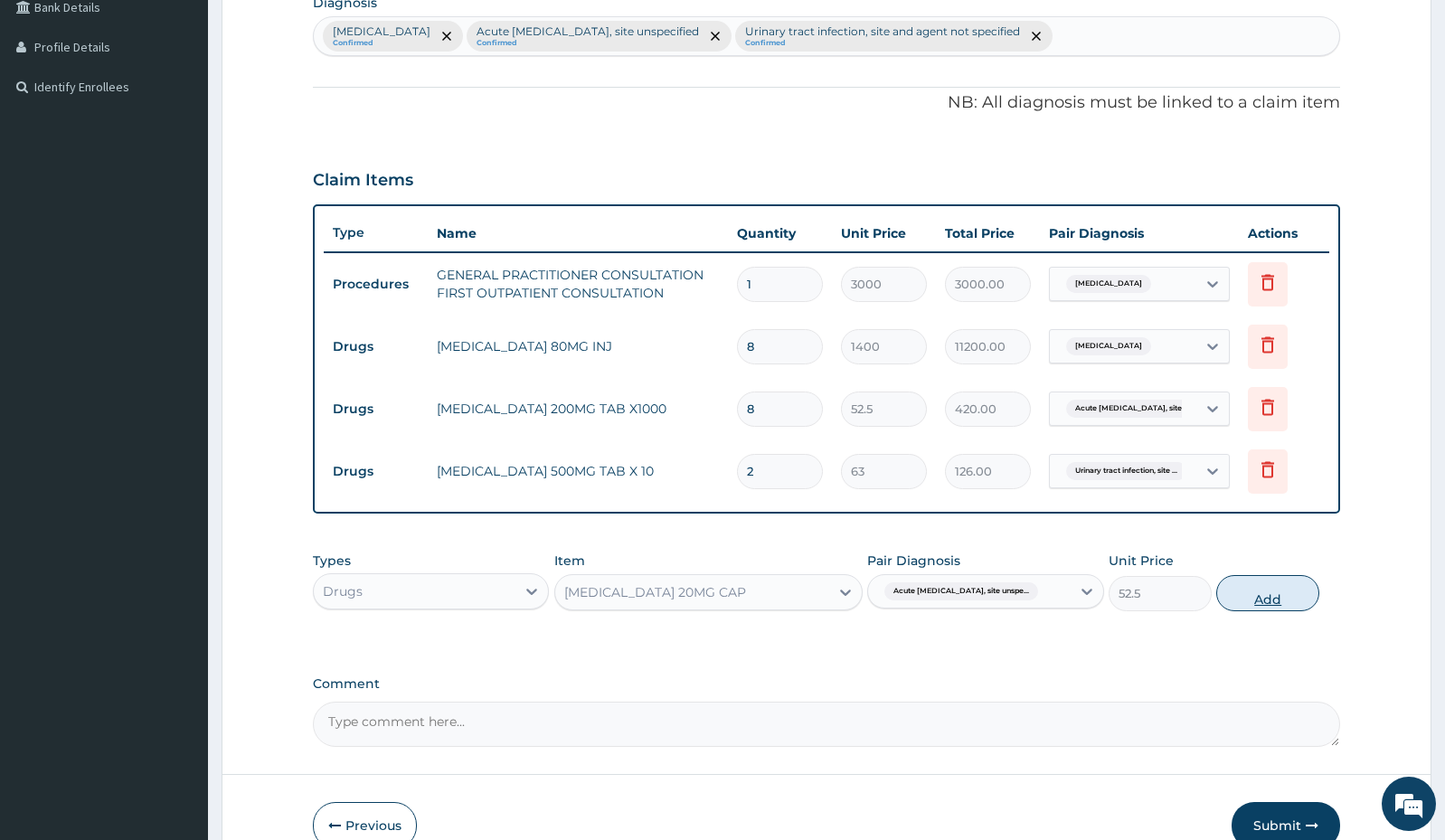
click at [1270, 603] on button "Add" at bounding box center [1268, 593] width 103 height 36
type input "0"
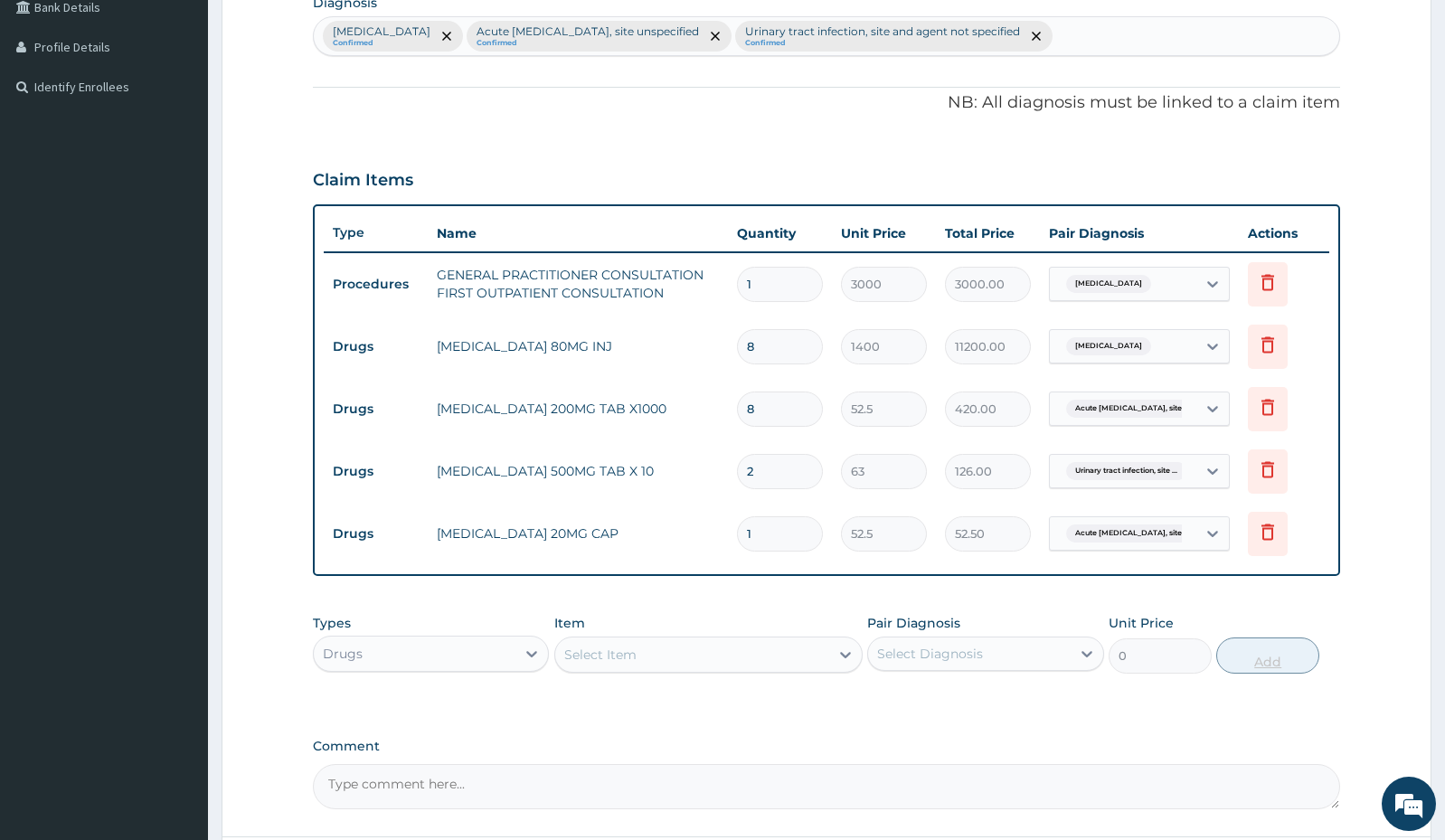
type input "0.00"
type input "8"
type input "420.00"
type input "8"
click at [684, 662] on div "Select Item" at bounding box center [691, 654] width 274 height 29
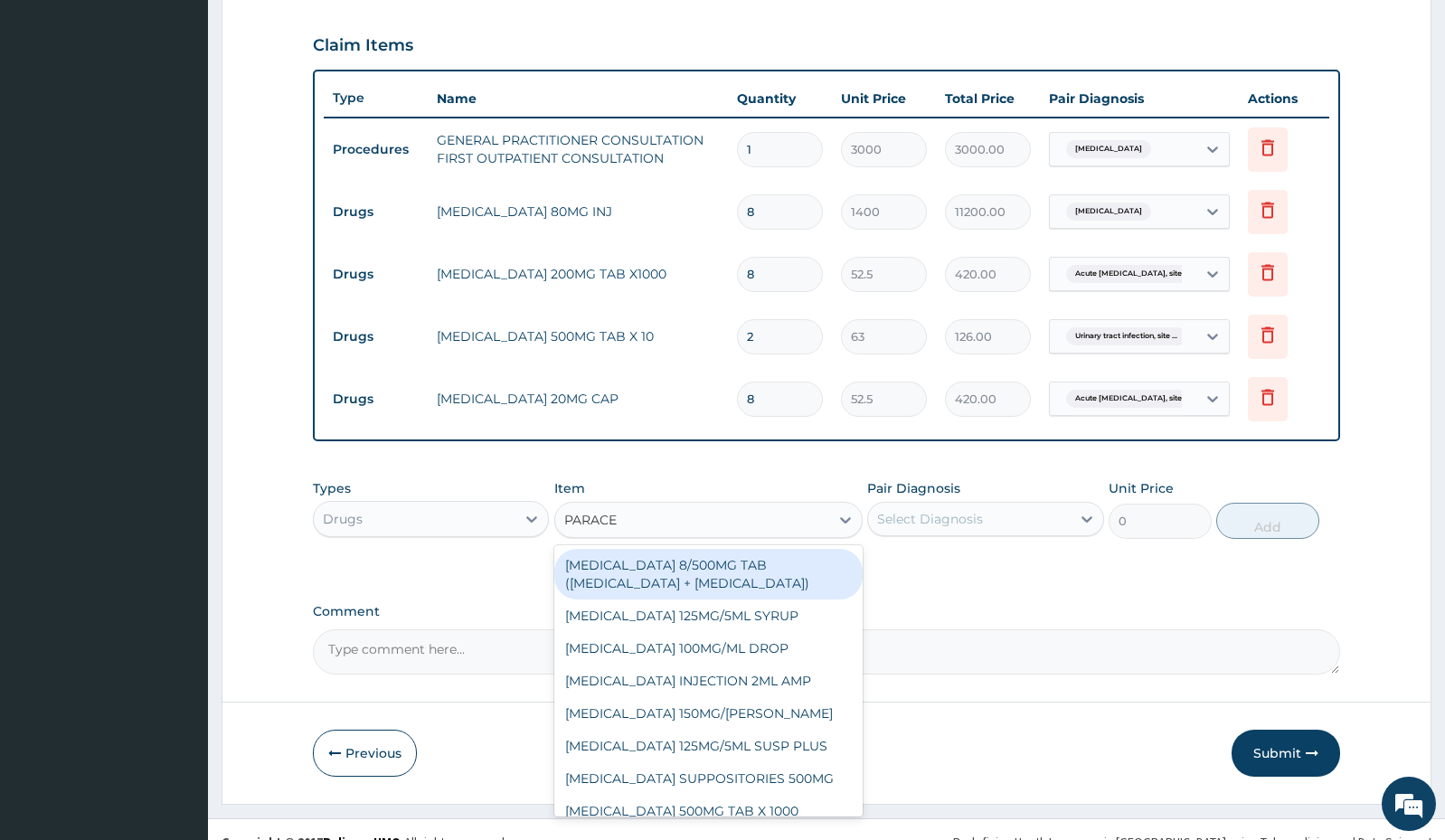
scroll to position [627, 0]
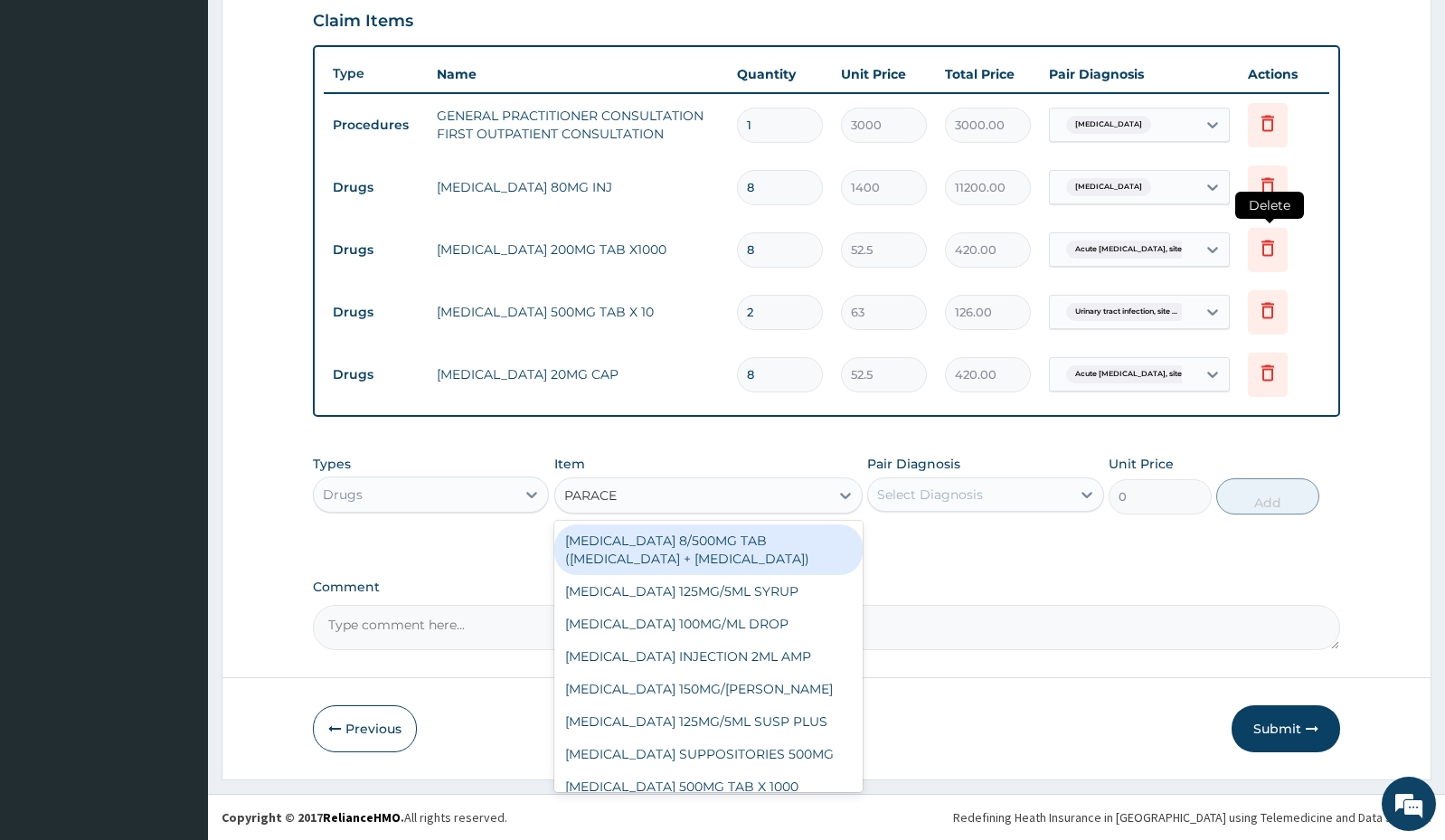
type input "PARACE"
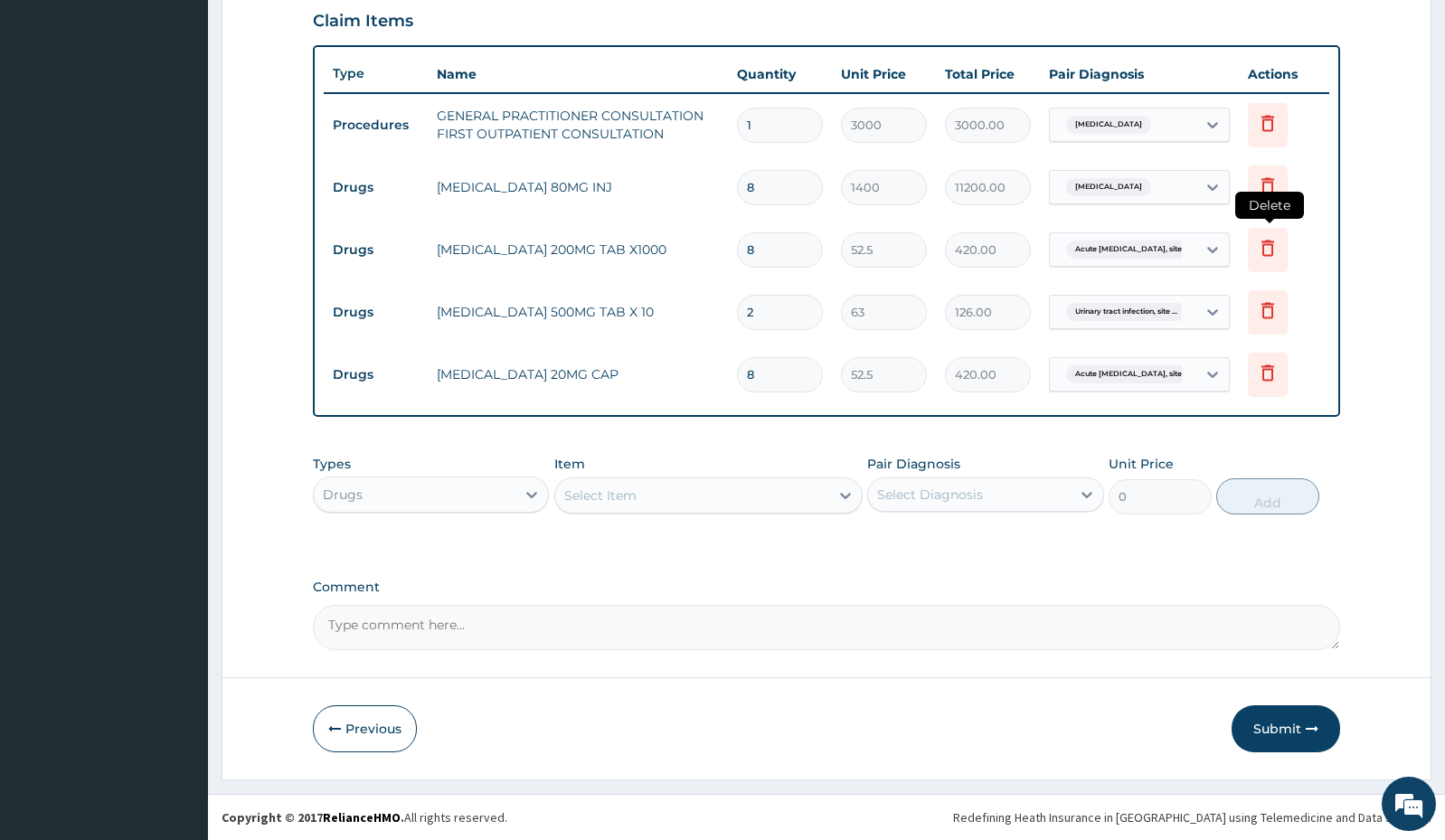
click at [1268, 247] on icon at bounding box center [1267, 247] width 22 height 22
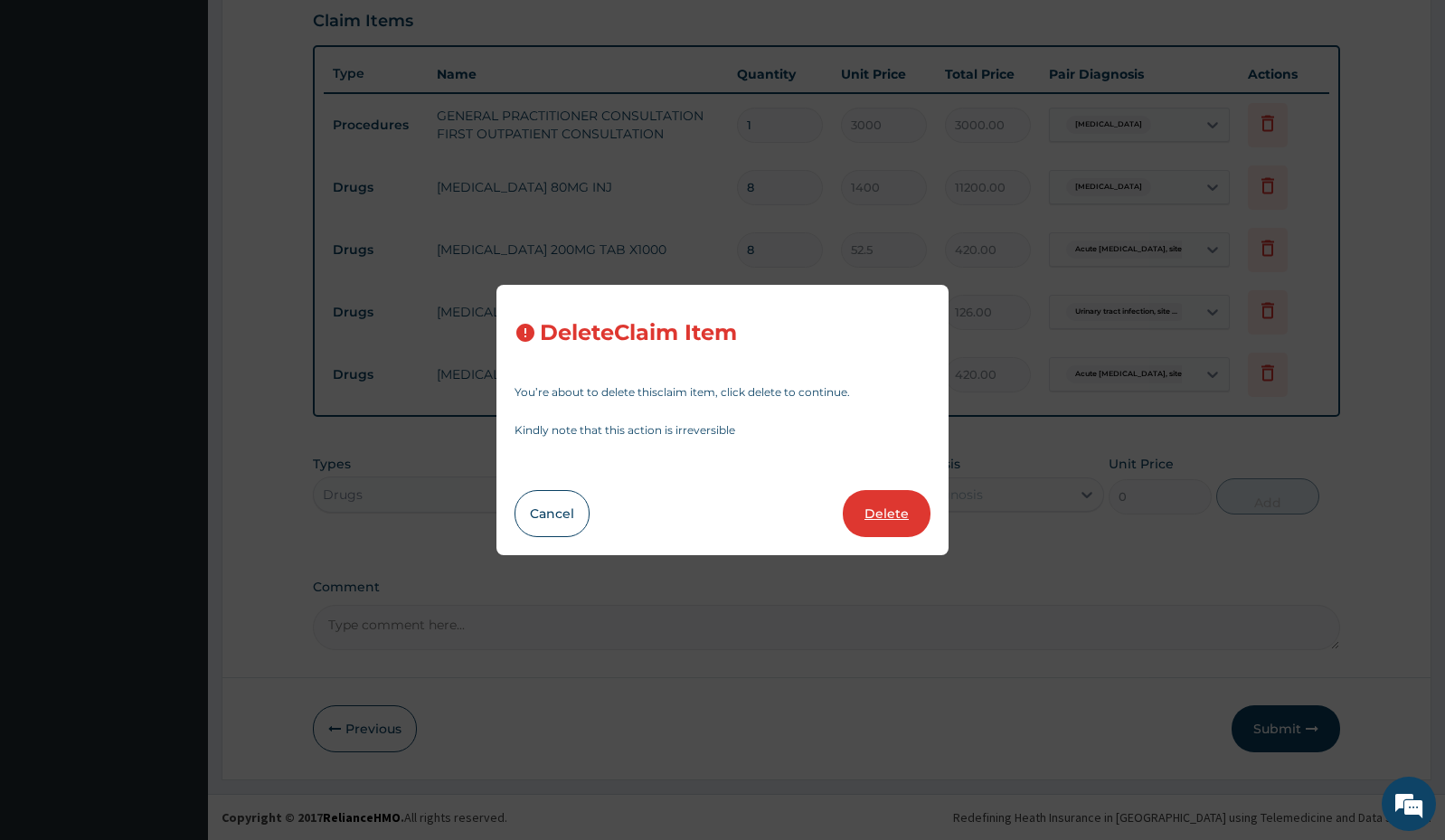
click at [868, 533] on button "Delete" at bounding box center [887, 513] width 88 height 47
type input "2"
type input "63"
type input "126.00"
type input "8"
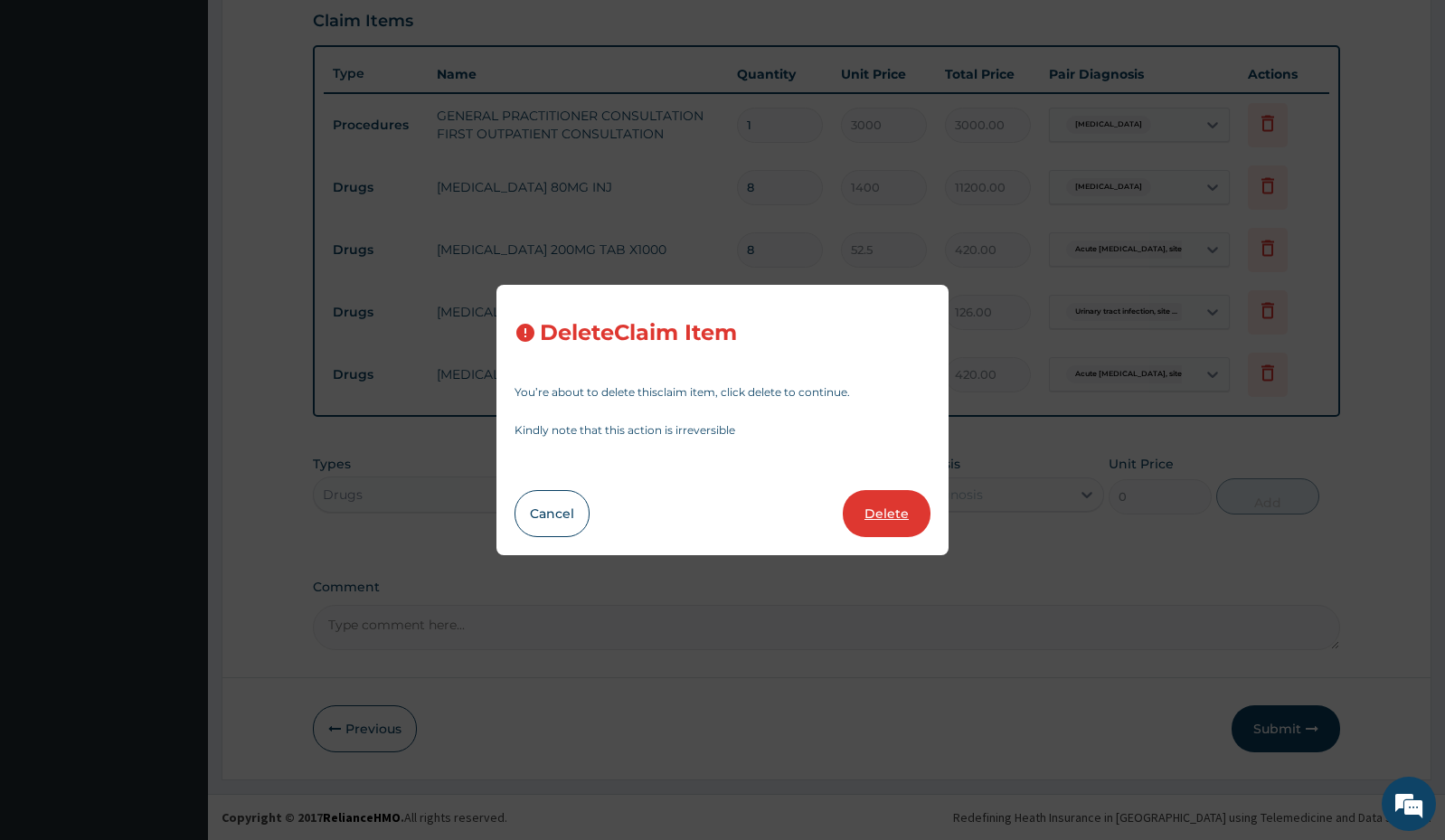
type input "52.5"
type input "420.00"
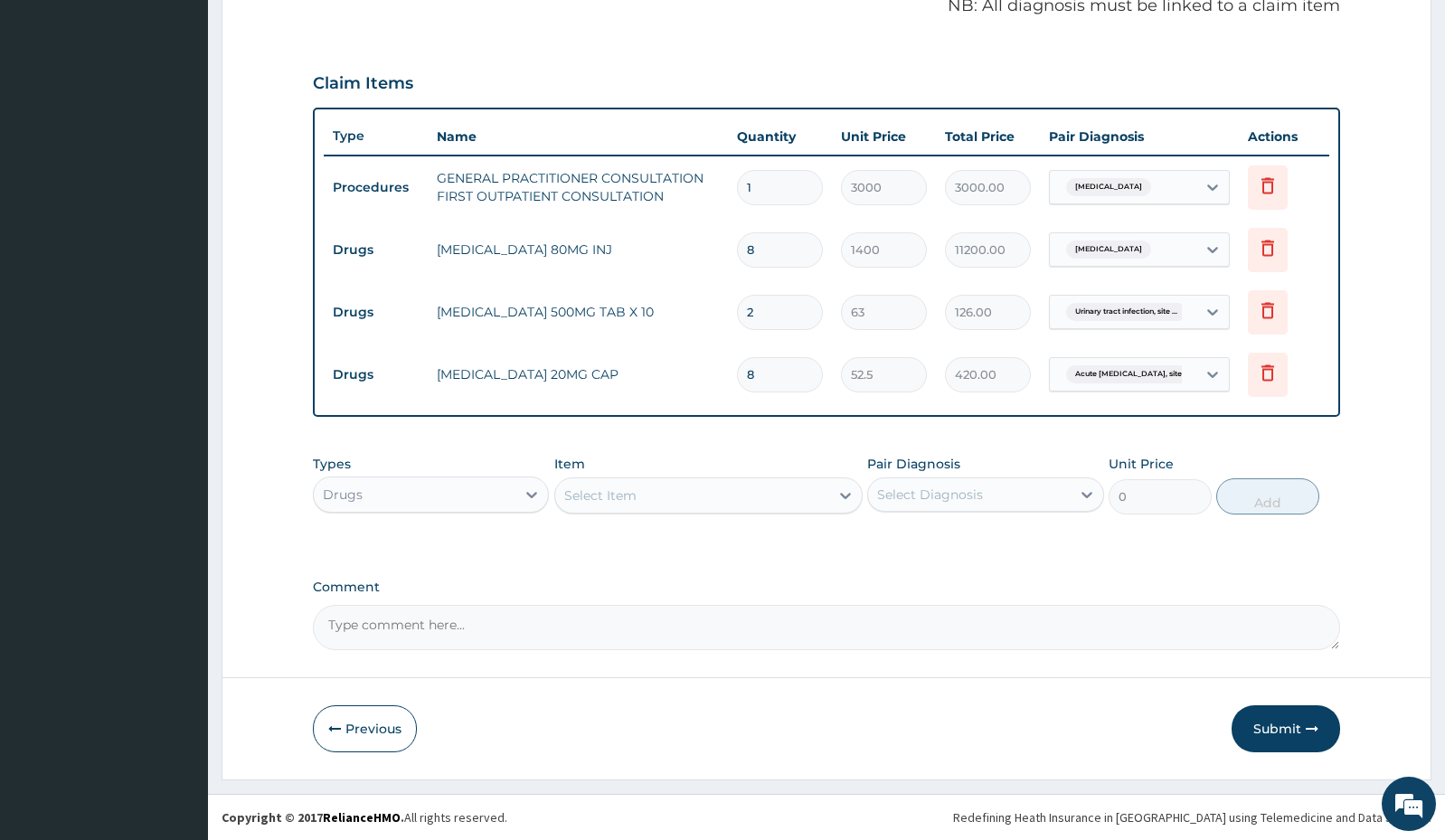
click at [606, 493] on div "Select Item" at bounding box center [601, 494] width 73 height 18
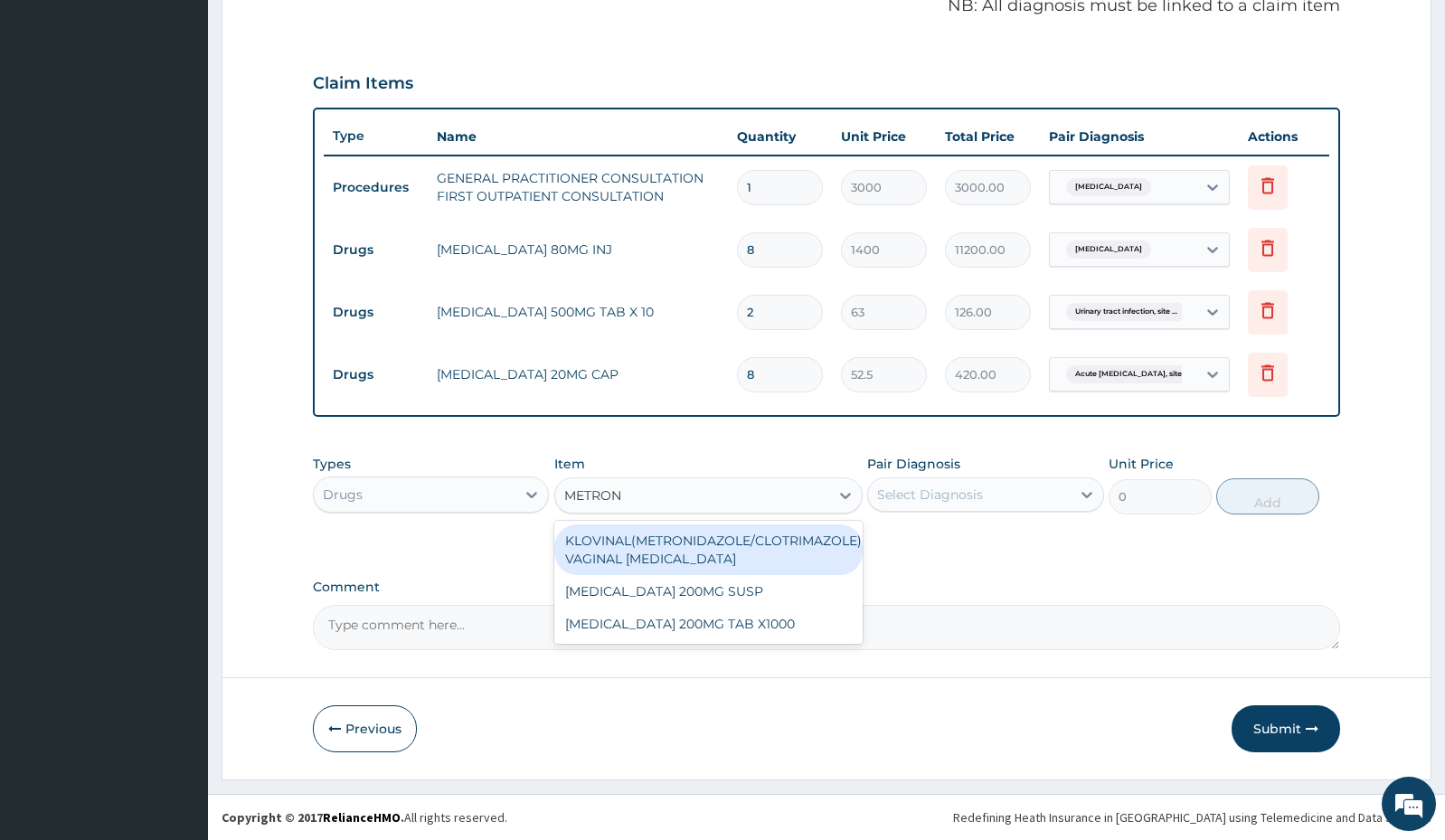
type input "METRONI"
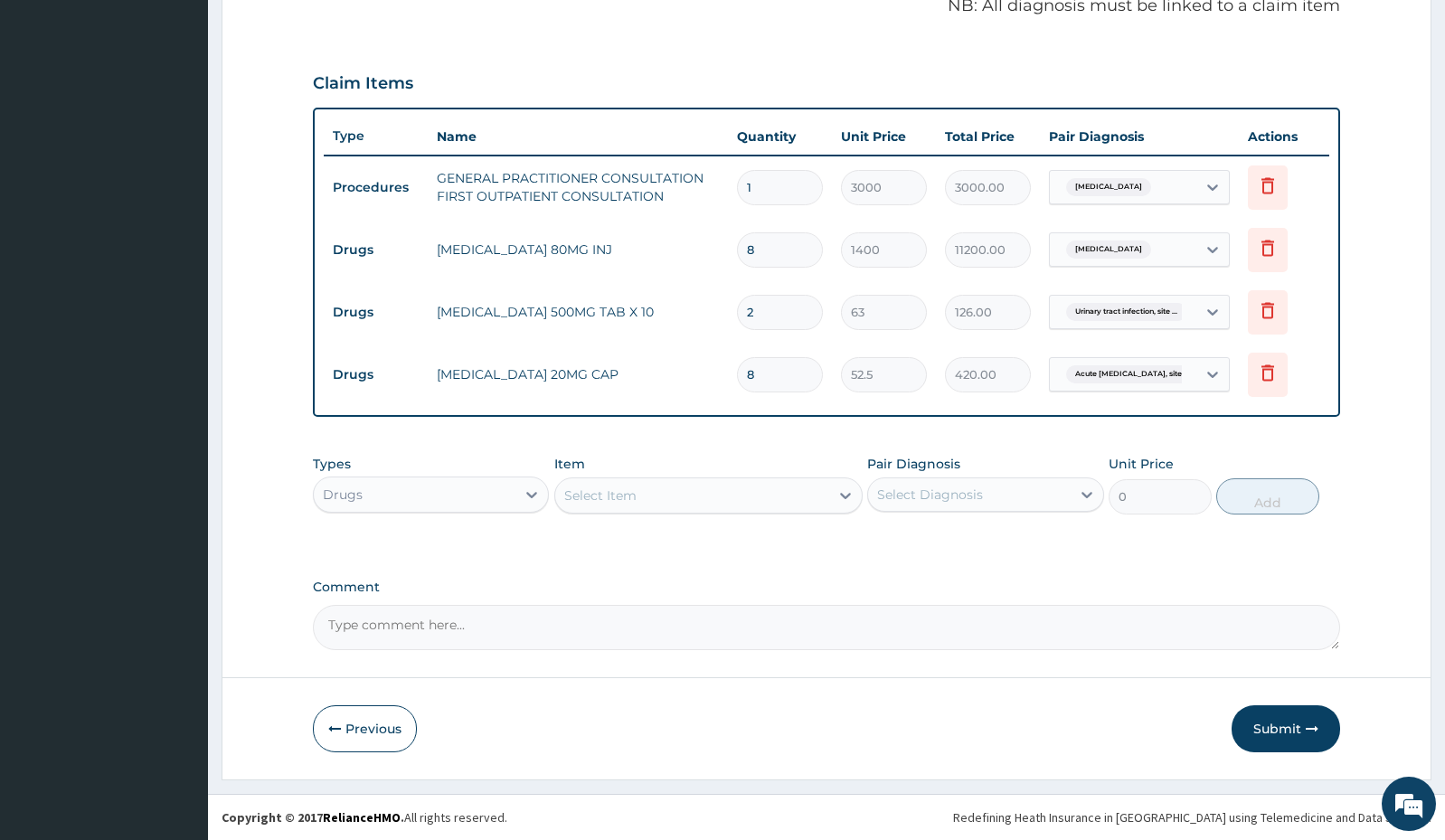
drag, startPoint x: 657, startPoint y: 497, endPoint x: 574, endPoint y: 492, distance: 83.2
click at [574, 492] on div "Select Item" at bounding box center [691, 495] width 274 height 29
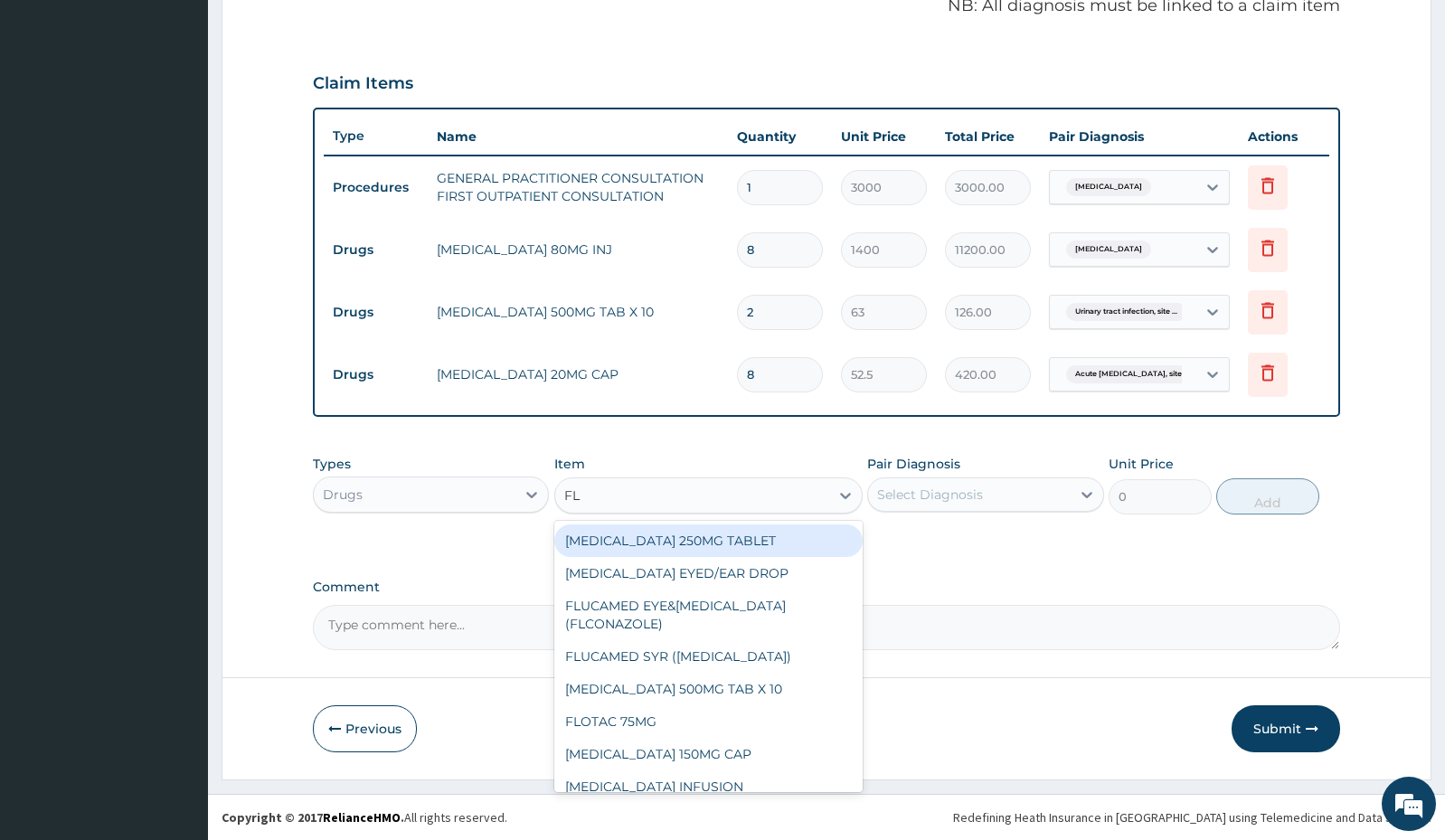
type input "F"
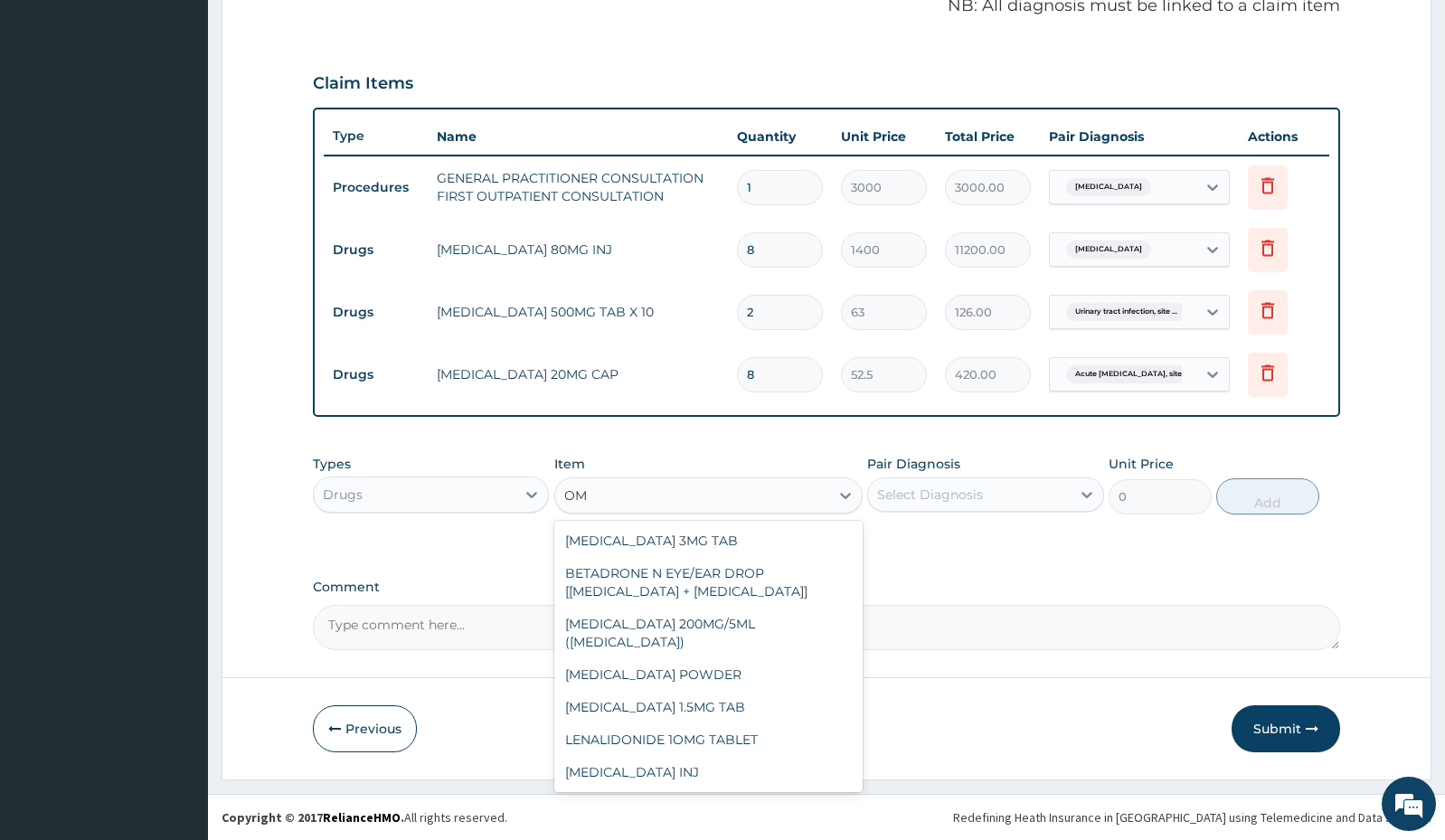
type input "O"
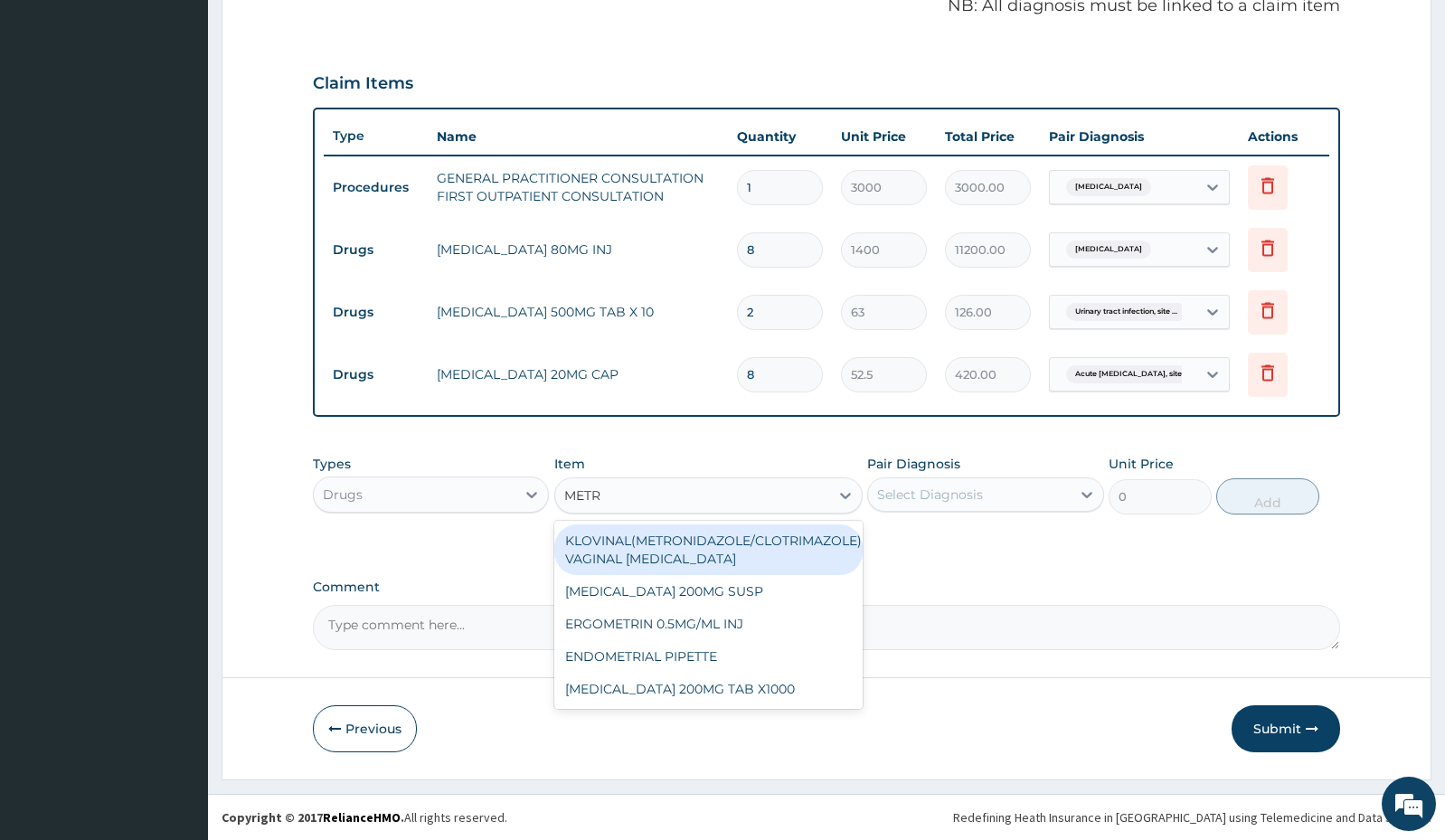
type input "METRO"
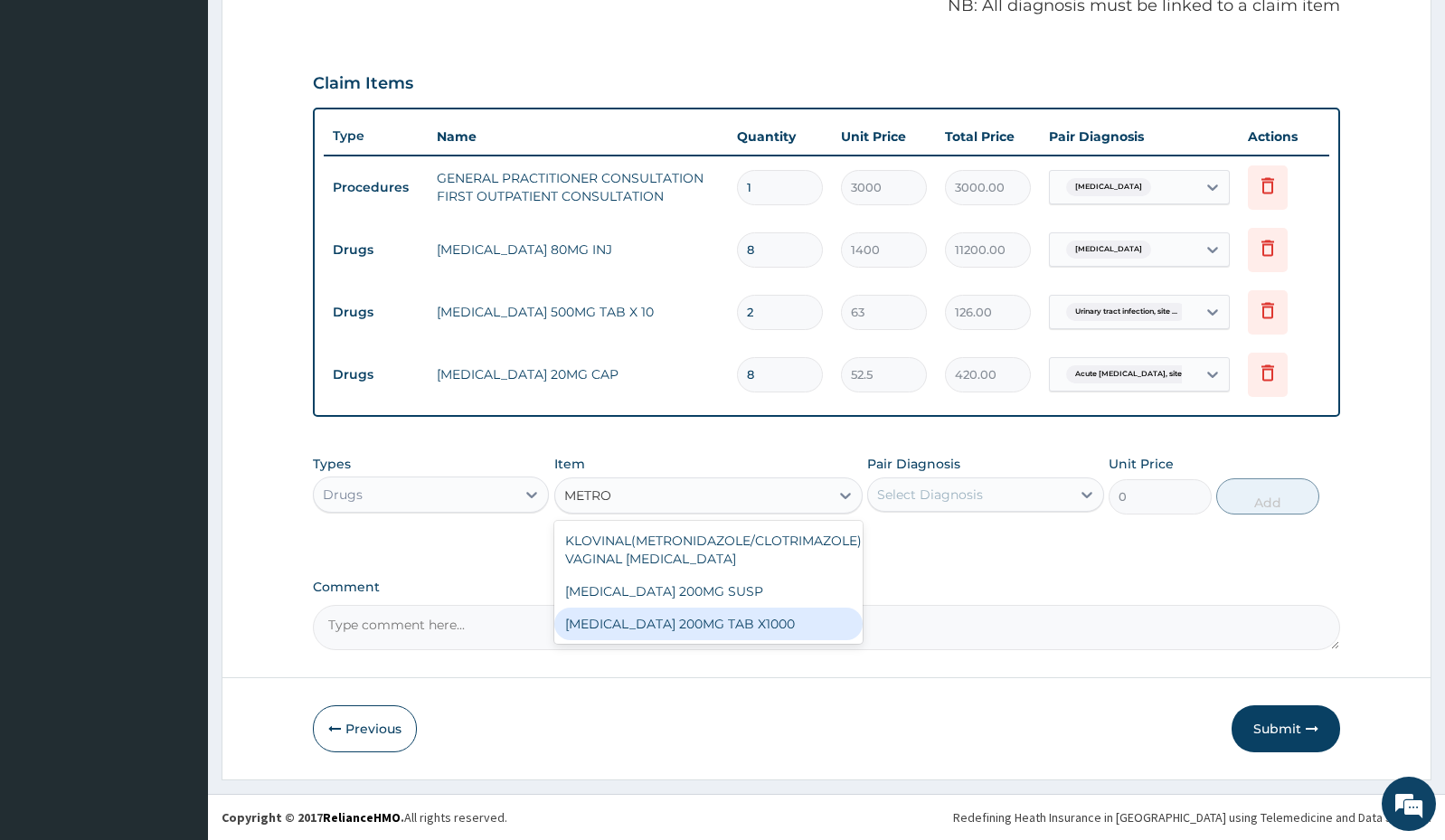
click at [691, 625] on div "[MEDICAL_DATA] 200MG TAB X1000" at bounding box center [708, 623] width 308 height 32
type input "52.5"
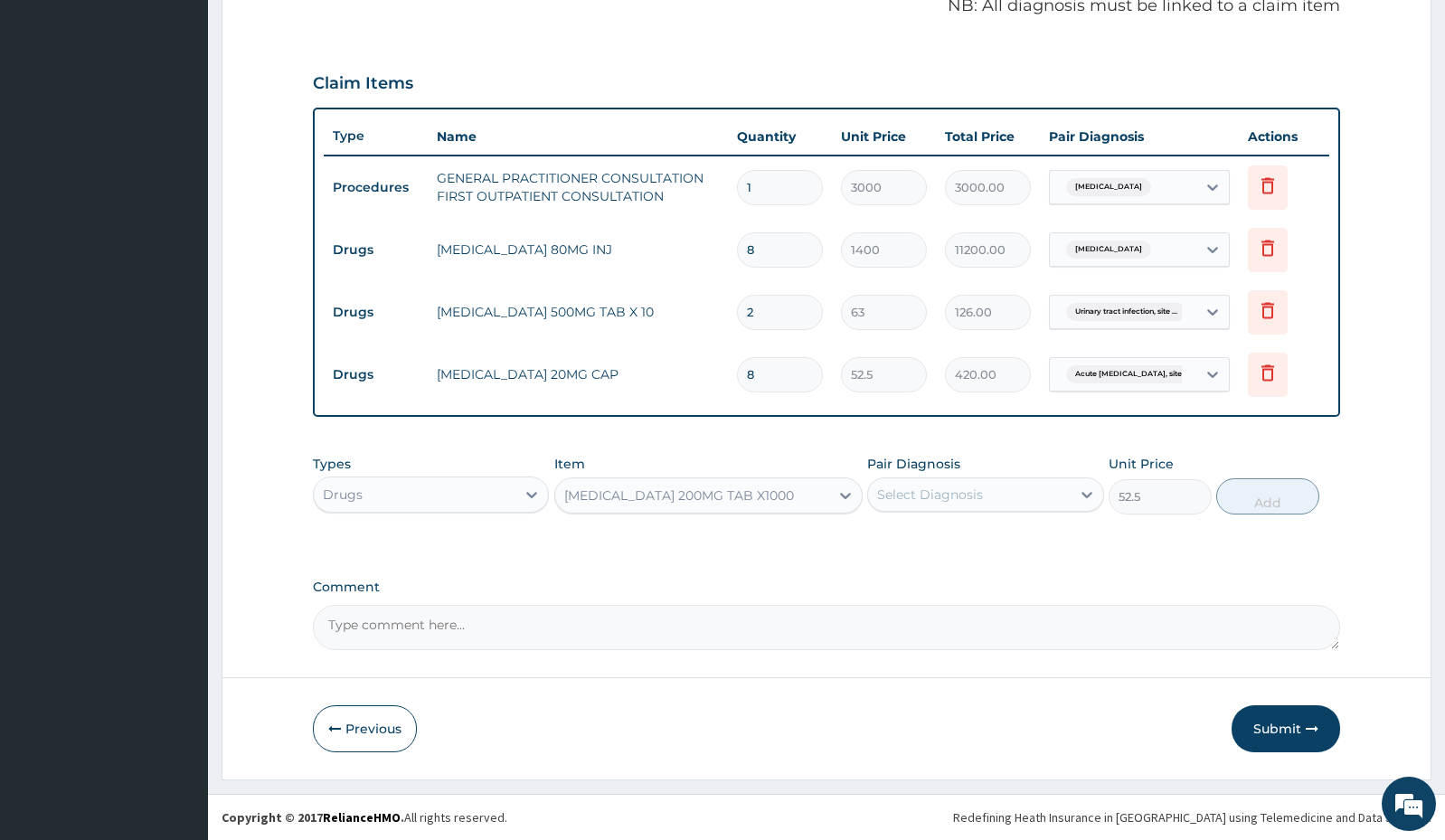
click at [986, 497] on div "Select Diagnosis" at bounding box center [968, 494] width 202 height 29
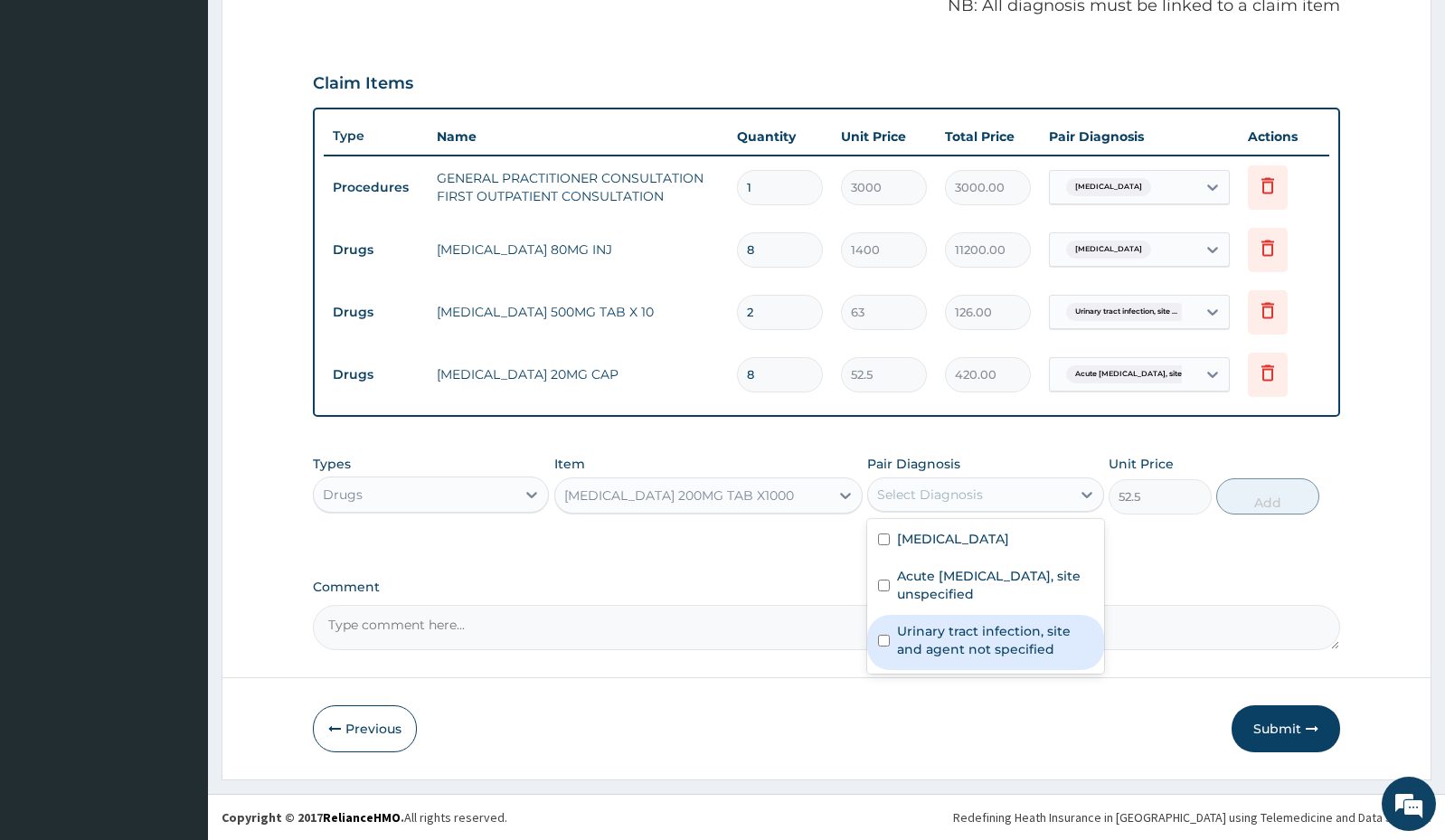
click at [938, 637] on label "Urinary tract infection, site and agent not specified" at bounding box center [994, 640] width 196 height 36
checkbox input "true"
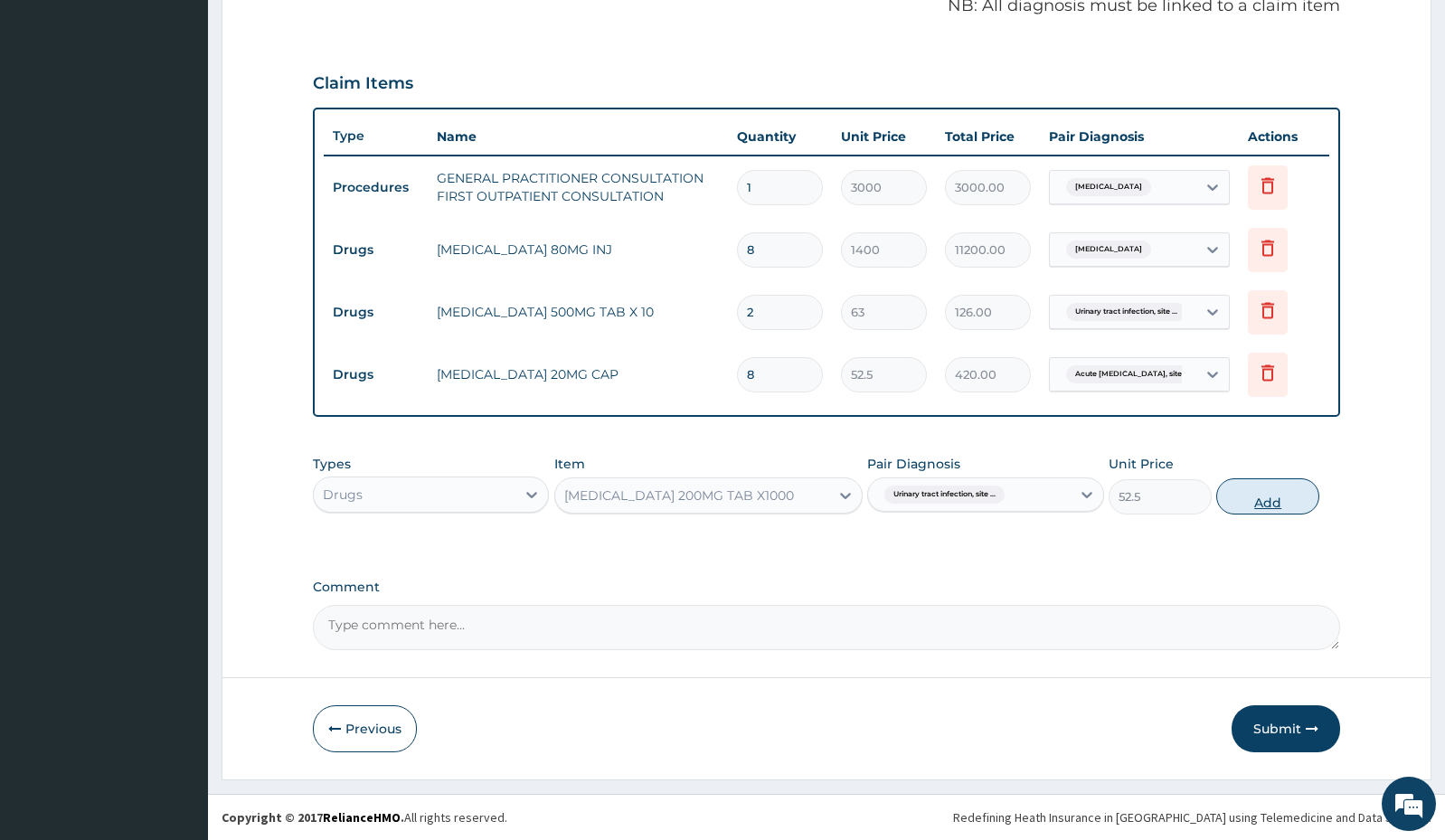
click at [1268, 504] on button "Add" at bounding box center [1268, 496] width 103 height 36
type input "0"
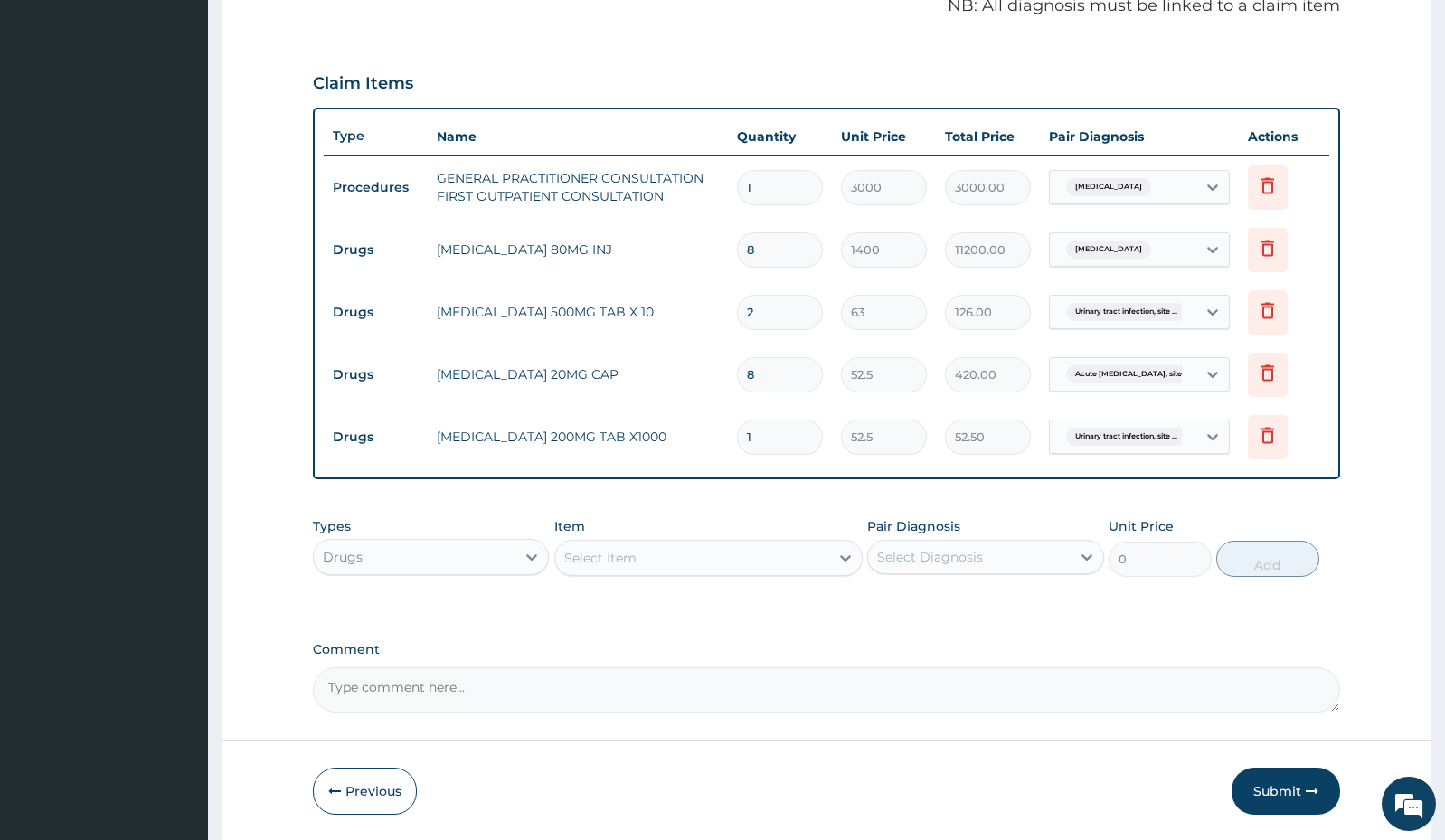
type input "0.00"
type input "8"
type input "420.00"
type input "8"
click at [655, 561] on div "Select Item" at bounding box center [691, 557] width 274 height 29
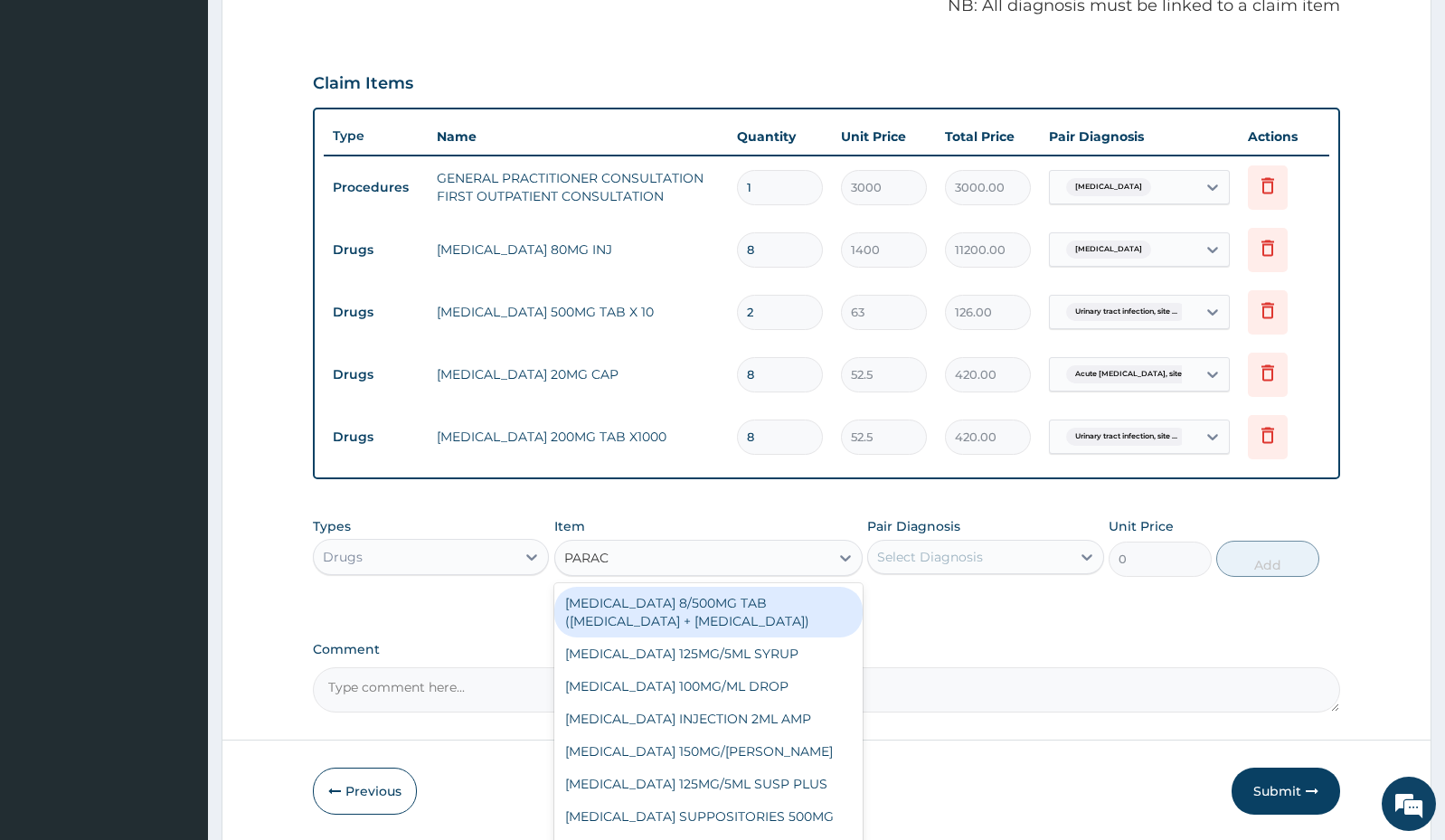
type input "PARACE"
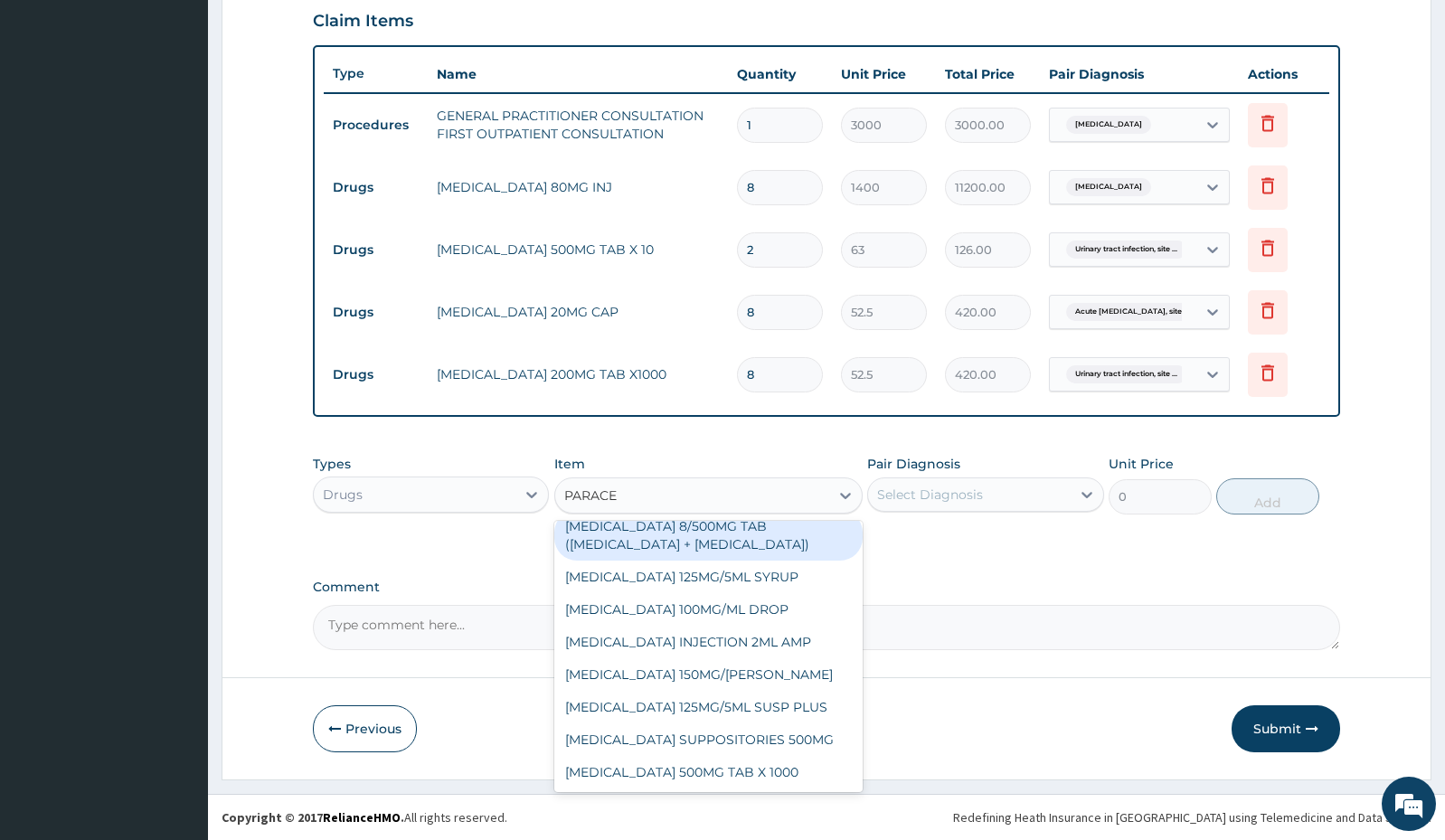
scroll to position [0, 0]
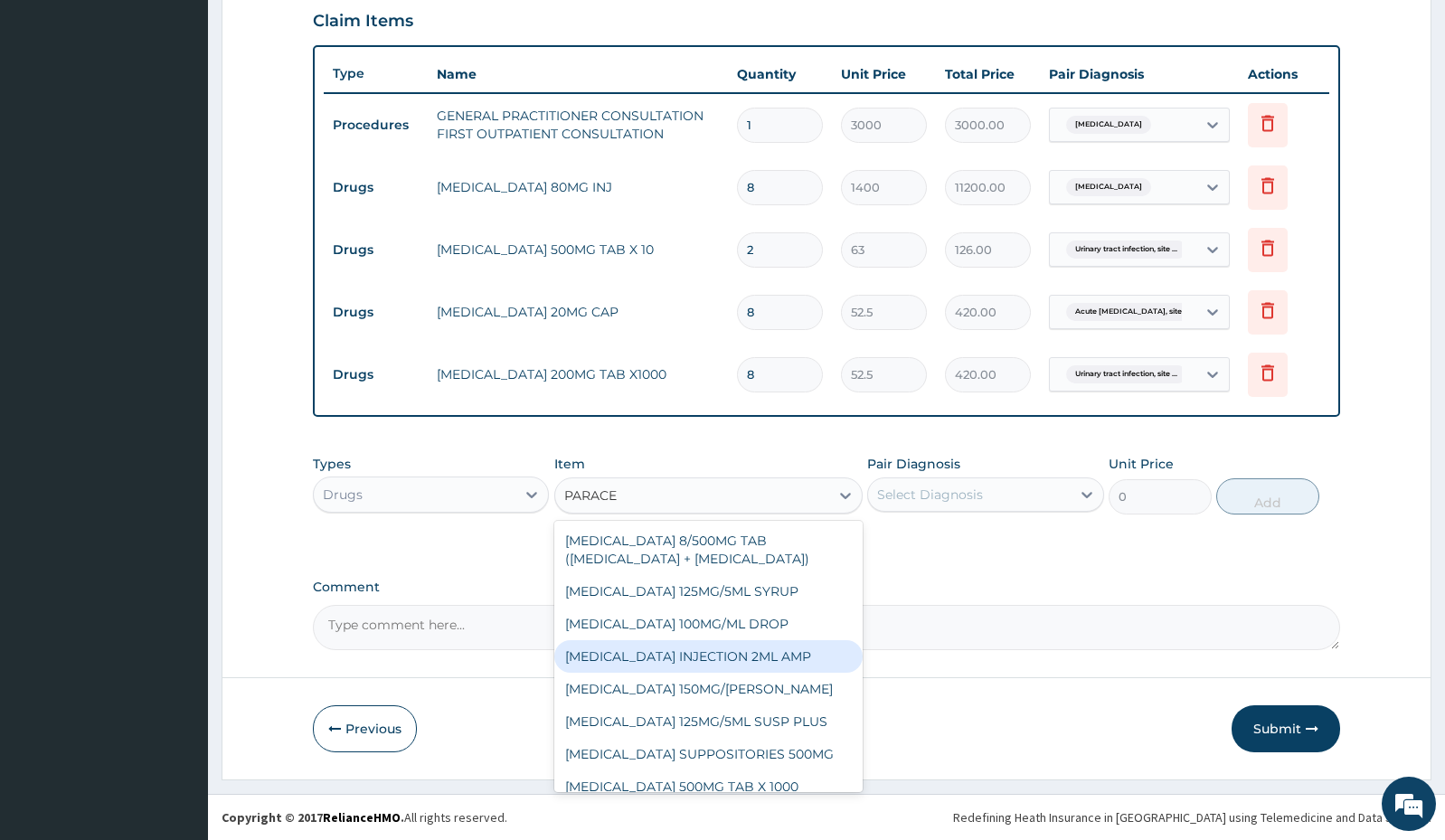
click at [749, 656] on div "[MEDICAL_DATA] INJECTION 2ML AMP" at bounding box center [708, 656] width 308 height 32
type input "700"
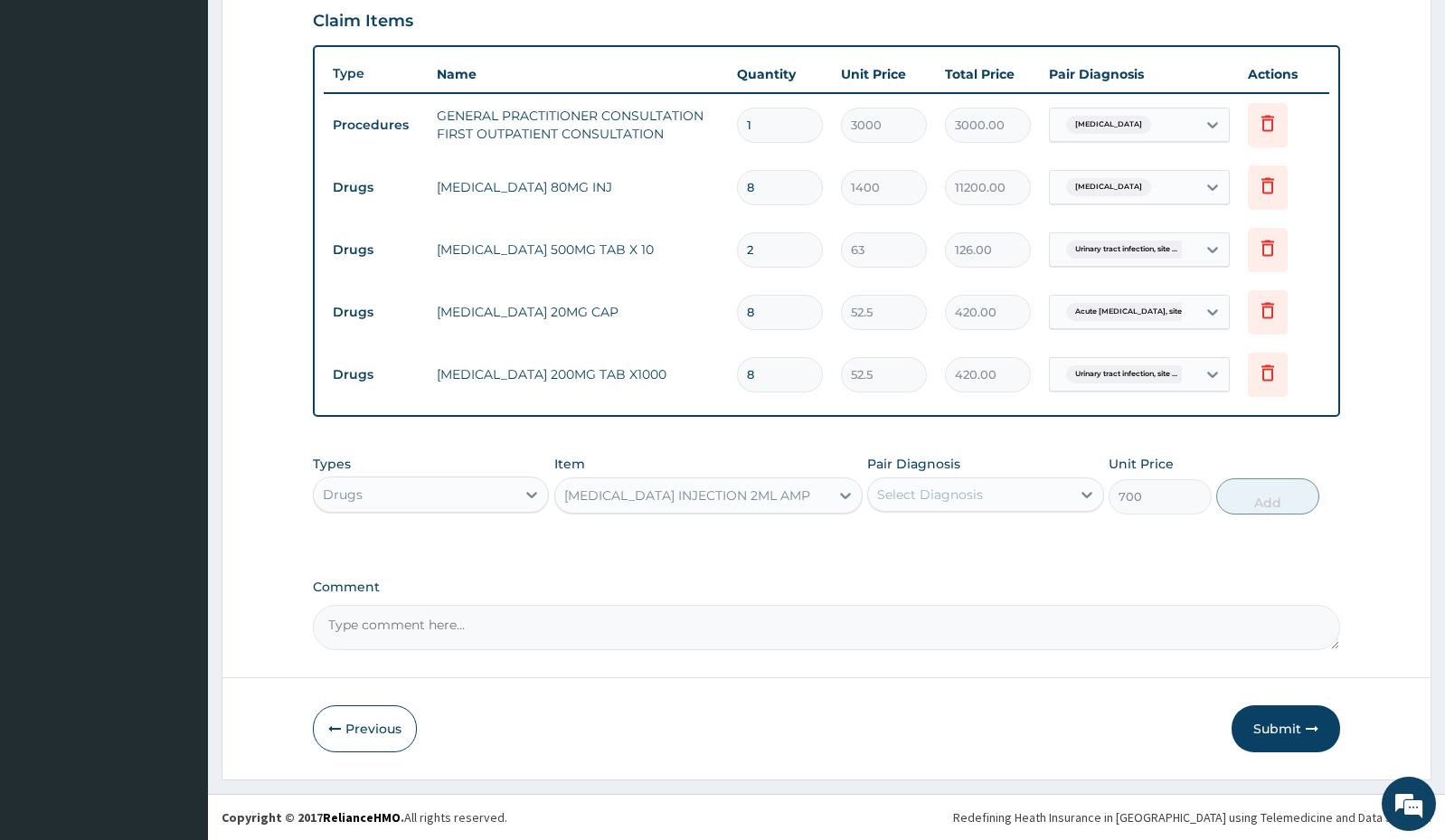
click at [969, 492] on div "Select Diagnosis" at bounding box center [930, 494] width 106 height 18
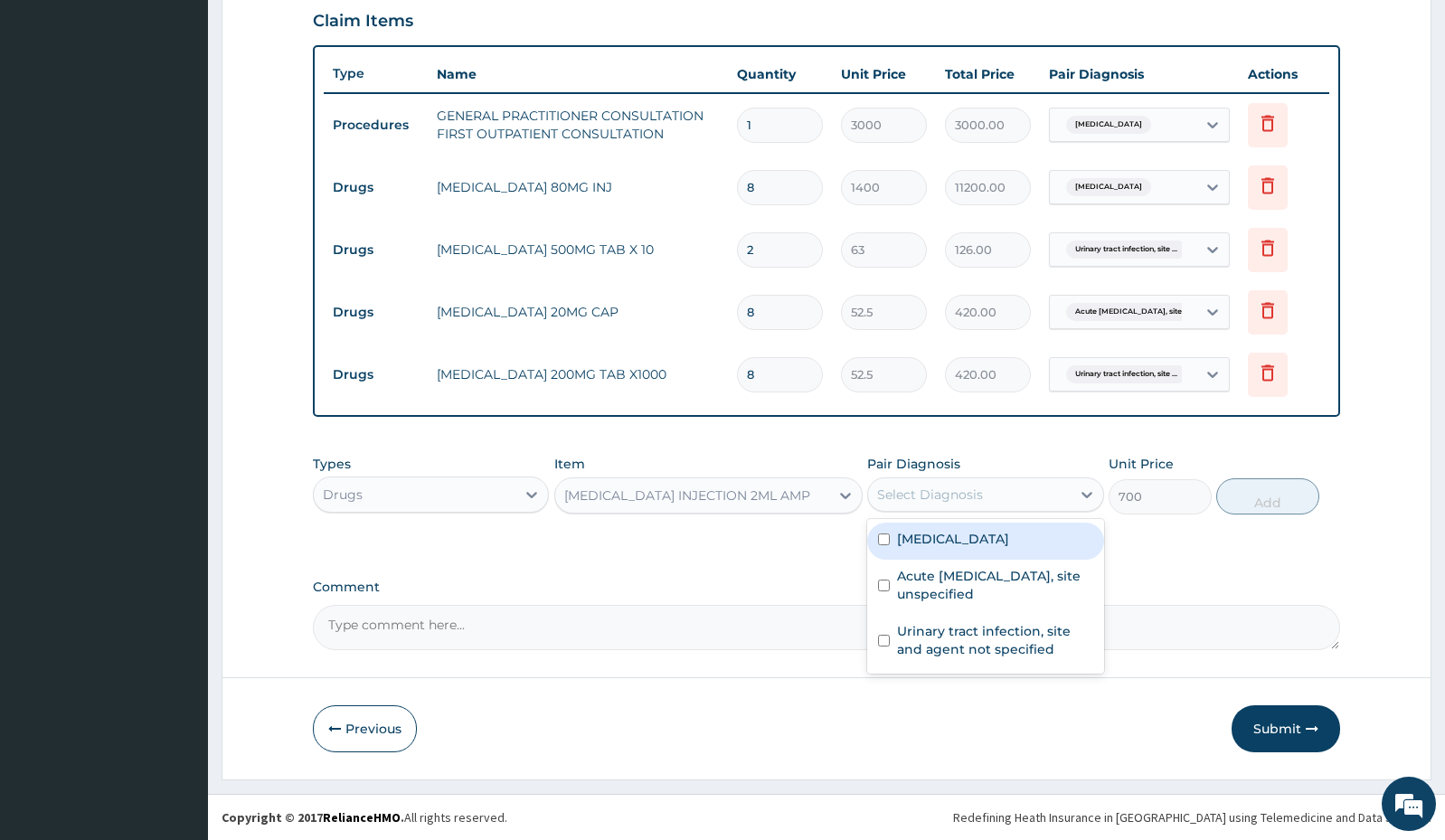
click at [910, 530] on label "[MEDICAL_DATA]" at bounding box center [952, 538] width 112 height 18
checkbox input "true"
click at [1262, 499] on button "Add" at bounding box center [1268, 496] width 103 height 36
type input "0"
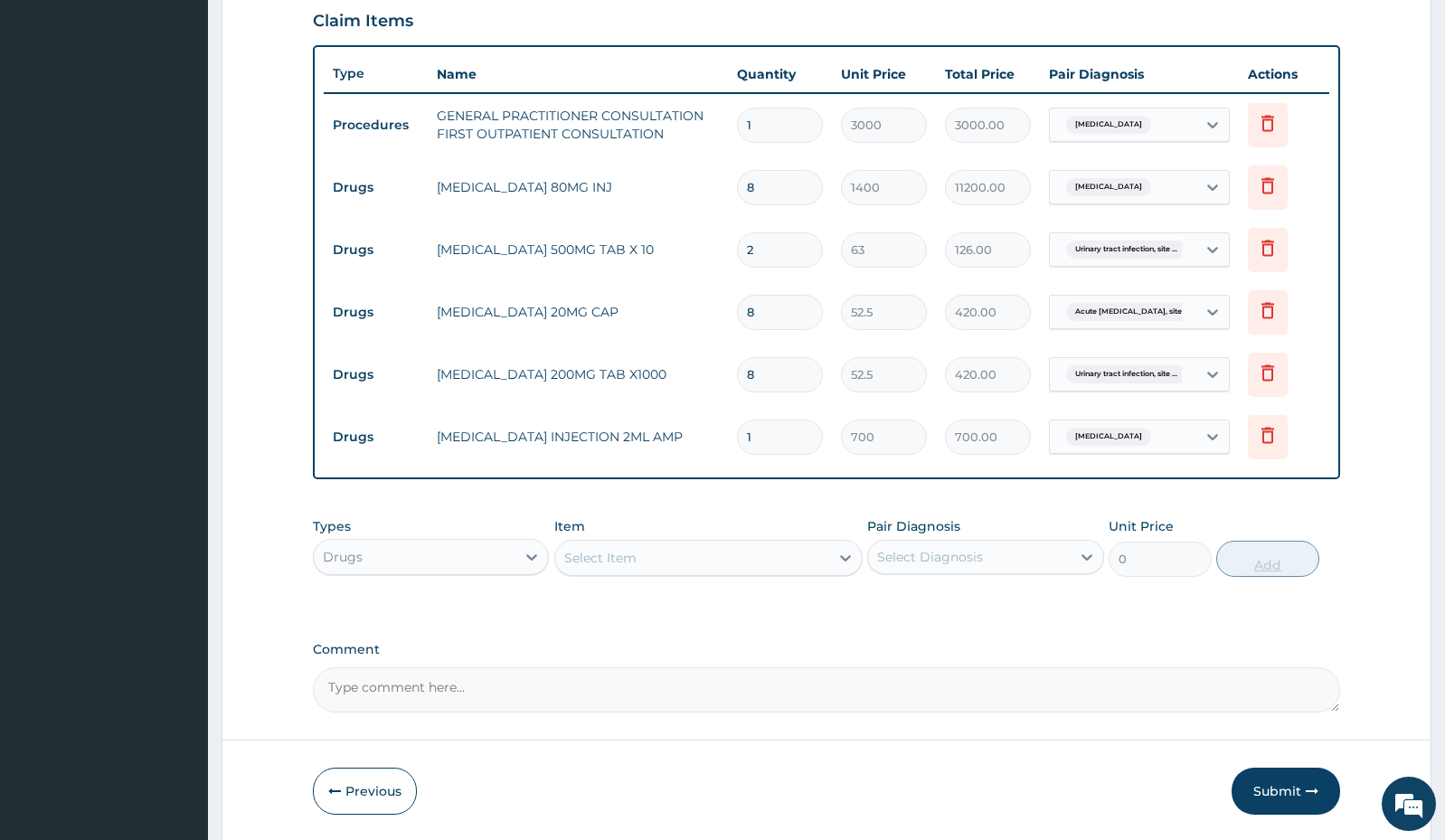
type input "0.00"
type input "3"
type input "2100.00"
type input "4"
type input "2800.00"
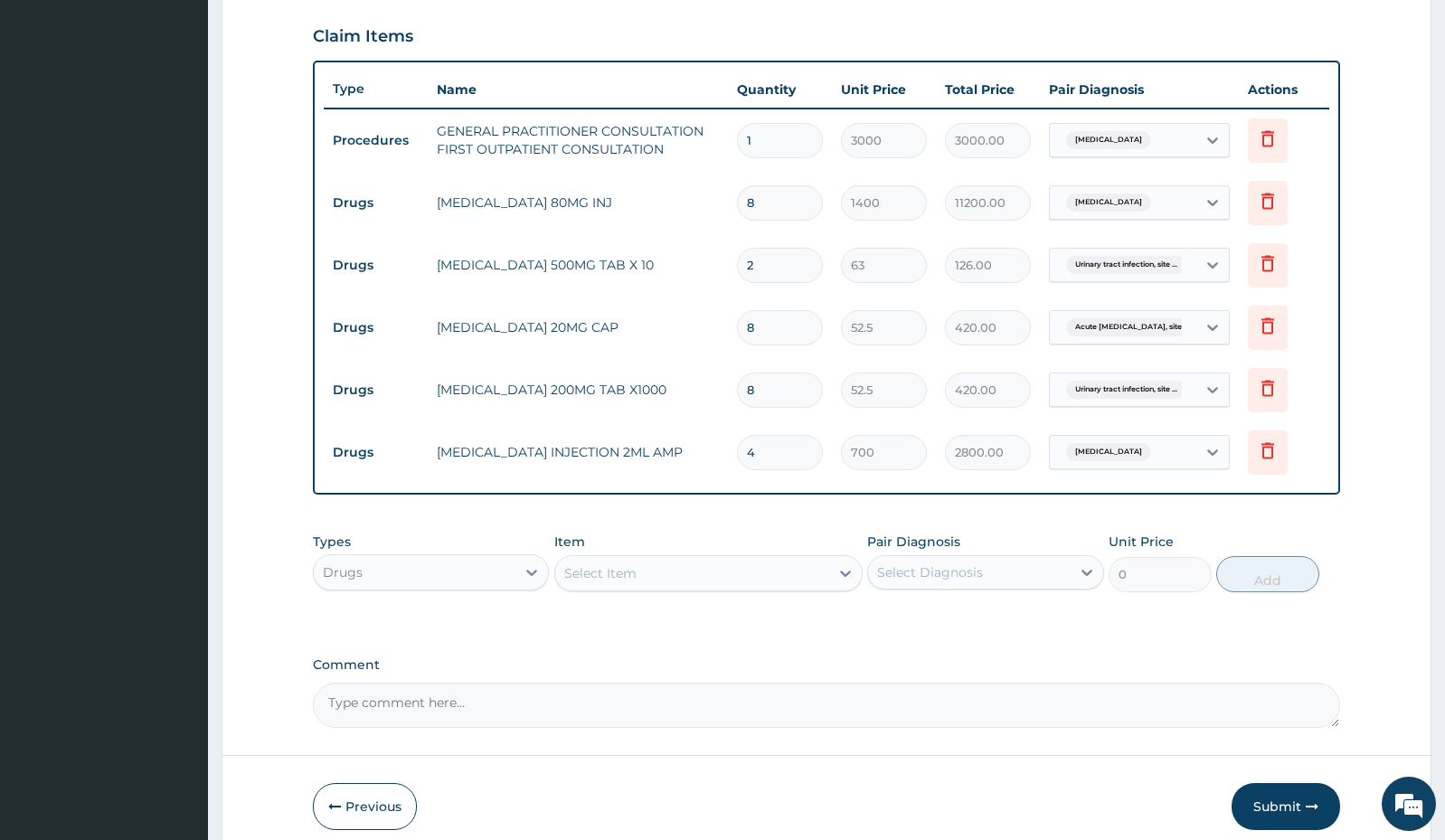
scroll to position [690, 0]
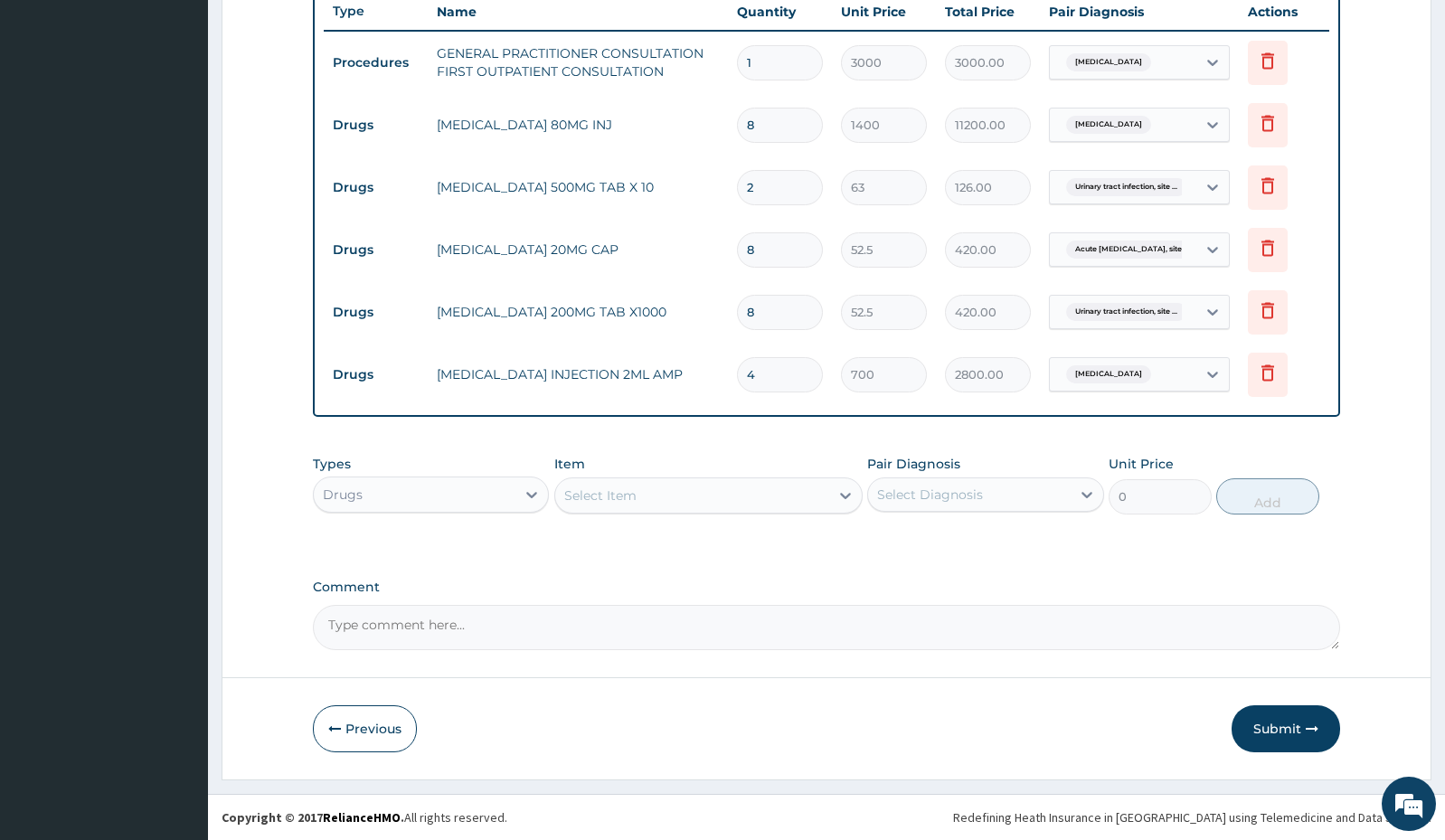
type input "4"
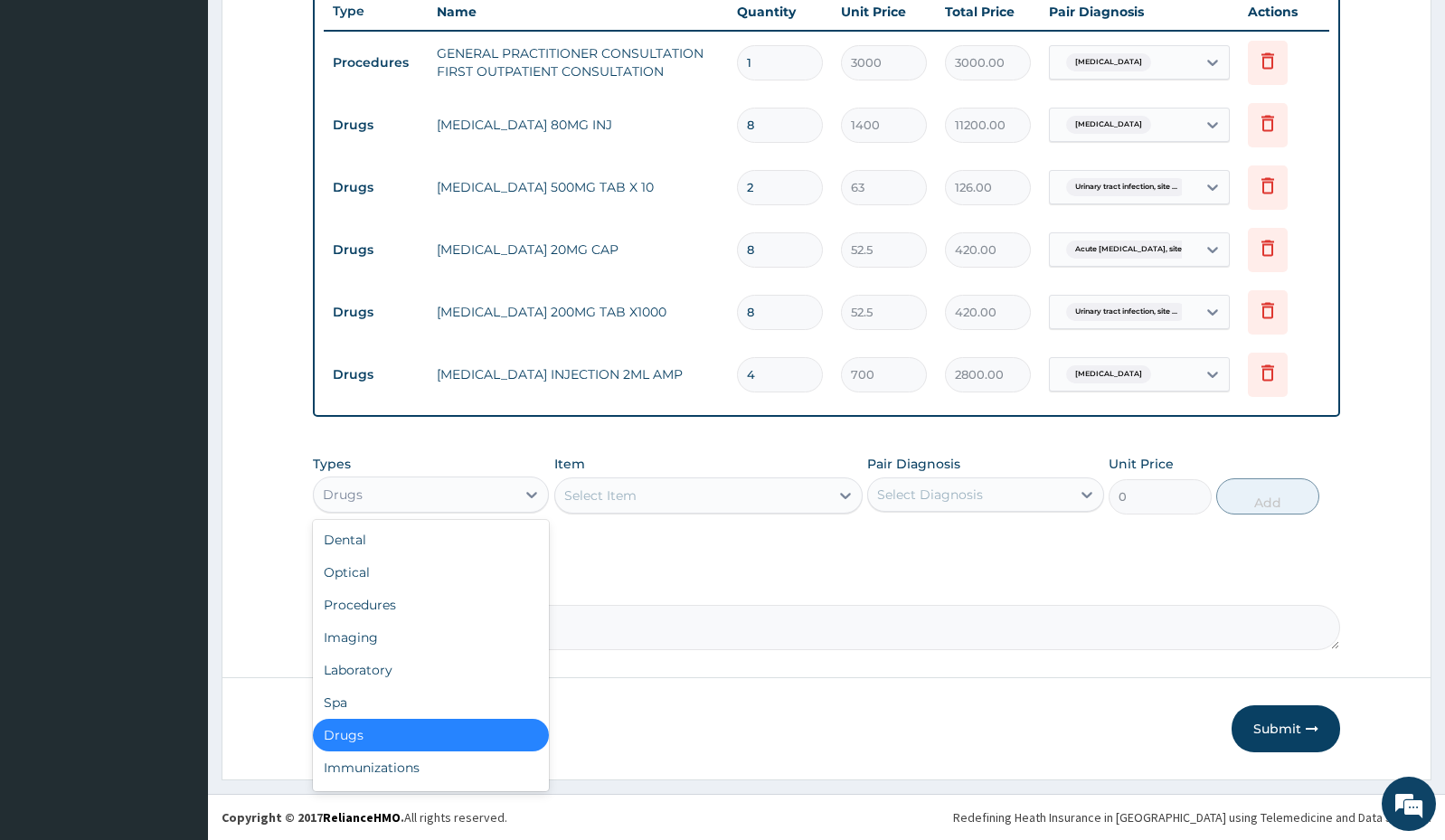
drag, startPoint x: 439, startPoint y: 501, endPoint x: 719, endPoint y: 565, distance: 287.2
click at [733, 568] on div "PA Code / Prescription Code Enter Code(Secondary Care Only) Encounter Date [DAT…" at bounding box center [827, 66] width 1028 height 1166
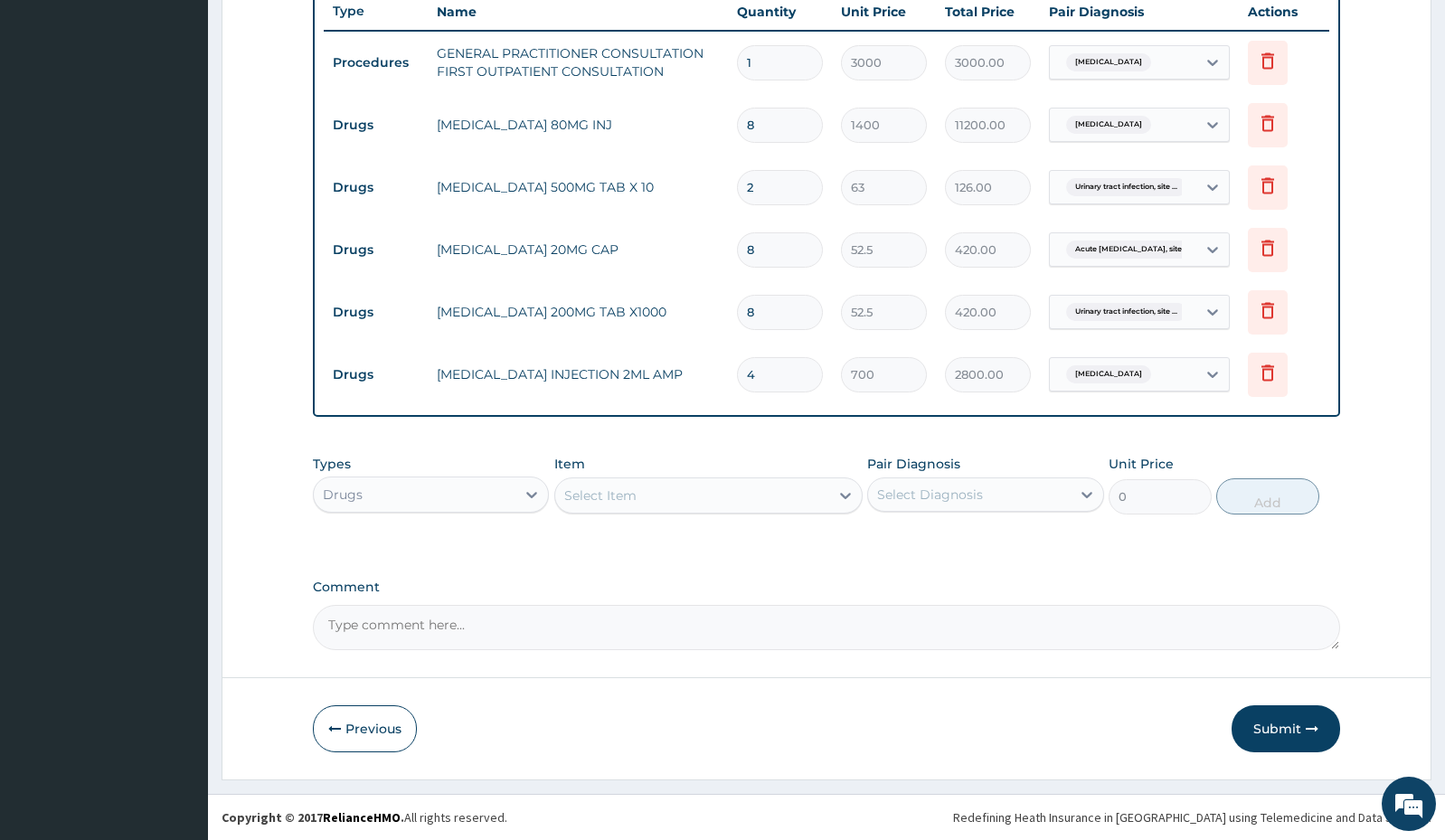
click at [605, 495] on div "Select Item" at bounding box center [601, 494] width 73 height 18
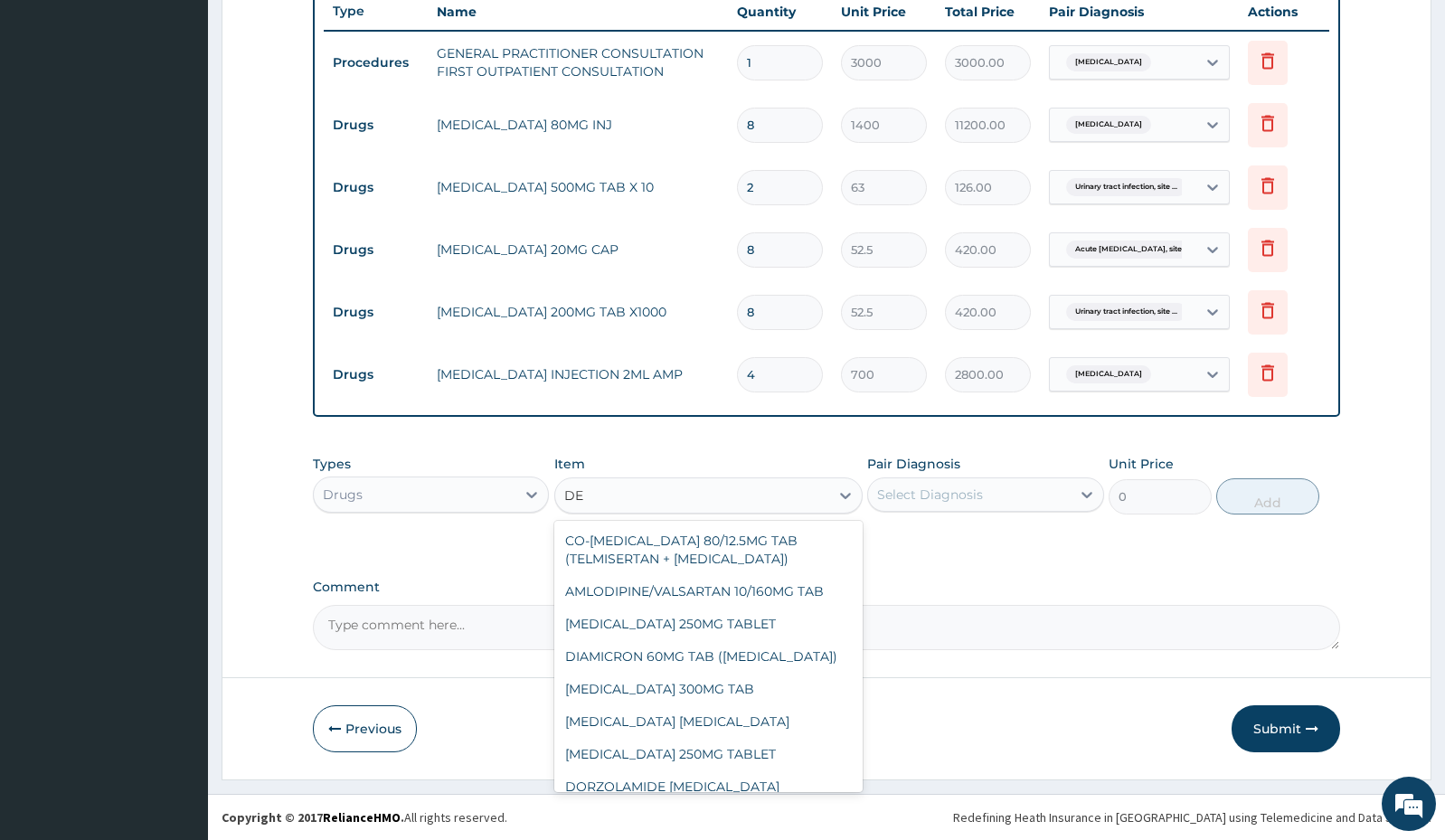
type input "D"
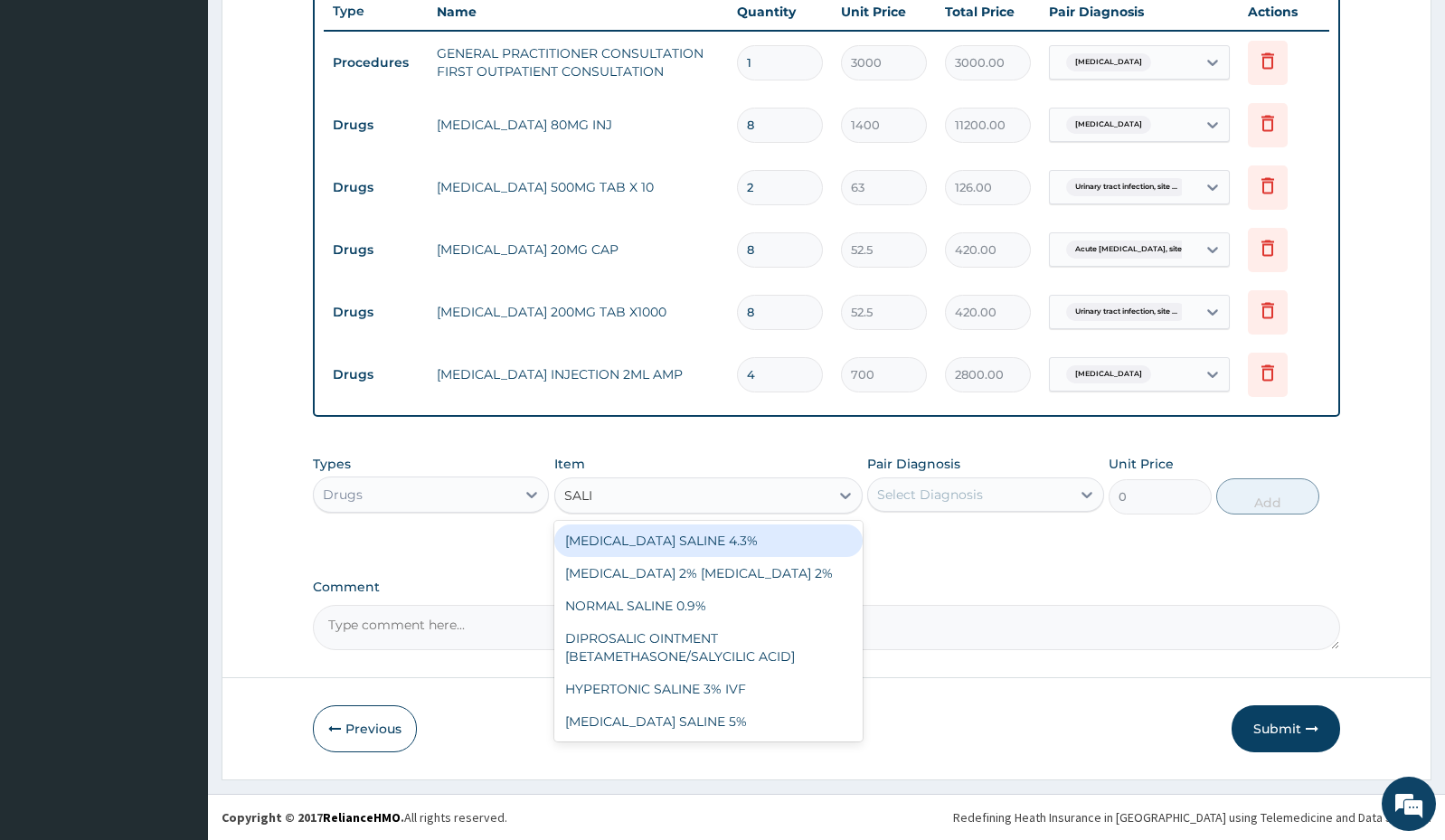
type input "SALIN"
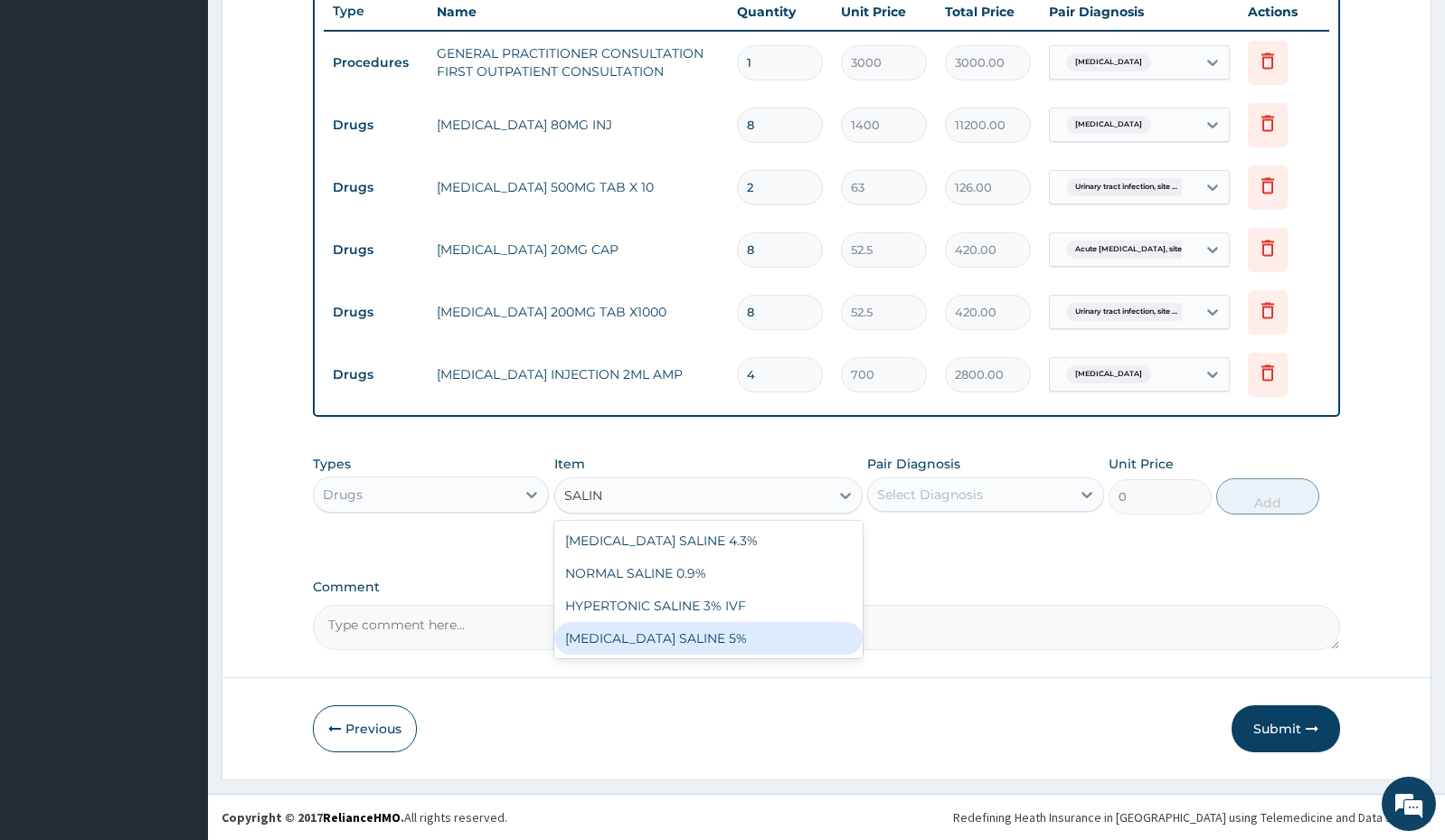
click at [676, 640] on div "[MEDICAL_DATA] SALINE 5%" at bounding box center [708, 638] width 308 height 32
type input "1312.5"
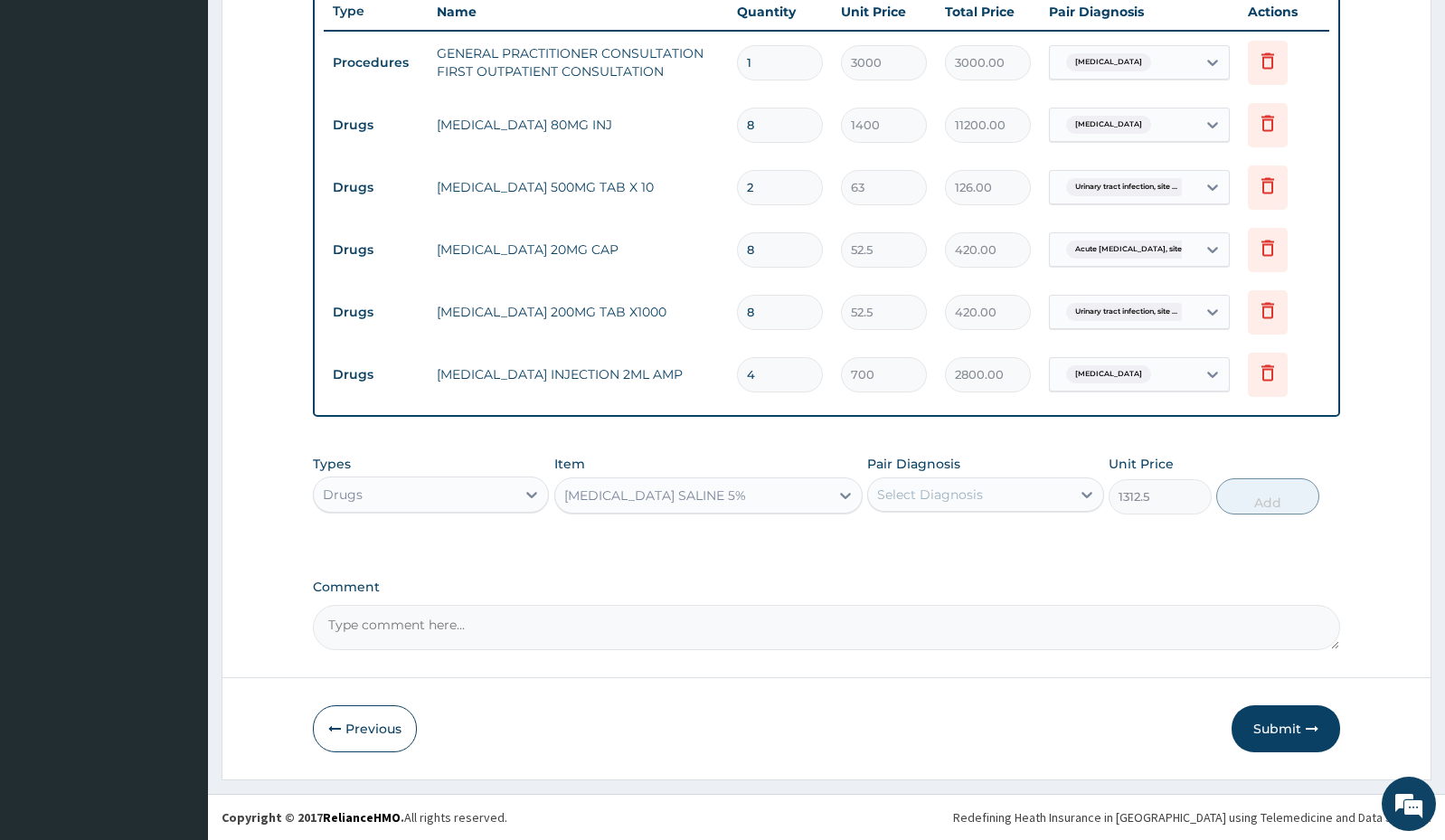
click at [919, 498] on div "Select Diagnosis" at bounding box center [930, 494] width 106 height 18
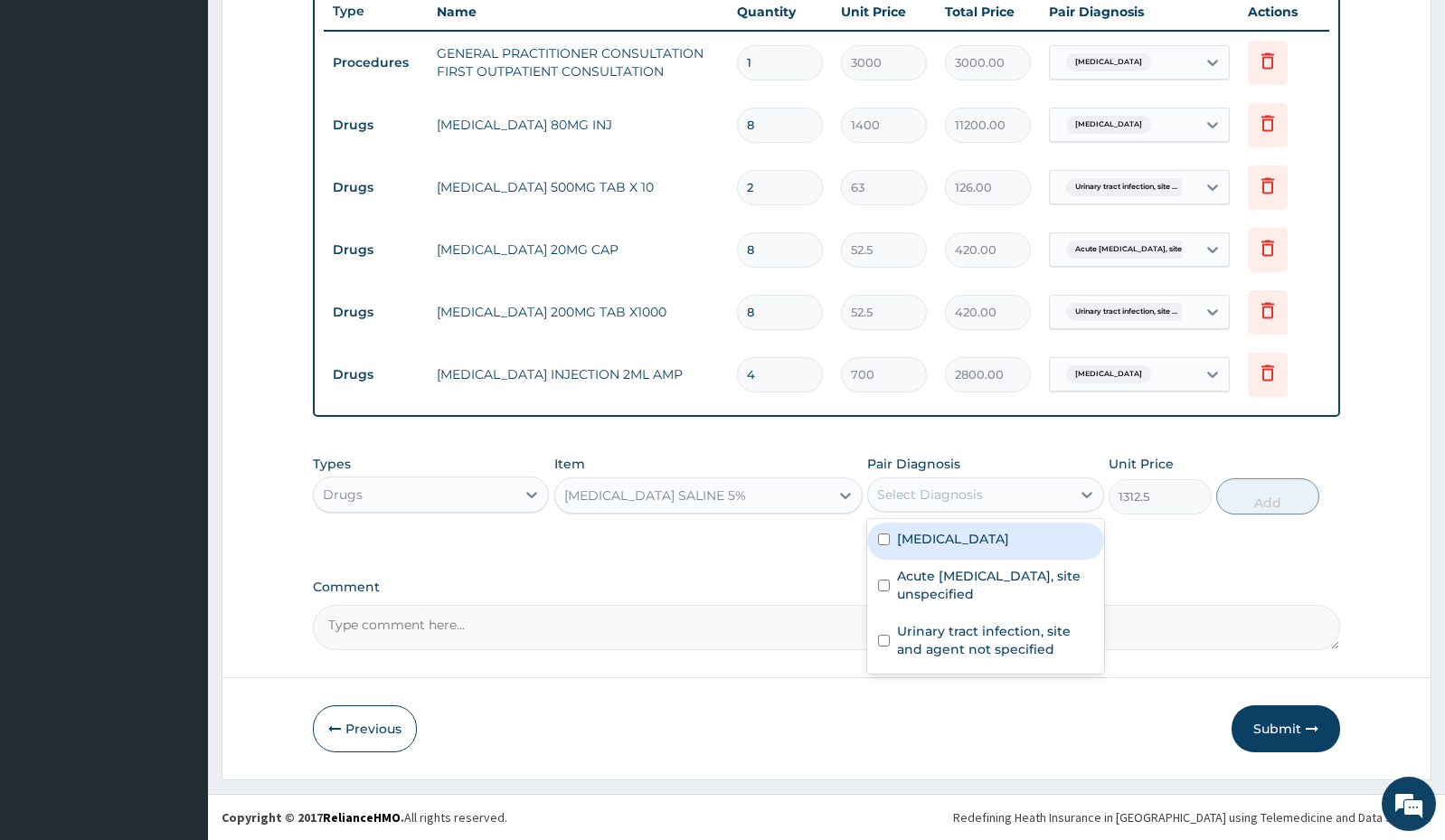
click at [880, 537] on input "checkbox" at bounding box center [883, 539] width 11 height 11
checkbox input "true"
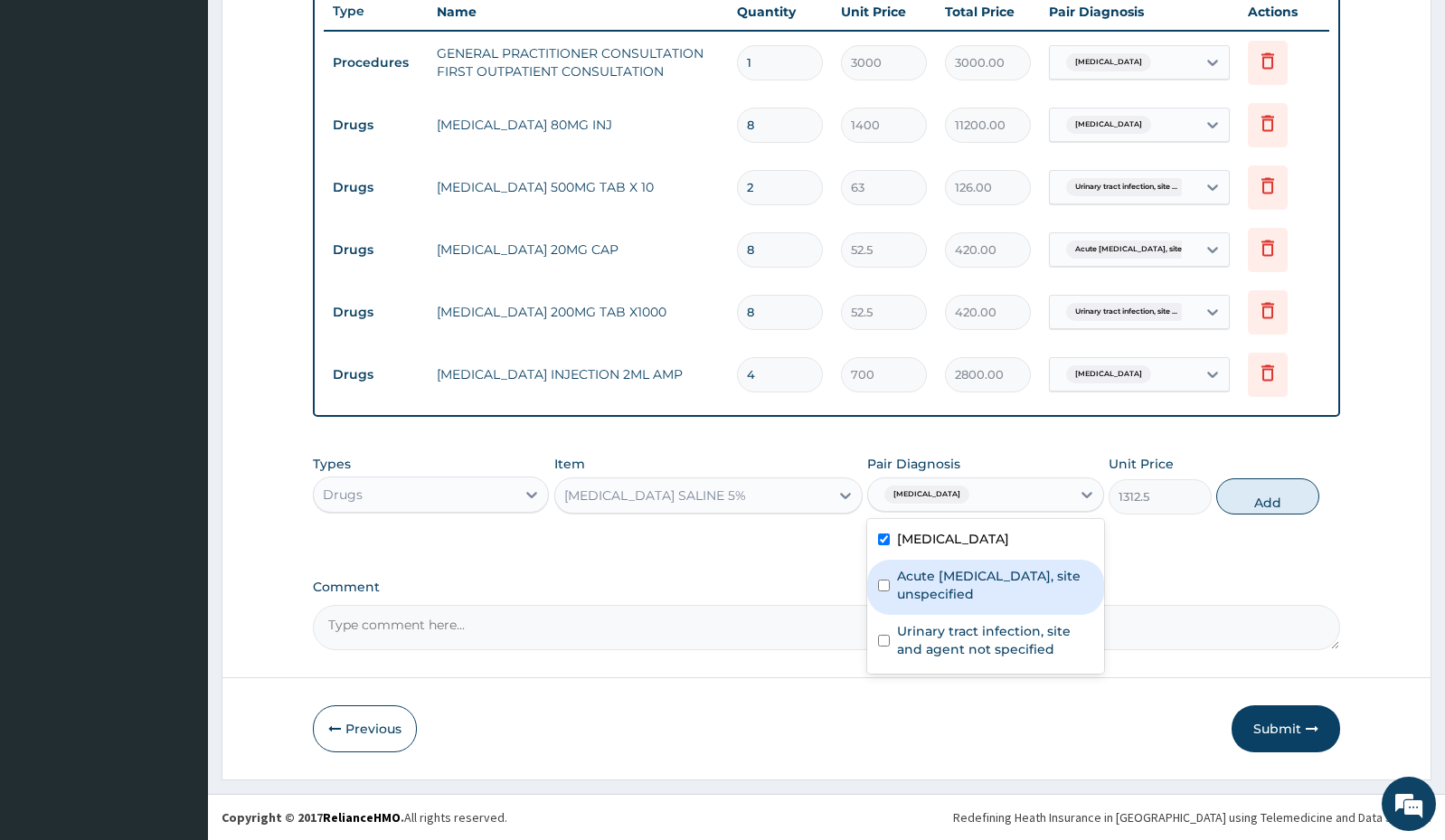
click at [882, 587] on input "checkbox" at bounding box center [883, 585] width 11 height 11
checkbox input "true"
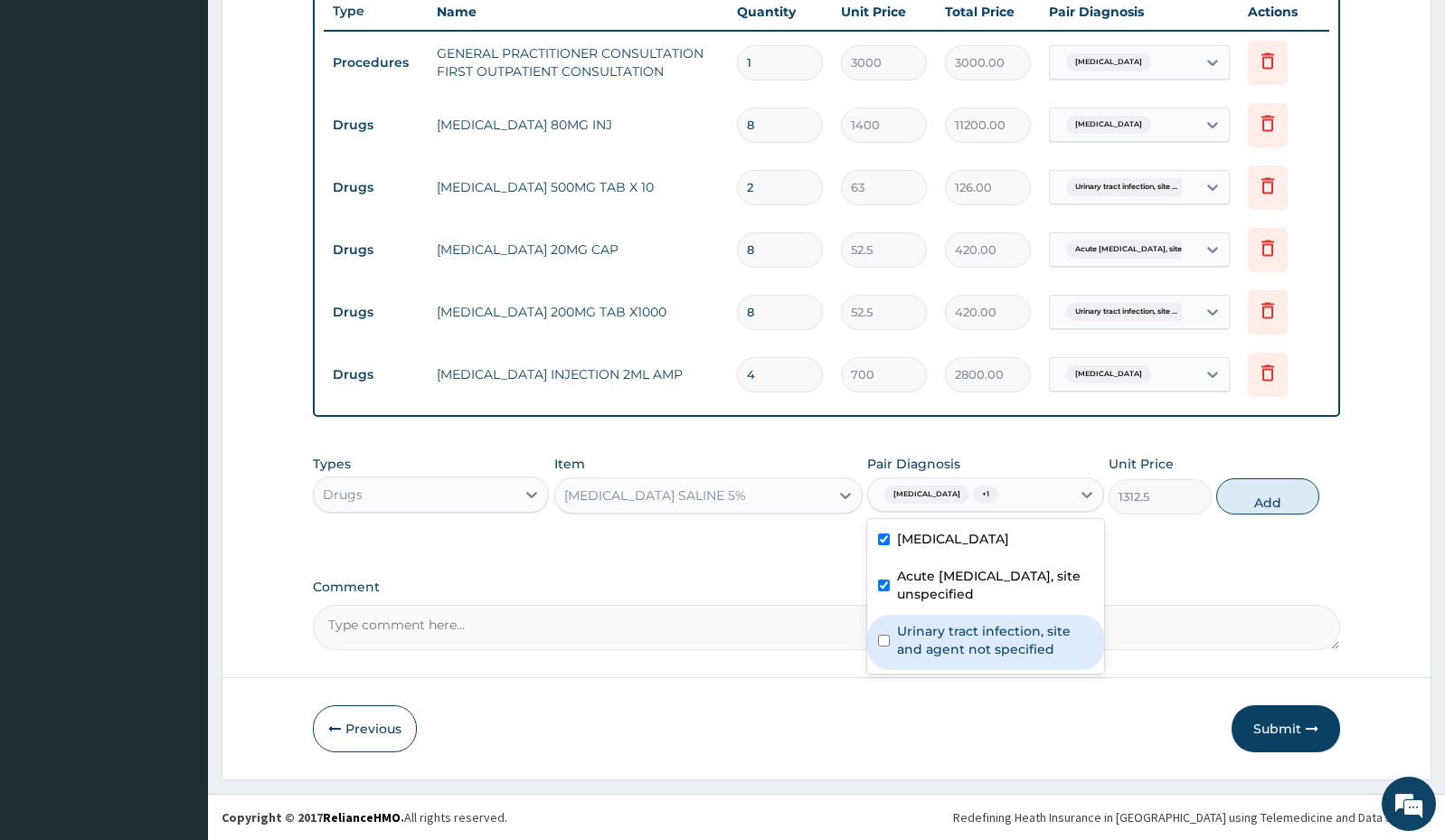
click at [878, 653] on div "Urinary tract infection, site and agent not specified" at bounding box center [985, 642] width 236 height 55
checkbox input "true"
click at [1269, 507] on button "Add" at bounding box center [1268, 496] width 103 height 36
type input "0"
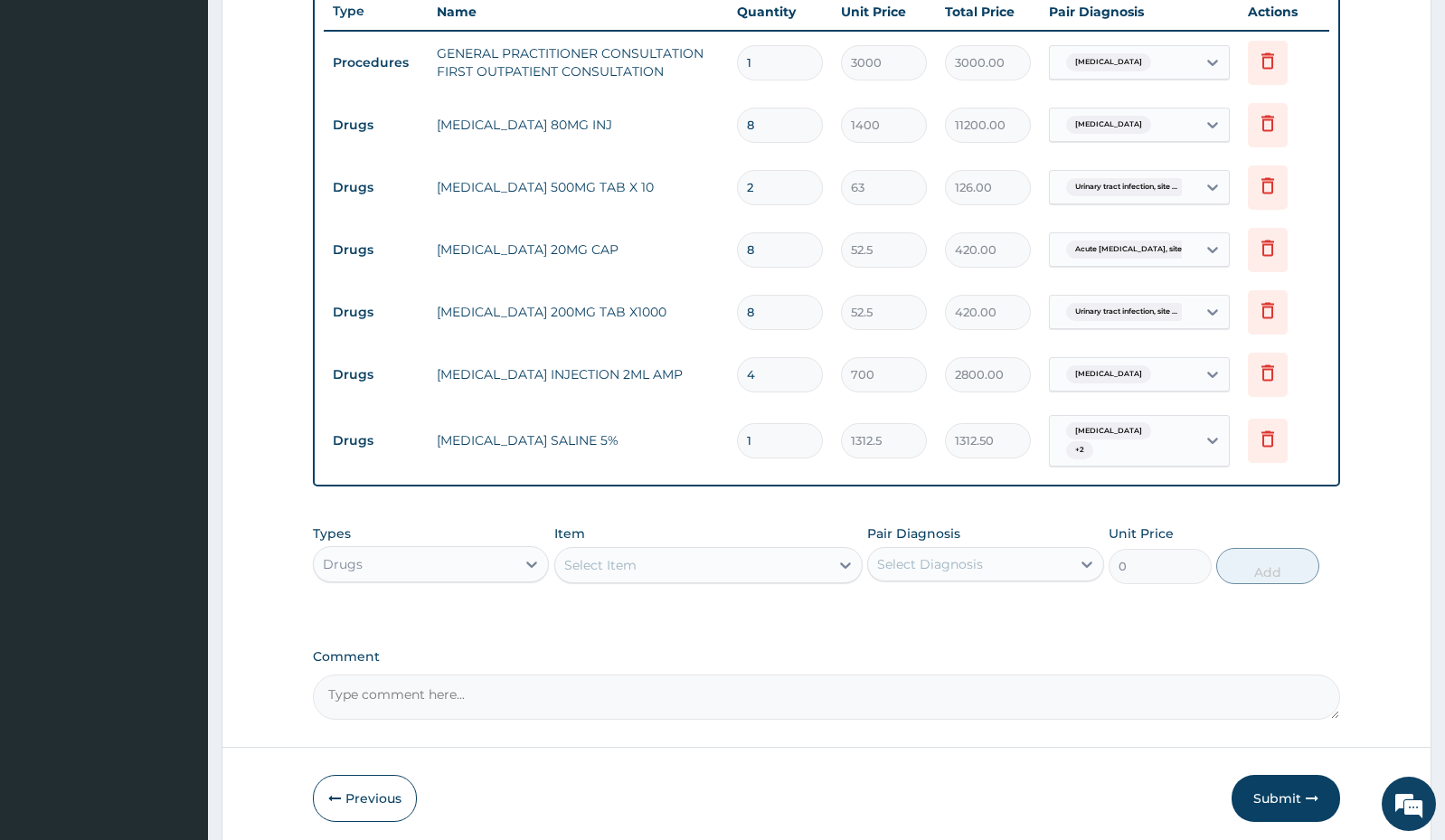
click at [640, 569] on div "Select Item" at bounding box center [691, 565] width 274 height 29
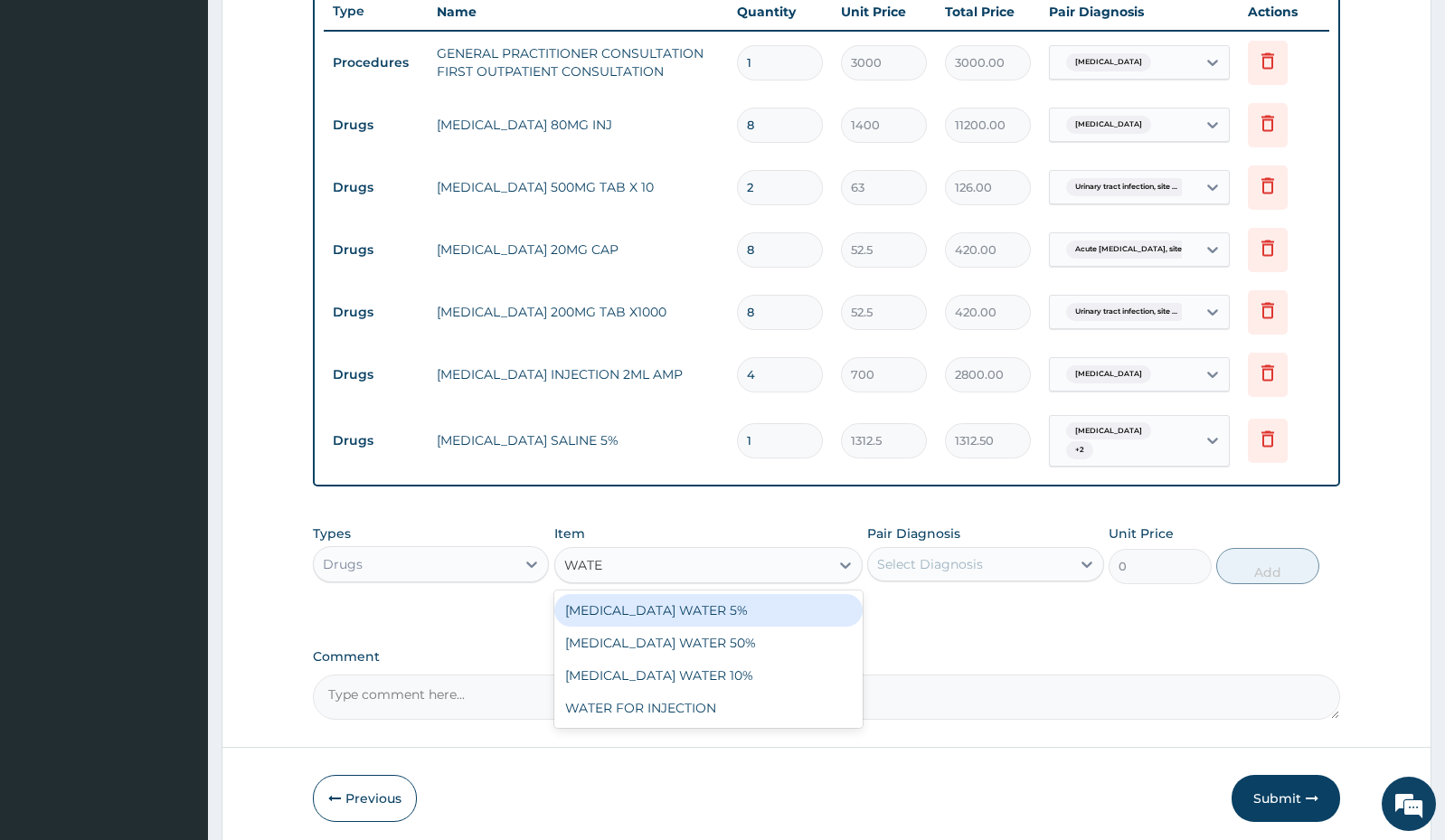
type input "WATER"
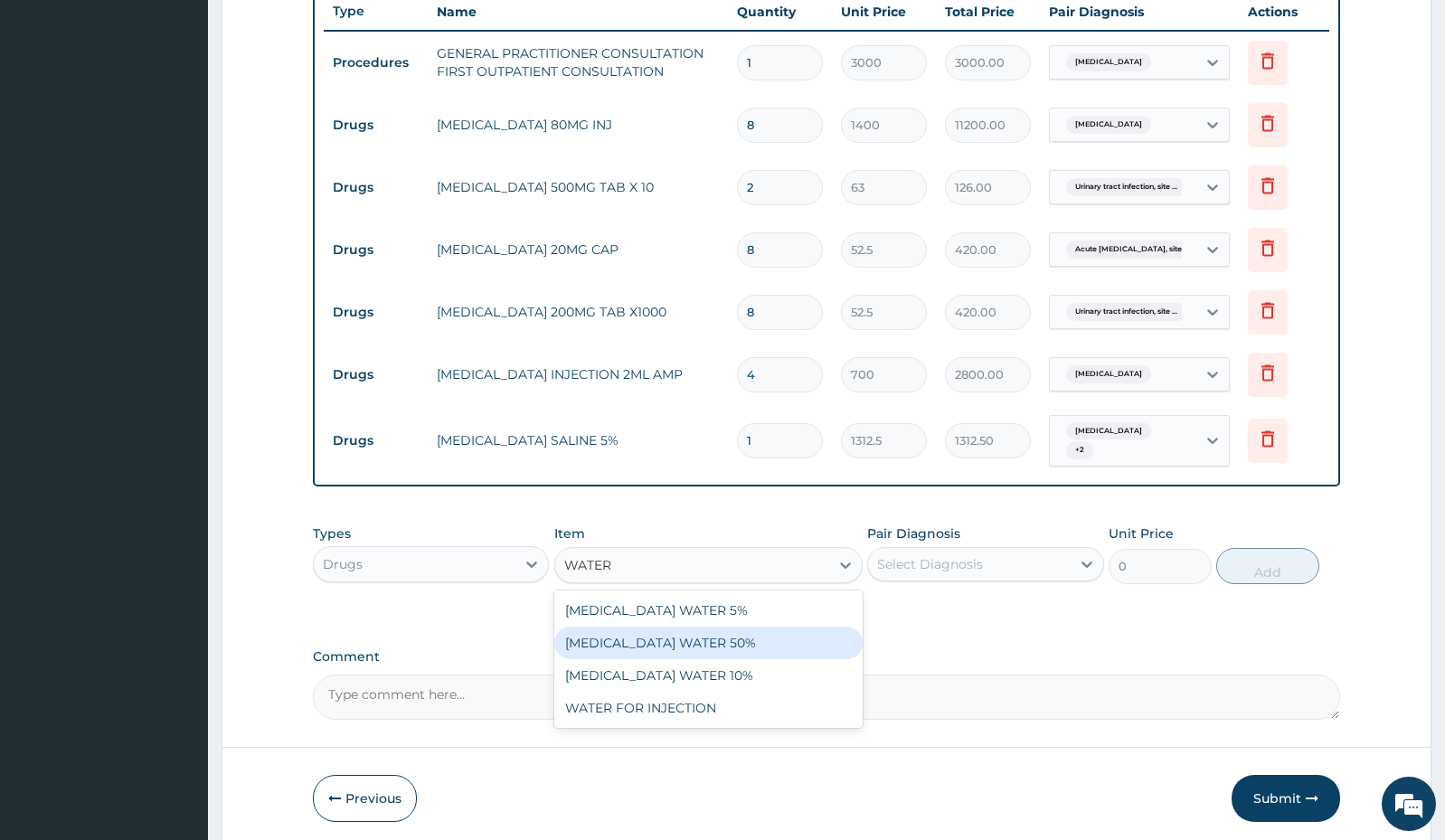
click at [653, 643] on div "[MEDICAL_DATA] WATER 50%" at bounding box center [708, 642] width 308 height 32
type input "1575"
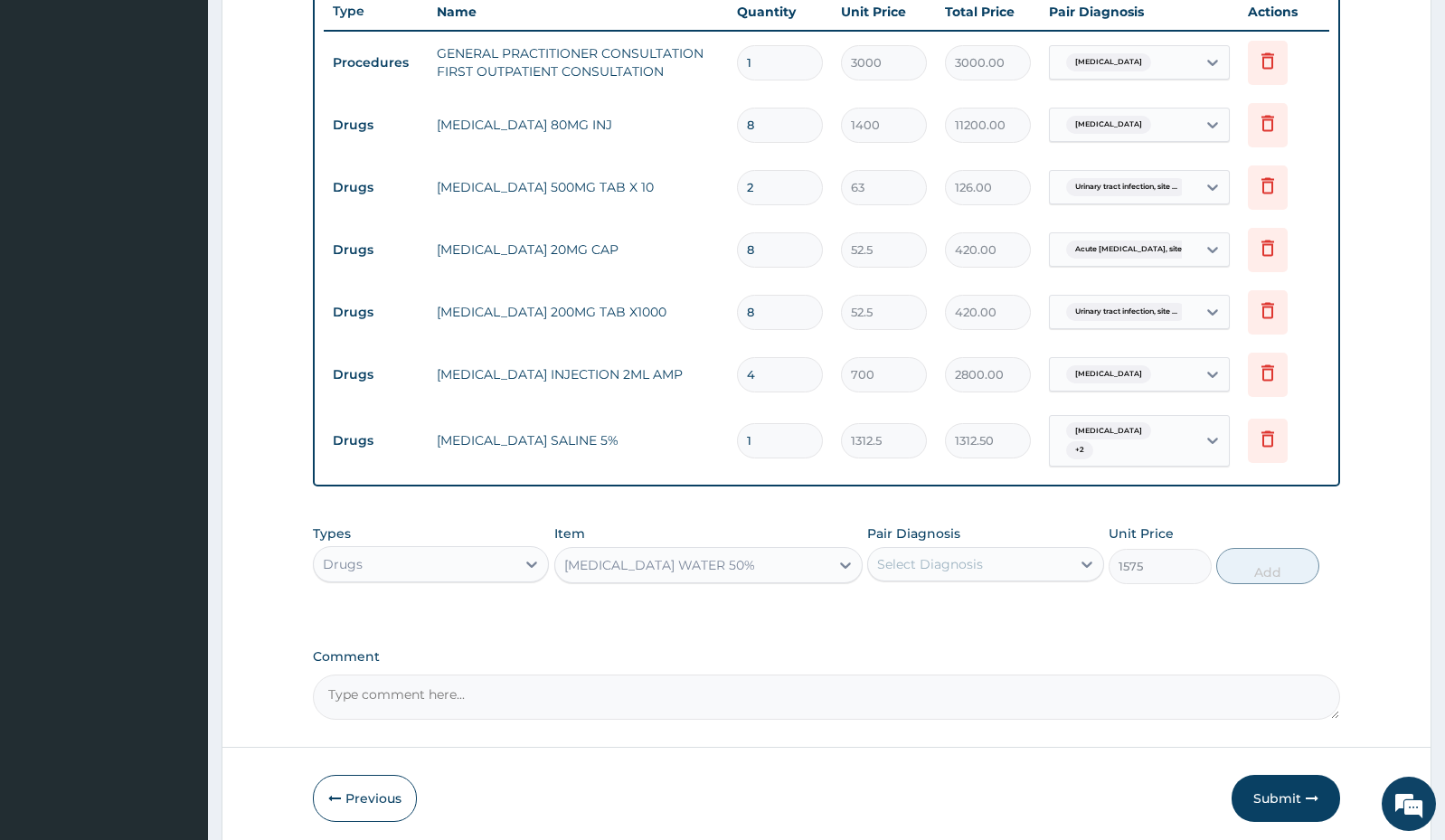
click at [939, 564] on div "Select Diagnosis" at bounding box center [930, 563] width 106 height 18
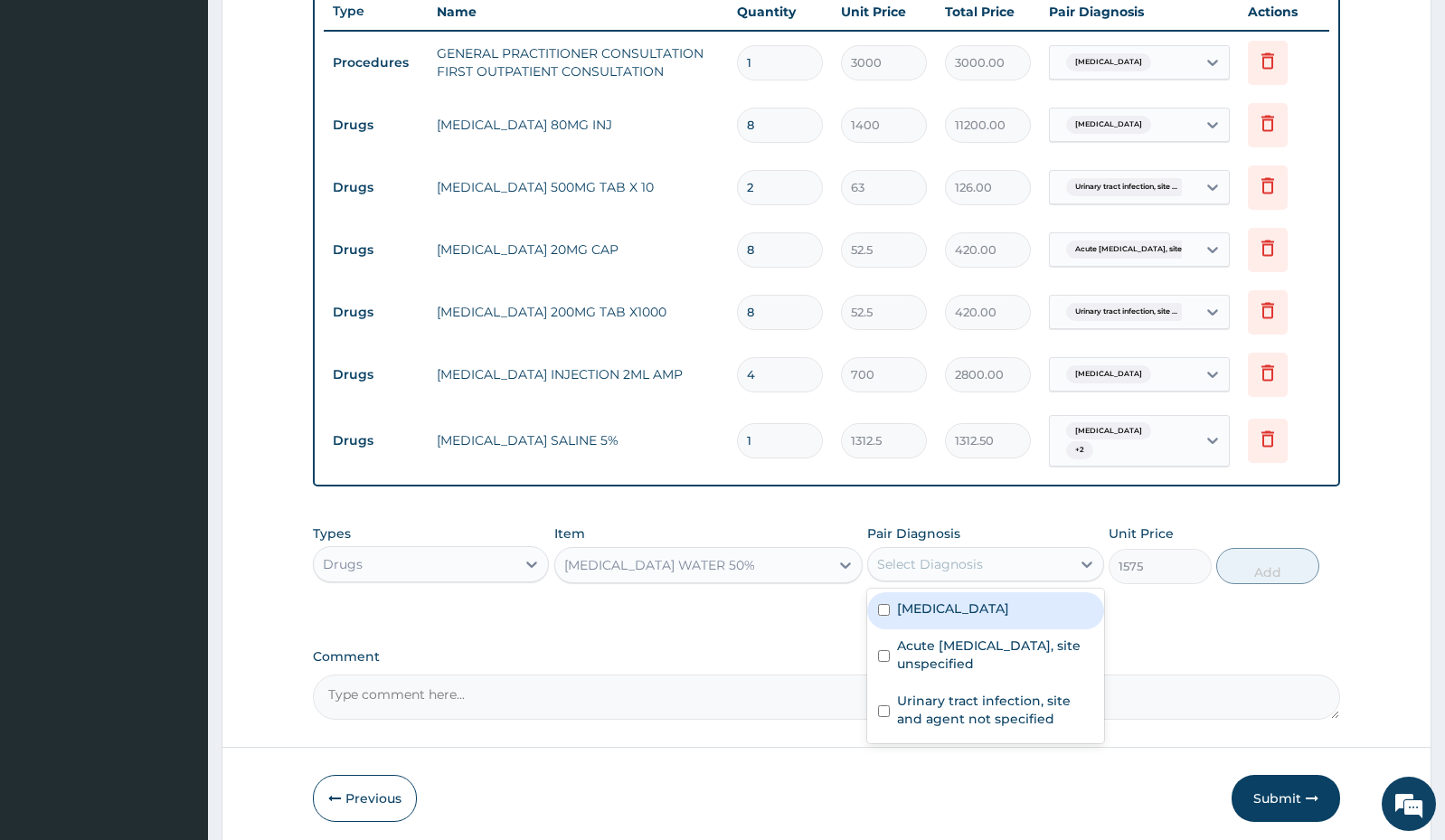
click at [946, 615] on label "[MEDICAL_DATA]" at bounding box center [952, 608] width 112 height 18
checkbox input "true"
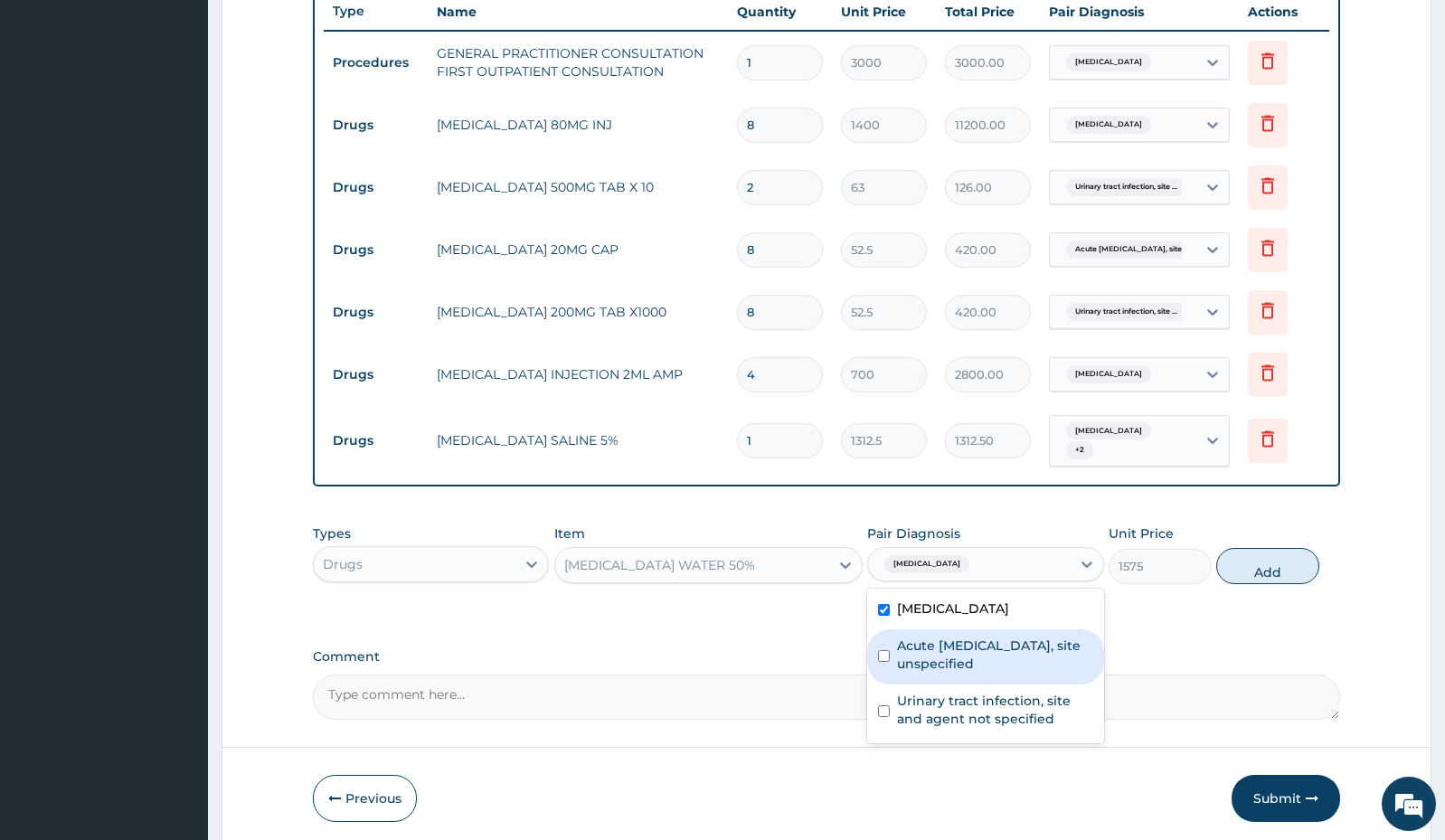
click at [939, 657] on label "Acute [MEDICAL_DATA], site unspecified" at bounding box center [994, 655] width 196 height 36
checkbox input "true"
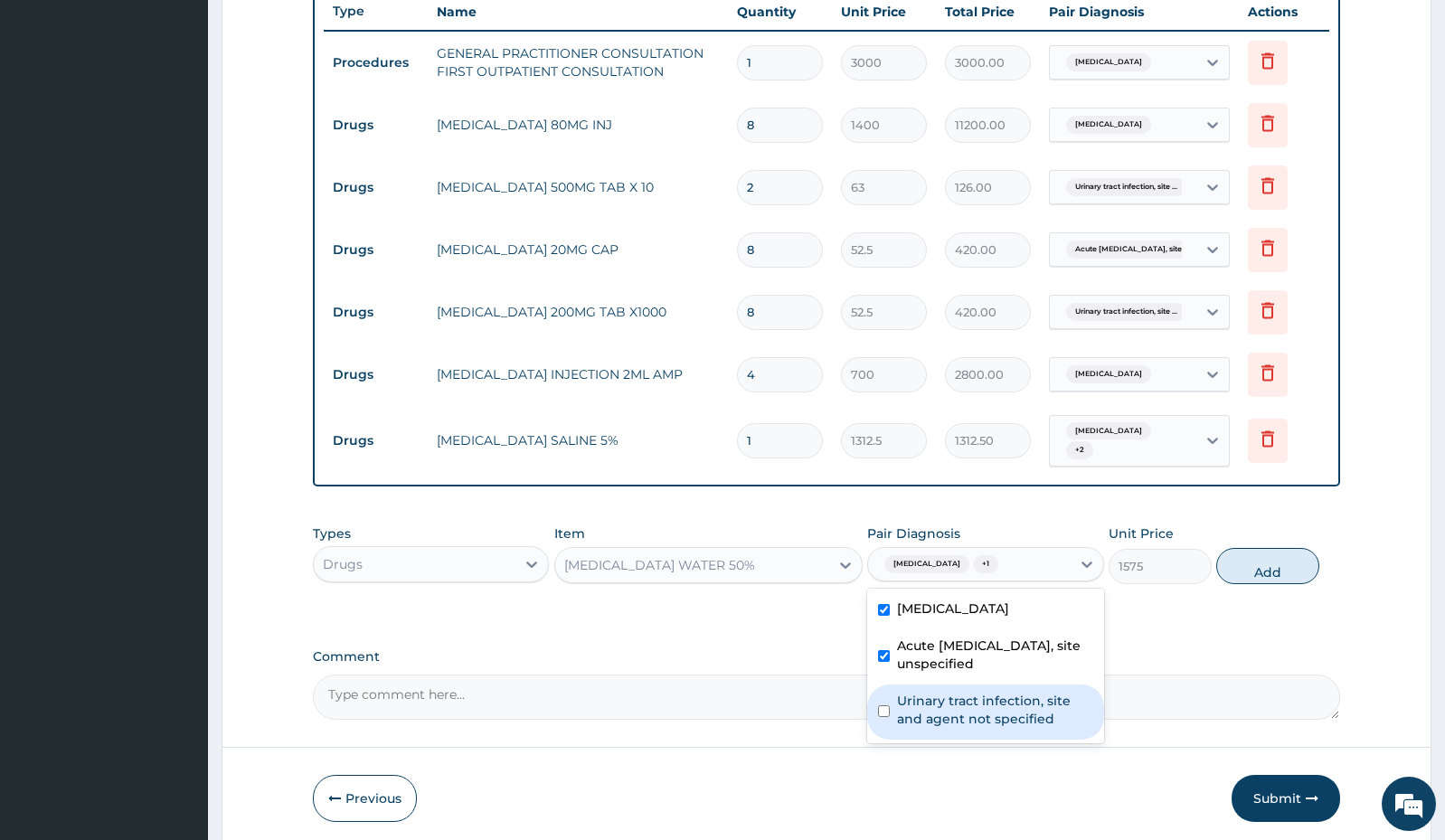
click at [942, 715] on label "Urinary tract infection, site and agent not specified" at bounding box center [994, 709] width 196 height 36
checkbox input "true"
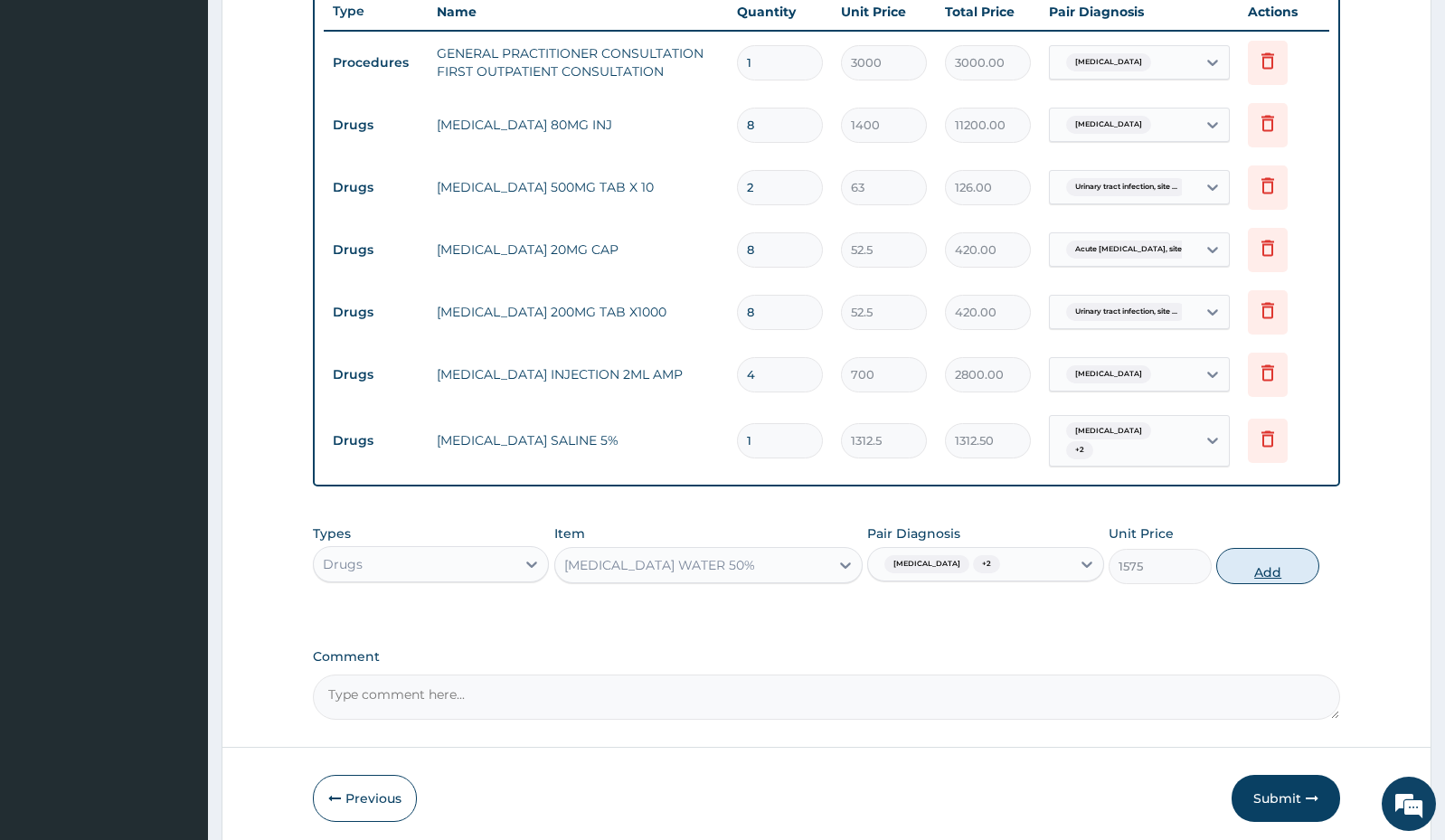
click at [1258, 572] on button "Add" at bounding box center [1268, 566] width 103 height 36
type input "0"
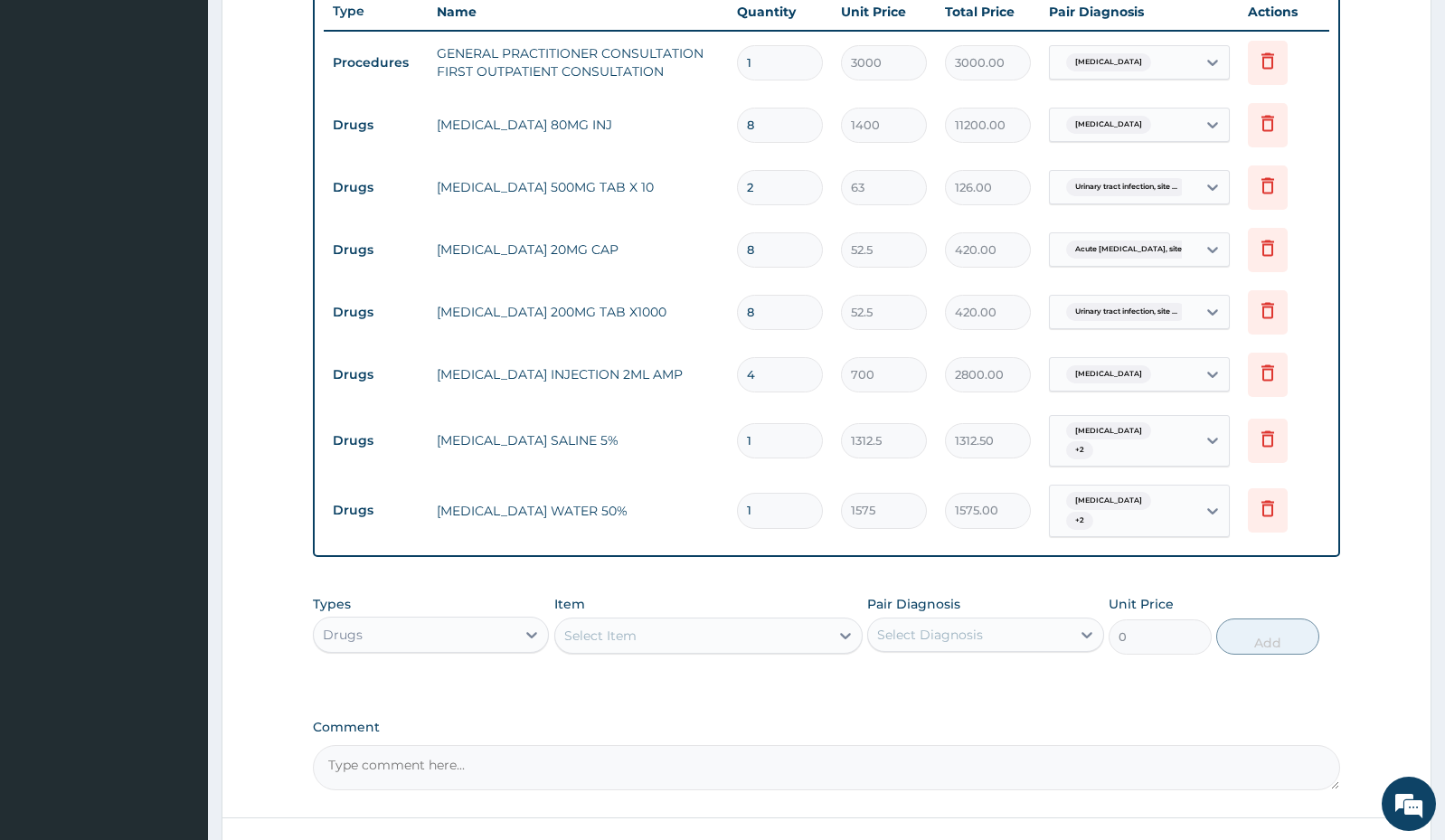
click at [617, 634] on div "Select Item" at bounding box center [601, 635] width 73 height 18
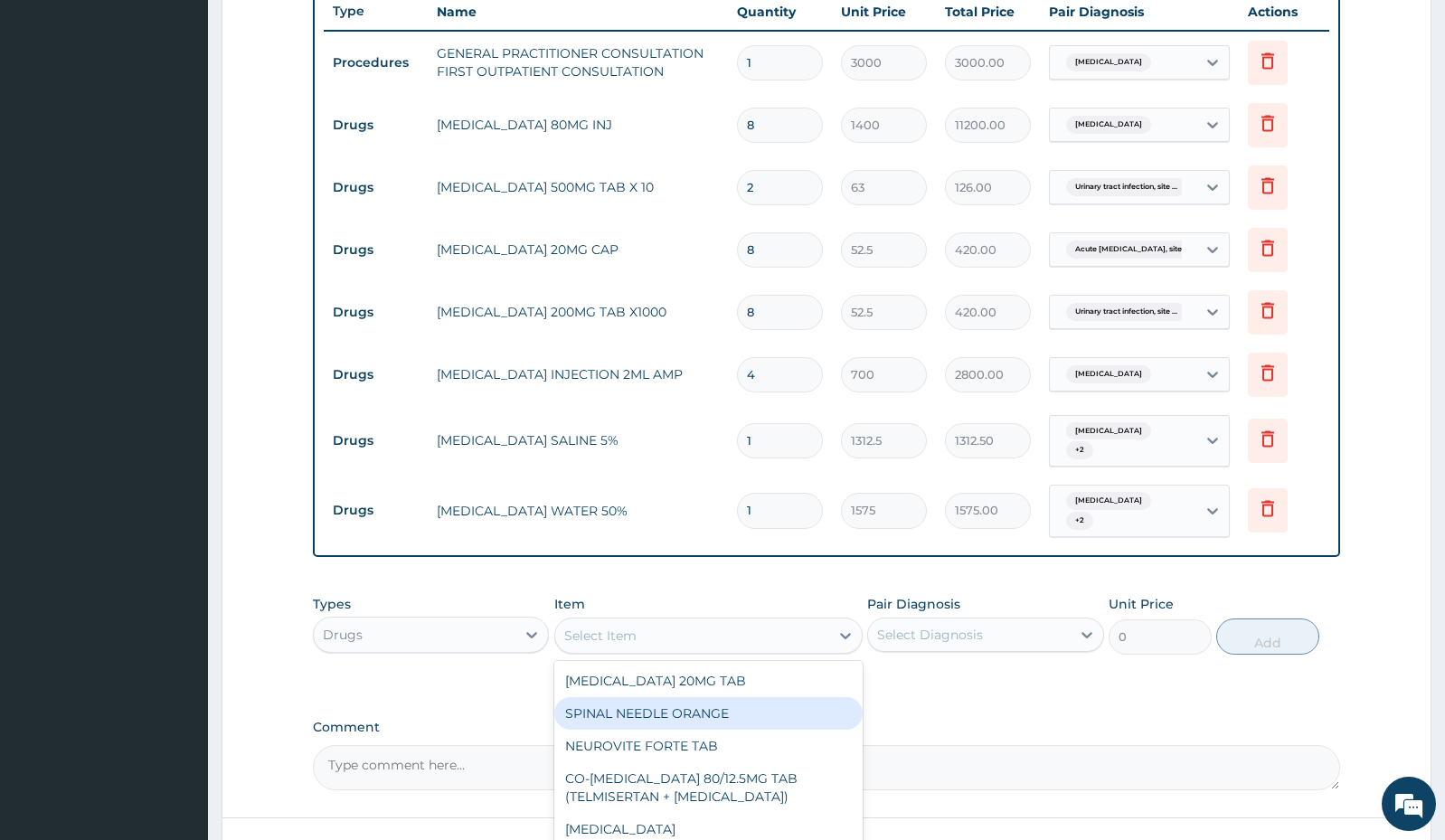
click at [998, 698] on div "PA Code / Prescription Code Enter Code(Secondary Care Only) Encounter Date [DAT…" at bounding box center [827, 136] width 1028 height 1307
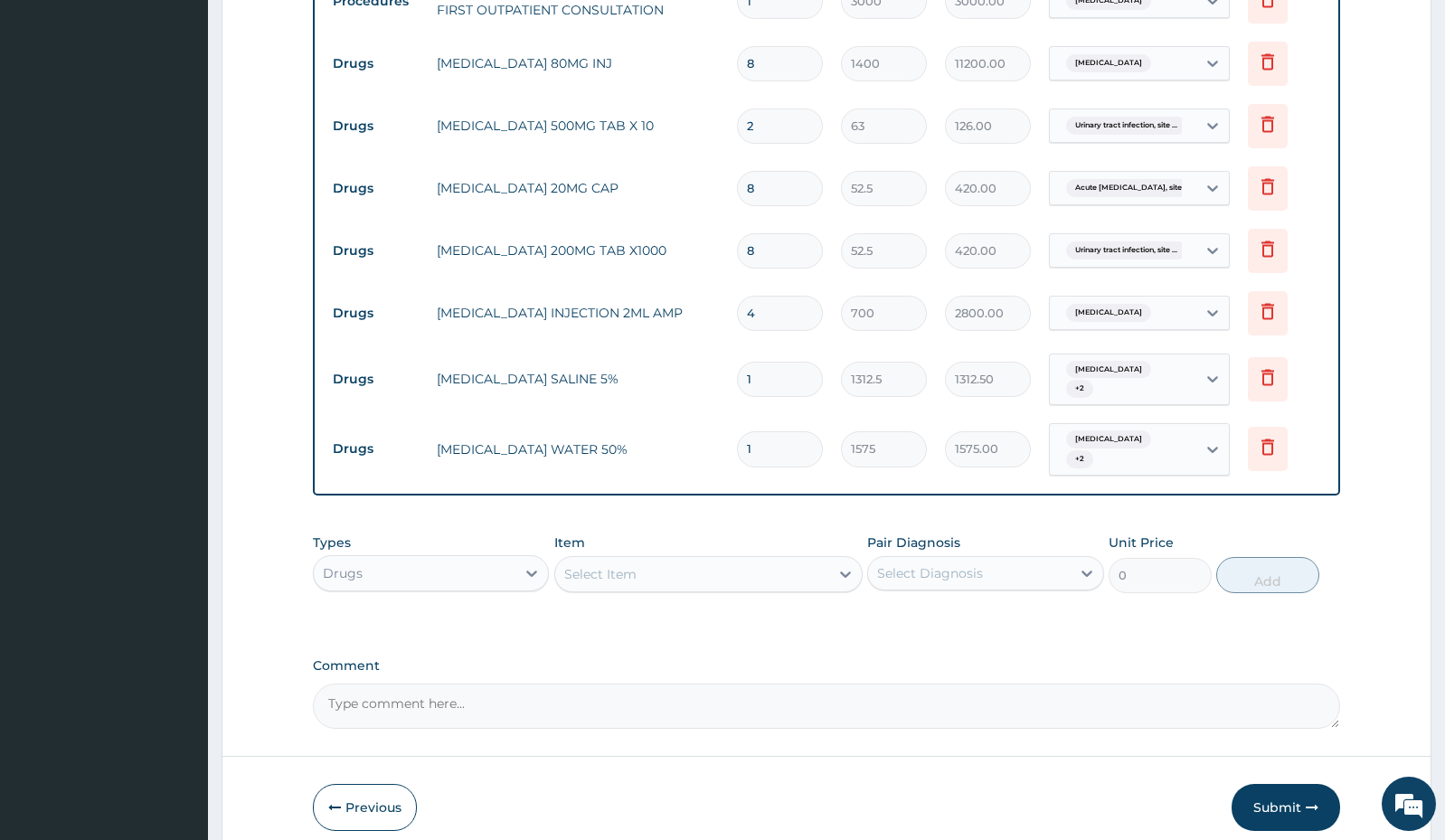
scroll to position [830, 0]
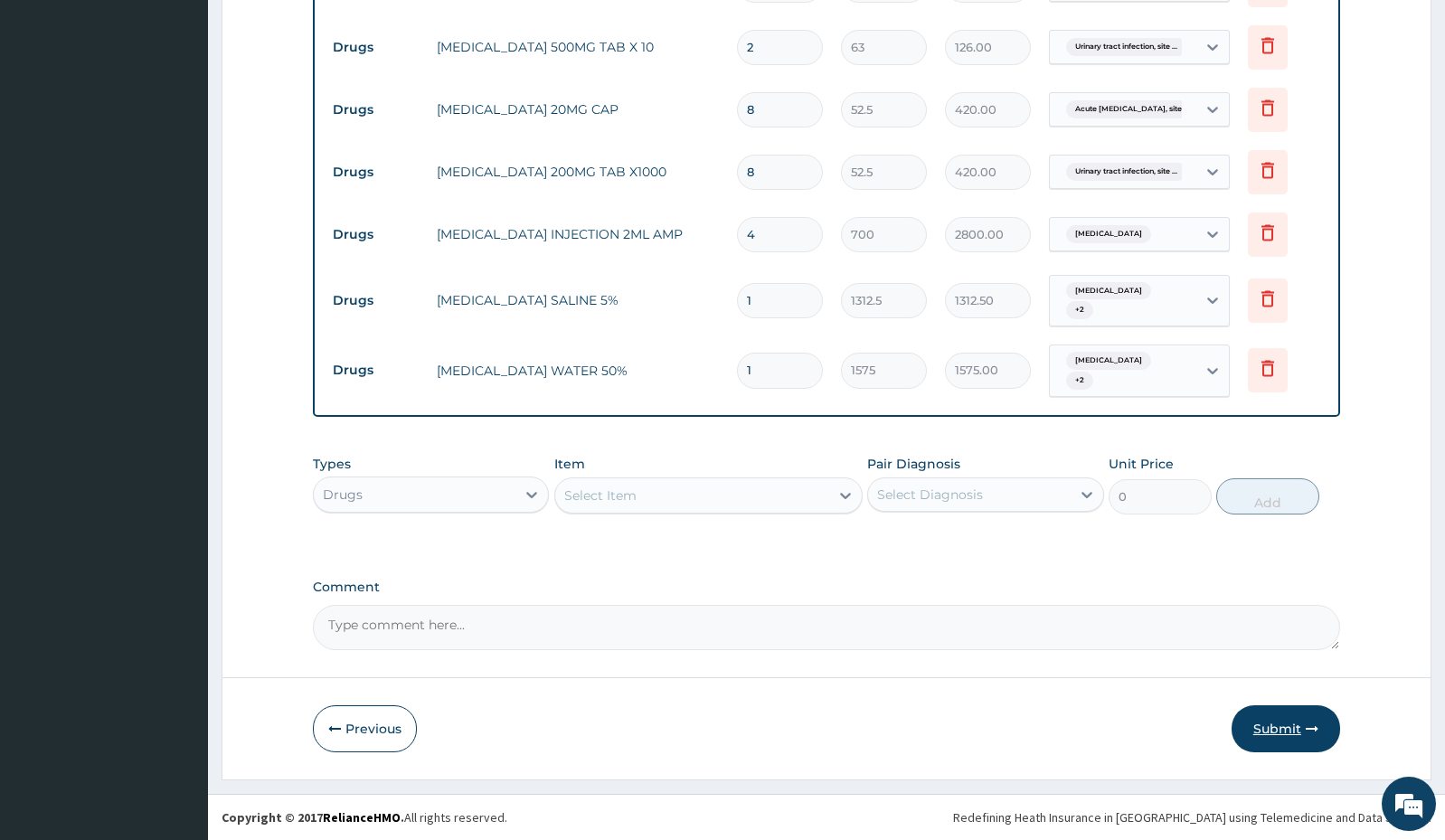
click at [1280, 729] on button "Submit" at bounding box center [1286, 728] width 109 height 47
